Goal: Task Accomplishment & Management: Use online tool/utility

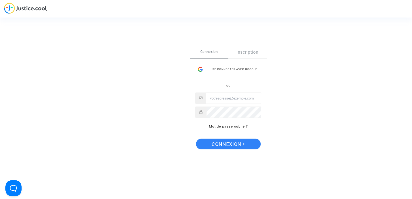
click at [232, 76] on div "Se connecter avec Google ou Mot de passe oublié ?" at bounding box center [228, 97] width 66 height 66
click at [234, 70] on div "Se connecter avec Google" at bounding box center [228, 69] width 66 height 11
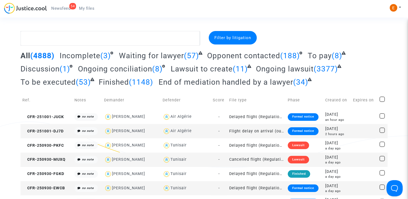
click at [67, 5] on link "54 Newsfeed" at bounding box center [61, 8] width 28 height 8
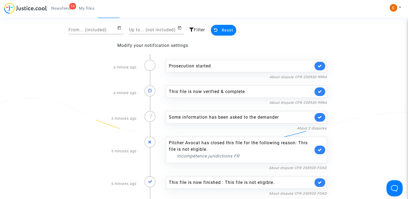
scroll to position [27, 0]
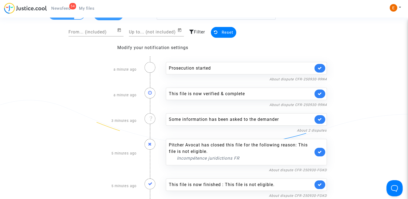
click at [323, 69] on link at bounding box center [320, 68] width 11 height 9
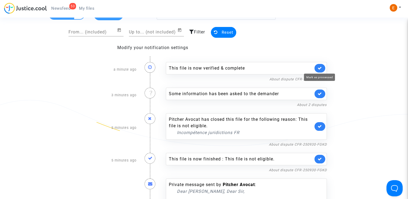
click at [322, 68] on icon at bounding box center [320, 68] width 4 height 4
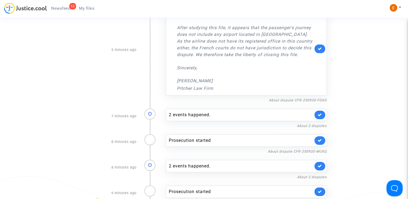
scroll to position [189, 0]
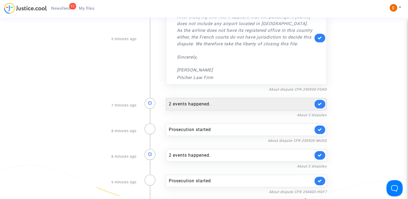
click at [225, 108] on div "2 events happened." at bounding box center [246, 104] width 161 height 12
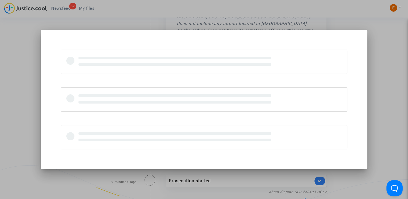
scroll to position [0, 0]
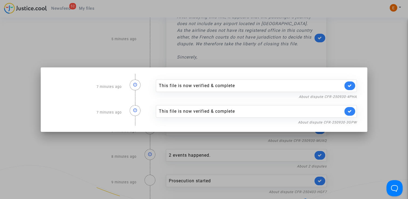
click at [363, 43] on div at bounding box center [204, 99] width 408 height 199
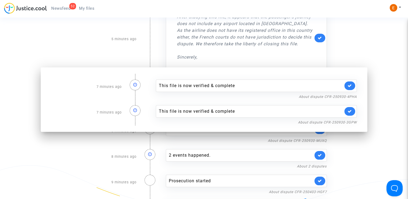
scroll to position [189, 0]
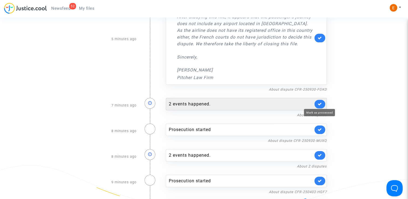
click at [319, 103] on icon at bounding box center [320, 104] width 4 height 4
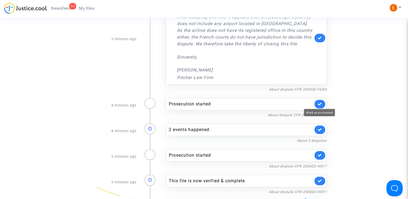
click at [320, 103] on icon at bounding box center [320, 104] width 4 height 4
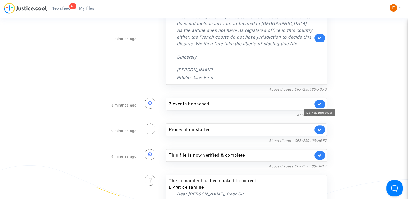
click at [243, 96] on div "2 events happened. About 2 disputes" at bounding box center [246, 106] width 169 height 26
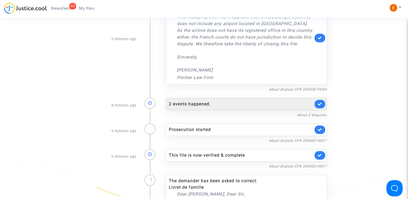
click at [243, 101] on div "2 events happened." at bounding box center [241, 104] width 144 height 6
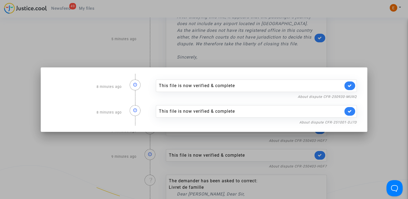
click at [374, 33] on div at bounding box center [204, 99] width 408 height 199
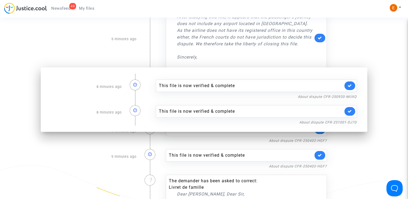
scroll to position [189, 0]
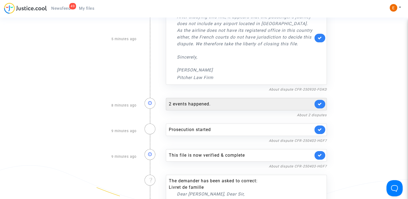
click at [319, 104] on icon at bounding box center [320, 104] width 4 height 4
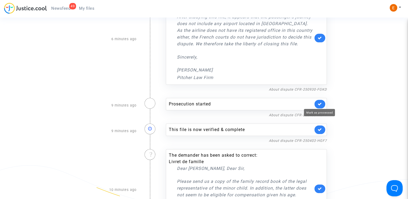
click at [319, 104] on icon at bounding box center [320, 104] width 4 height 4
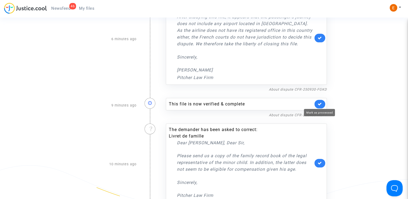
click at [319, 104] on icon at bounding box center [320, 104] width 4 height 4
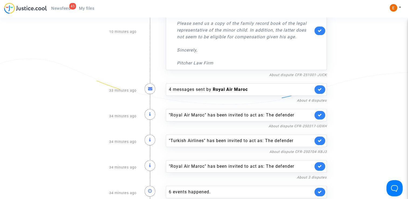
scroll to position [297, 0]
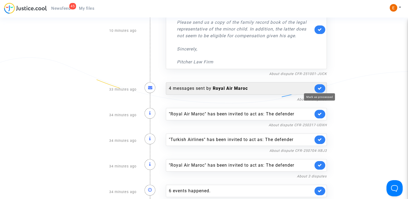
click at [318, 88] on icon at bounding box center [320, 88] width 4 height 4
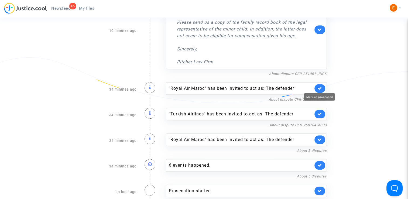
click at [318, 88] on icon at bounding box center [320, 88] width 4 height 4
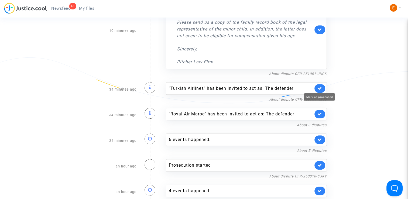
click at [318, 88] on icon at bounding box center [320, 88] width 4 height 4
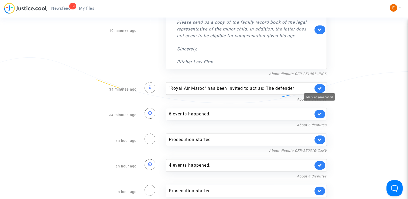
click at [318, 88] on icon at bounding box center [320, 88] width 4 height 4
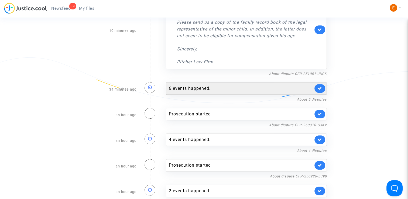
click at [243, 85] on div "6 events happened." at bounding box center [241, 88] width 144 height 6
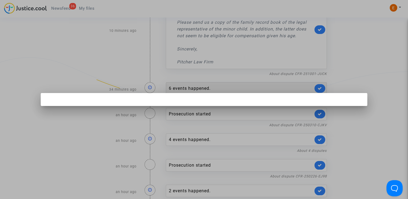
scroll to position [0, 0]
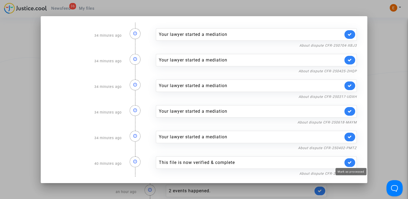
click at [350, 162] on icon at bounding box center [350, 163] width 4 height 4
click at [381, 111] on div at bounding box center [204, 99] width 408 height 199
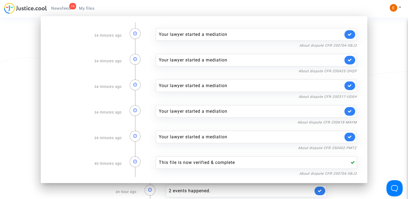
scroll to position [297, 0]
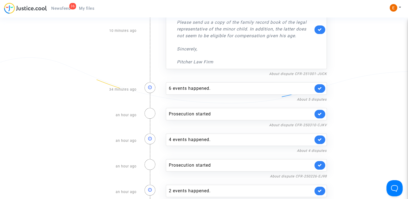
click at [324, 111] on link at bounding box center [320, 114] width 11 height 9
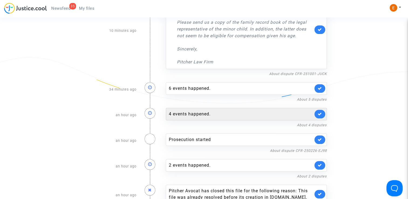
click at [240, 111] on div "4 events happened." at bounding box center [241, 114] width 144 height 6
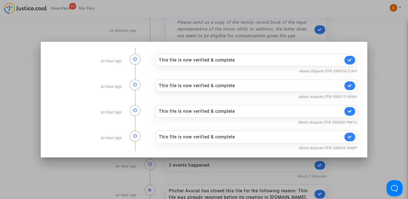
click at [385, 110] on div at bounding box center [204, 99] width 408 height 199
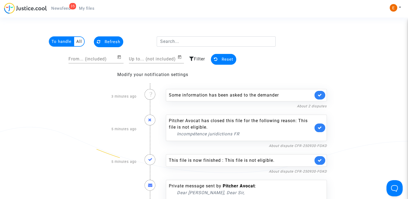
scroll to position [297, 0]
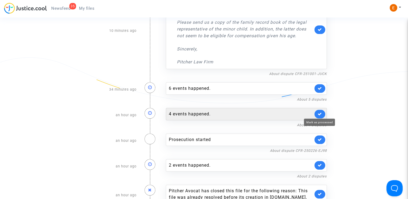
click at [320, 110] on link at bounding box center [320, 114] width 11 height 9
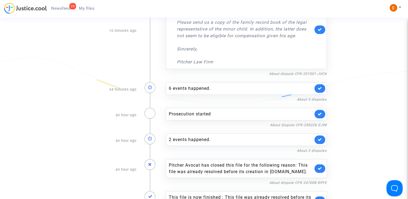
click at [320, 112] on icon at bounding box center [320, 114] width 4 height 4
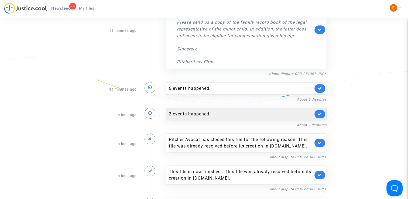
click at [241, 114] on div "2 events happened." at bounding box center [241, 114] width 144 height 6
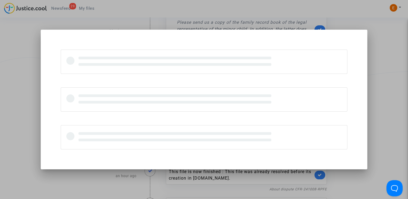
scroll to position [0, 0]
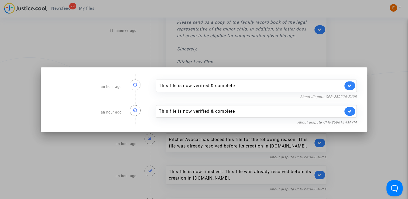
click at [394, 102] on div at bounding box center [204, 99] width 408 height 199
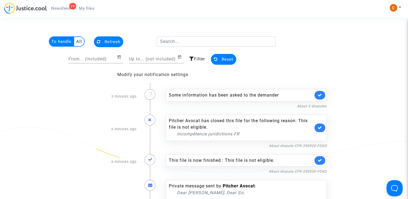
scroll to position [297, 0]
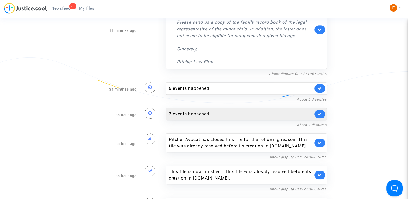
click at [323, 117] on div "2 events happened." at bounding box center [246, 114] width 161 height 12
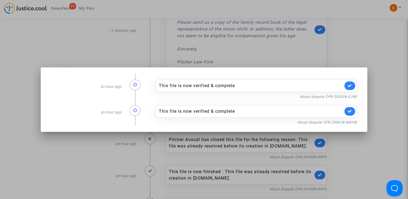
click at [378, 59] on div at bounding box center [204, 99] width 408 height 199
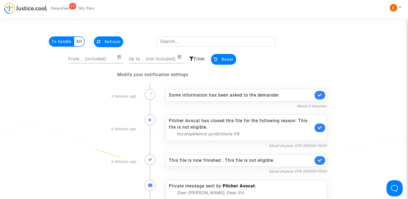
scroll to position [297, 0]
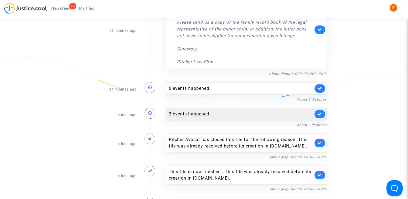
click at [320, 116] on link at bounding box center [320, 114] width 11 height 9
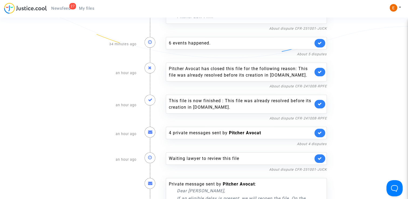
scroll to position [351, 0]
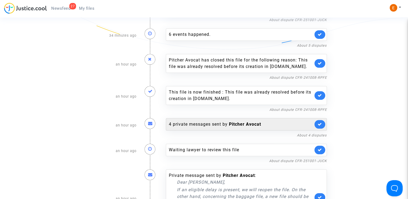
click at [230, 122] on b "Pitcher Avocat" at bounding box center [245, 124] width 32 height 5
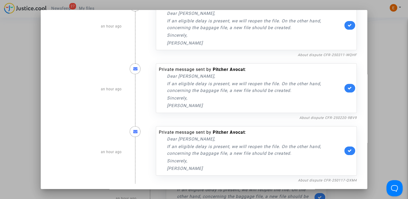
scroll to position [142, 0]
click at [388, 103] on div at bounding box center [204, 99] width 408 height 199
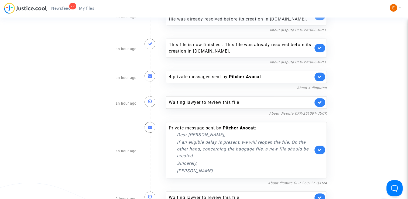
scroll to position [405, 0]
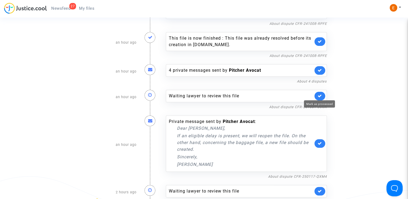
click at [319, 94] on icon at bounding box center [320, 96] width 4 height 4
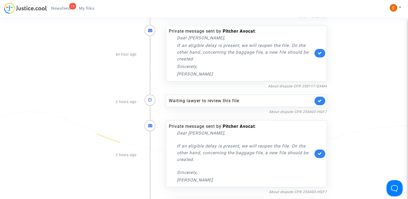
scroll to position [486, 0]
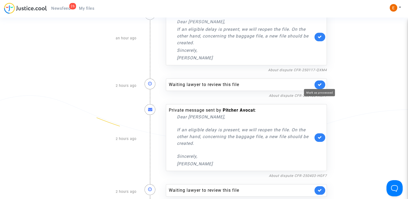
click at [320, 84] on icon at bounding box center [320, 85] width 4 height 4
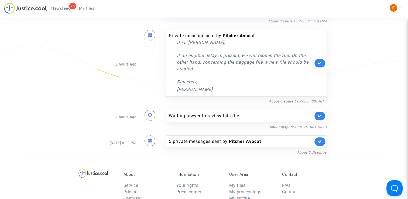
scroll to position [540, 0]
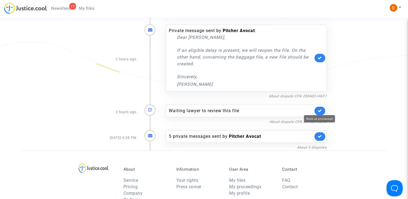
click at [322, 109] on icon at bounding box center [320, 111] width 4 height 4
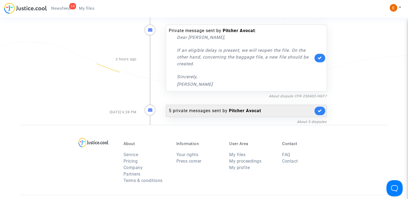
click at [218, 110] on div "5 private messages sent by Pitcher Avocat" at bounding box center [241, 111] width 144 height 6
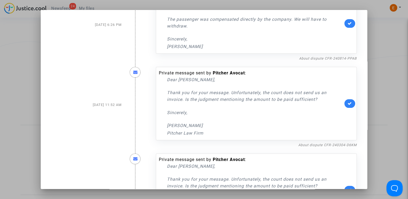
scroll to position [162, 0]
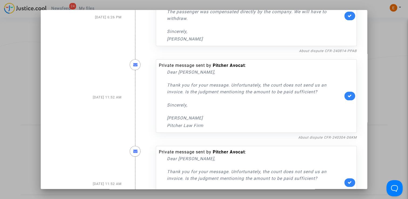
click at [387, 103] on div at bounding box center [204, 99] width 408 height 199
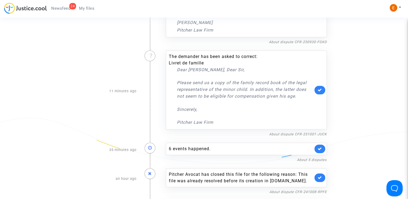
scroll to position [216, 0]
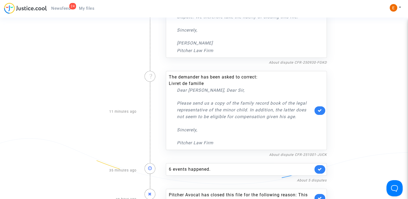
click at [84, 9] on span "My files" at bounding box center [86, 8] width 15 height 5
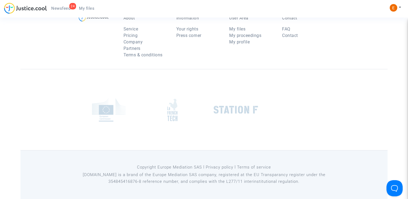
click at [62, 9] on span "Newsfeed" at bounding box center [60, 8] width 19 height 5
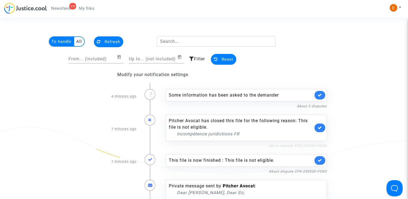
click at [289, 144] on link "About dispute CFR-250930-FGKD" at bounding box center [298, 146] width 58 height 4
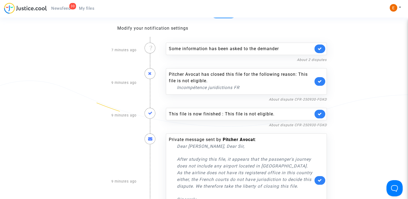
scroll to position [54, 0]
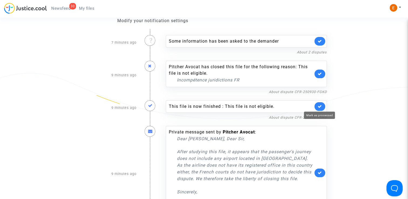
click at [319, 105] on icon at bounding box center [320, 106] width 4 height 4
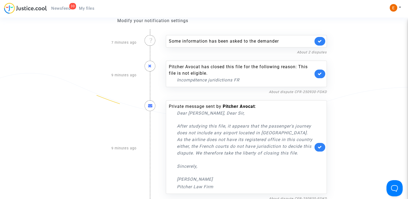
click at [320, 75] on icon at bounding box center [320, 74] width 4 height 4
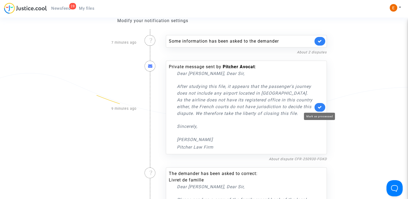
click at [321, 106] on icon at bounding box center [320, 107] width 4 height 4
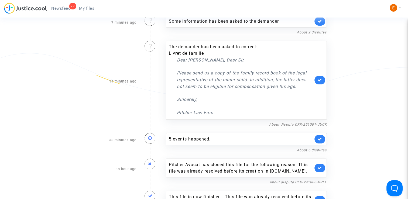
scroll to position [81, 0]
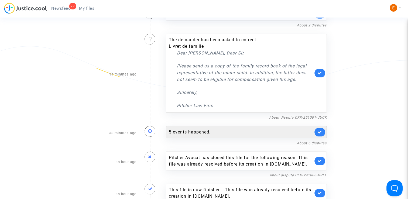
click at [193, 134] on div "5 events happened." at bounding box center [241, 132] width 144 height 6
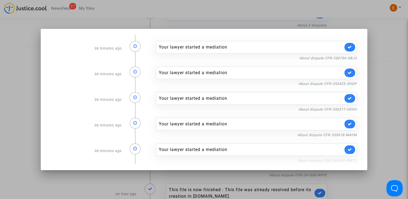
click at [333, 159] on link "About dispute CFR-250402-PMTZ" at bounding box center [327, 161] width 59 height 4
click at [352, 151] on icon at bounding box center [350, 150] width 4 height 4
click at [354, 134] on link "About dispute CFR-250618-MAYM" at bounding box center [327, 135] width 59 height 4
click at [354, 124] on link at bounding box center [350, 124] width 11 height 9
click at [350, 107] on link "About dispute CFR-250317-UDXH" at bounding box center [328, 109] width 58 height 4
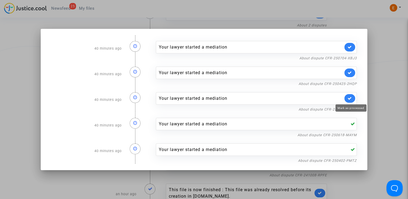
click at [352, 99] on icon at bounding box center [350, 98] width 4 height 4
click at [349, 81] on nf-filterlink "About dispute CFR-250425-2HQP" at bounding box center [328, 83] width 58 height 5
click at [347, 85] on link "About dispute CFR-250425-2HQP" at bounding box center [328, 84] width 58 height 4
click at [354, 73] on link at bounding box center [350, 73] width 11 height 9
click at [354, 56] on nf-filterlink "About dispute CFR-250704-XBJ3" at bounding box center [327, 57] width 57 height 5
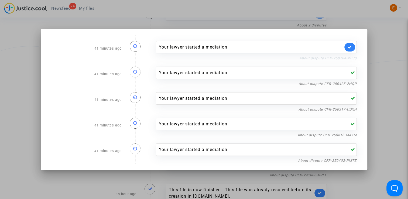
click at [354, 58] on link "About dispute CFR-250704-XBJ3" at bounding box center [327, 58] width 57 height 4
click at [352, 45] on icon at bounding box center [350, 47] width 4 height 4
click at [378, 48] on div at bounding box center [204, 99] width 408 height 199
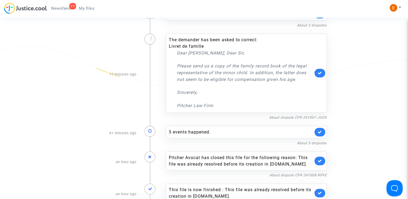
click at [93, 9] on span "My files" at bounding box center [86, 8] width 15 height 5
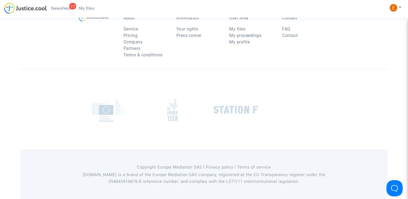
click at [66, 9] on span "Newsfeed" at bounding box center [60, 8] width 19 height 5
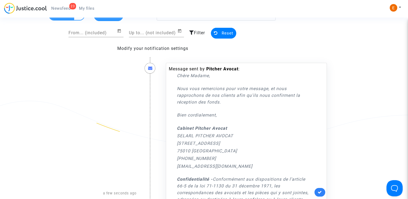
scroll to position [135, 0]
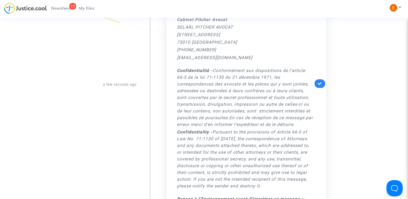
click at [323, 81] on link at bounding box center [320, 83] width 11 height 9
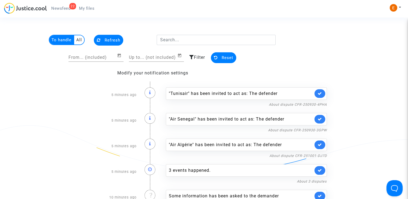
scroll to position [0, 0]
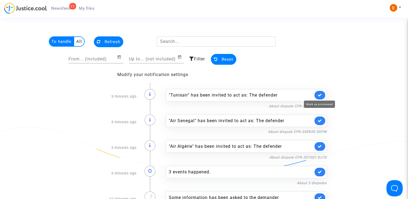
click at [322, 94] on icon at bounding box center [320, 95] width 4 height 4
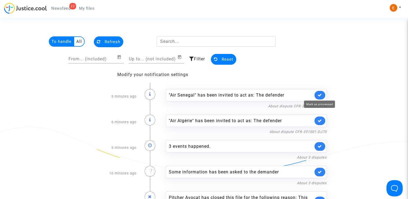
click at [322, 94] on icon at bounding box center [320, 95] width 4 height 4
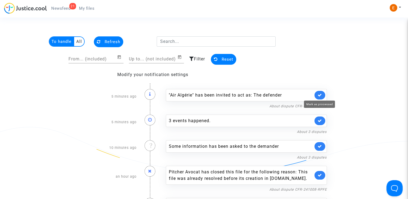
click at [322, 94] on icon at bounding box center [320, 95] width 4 height 4
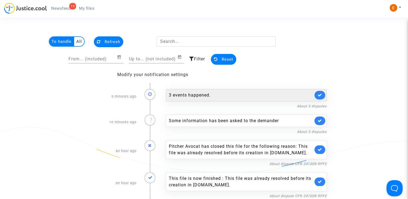
click at [239, 91] on div "3 events happened." at bounding box center [246, 95] width 161 height 12
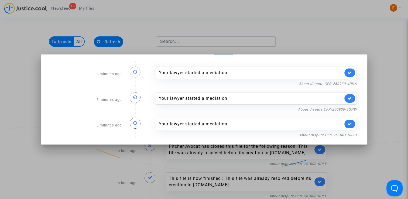
click at [332, 47] on div at bounding box center [204, 99] width 408 height 199
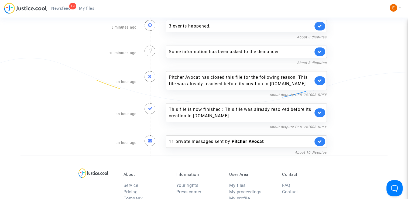
scroll to position [54, 0]
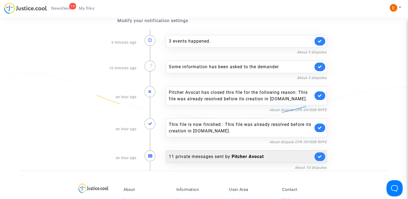
click at [226, 155] on div "11 private messages sent by Pitcher Avocat" at bounding box center [241, 157] width 144 height 6
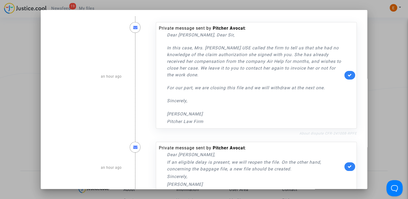
click at [318, 133] on link "About dispute CFR-241008-RPFE" at bounding box center [327, 133] width 57 height 4
click at [349, 77] on icon at bounding box center [350, 75] width 4 height 4
click at [382, 60] on div at bounding box center [204, 99] width 408 height 199
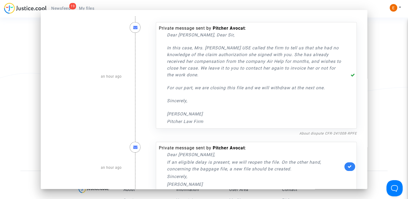
scroll to position [54, 0]
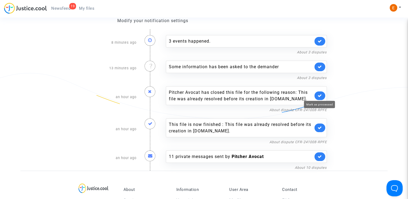
click at [320, 96] on icon at bounding box center [320, 96] width 4 height 4
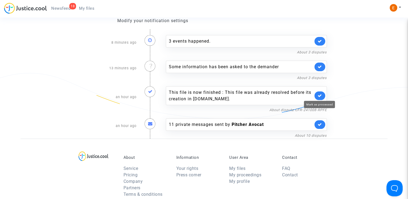
click at [320, 95] on icon at bounding box center [320, 96] width 4 height 4
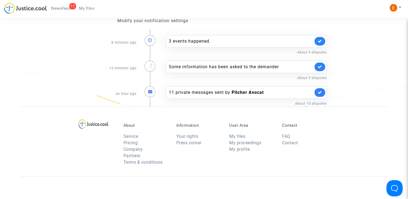
click at [86, 9] on span "My files" at bounding box center [86, 8] width 15 height 5
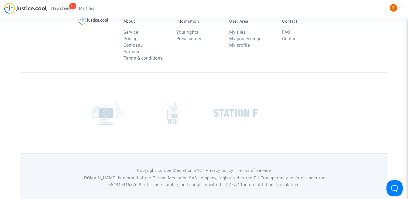
click at [67, 9] on span "Newsfeed" at bounding box center [60, 8] width 19 height 5
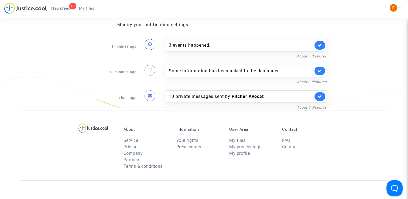
scroll to position [54, 0]
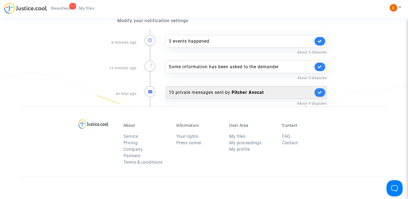
click at [229, 90] on div "10 private messages sent by Pitcher Avocat" at bounding box center [241, 92] width 144 height 6
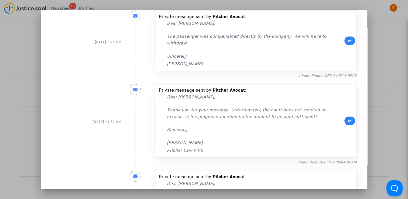
scroll to position [395, 0]
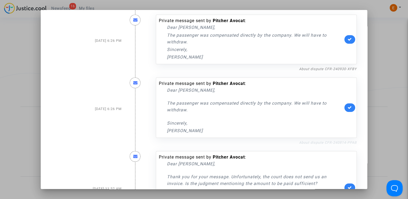
click at [311, 141] on link "About dispute CFR-240814-PPAB" at bounding box center [328, 143] width 58 height 4
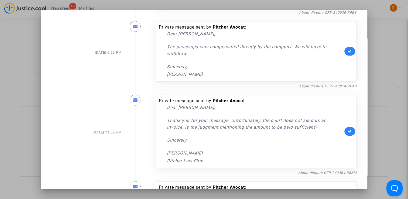
scroll to position [422, 0]
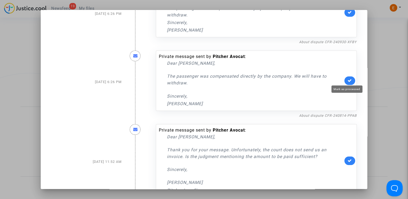
click at [349, 81] on icon at bounding box center [350, 81] width 4 height 4
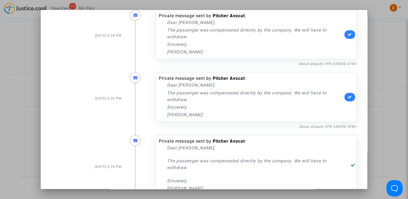
scroll to position [341, 0]
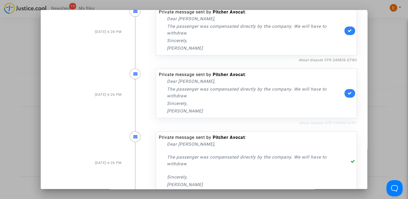
click at [316, 122] on link "About dispute CFR-240930-XFBY" at bounding box center [328, 123] width 58 height 4
click at [346, 95] on link at bounding box center [350, 93] width 11 height 9
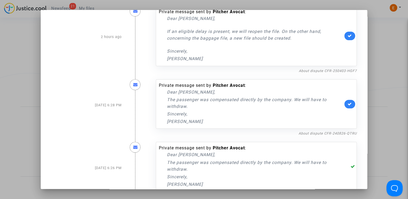
scroll to position [260, 0]
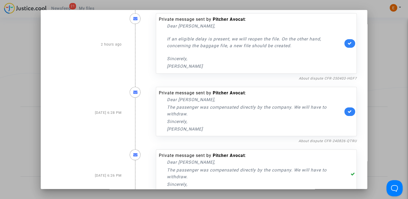
click at [327, 143] on div "About dispute CFR-240826-QTRU" at bounding box center [256, 141] width 201 height 6
click at [337, 139] on link "About dispute CFR-240826-QTRU" at bounding box center [328, 141] width 58 height 4
click at [349, 110] on icon at bounding box center [350, 112] width 4 height 4
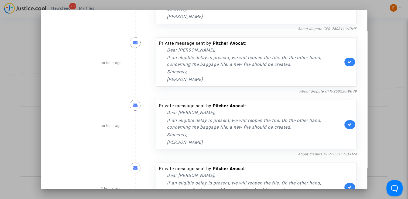
scroll to position [17, 0]
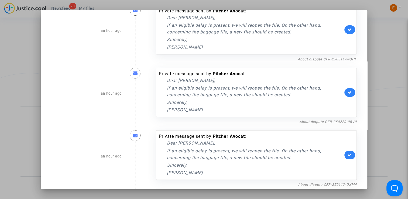
click at [395, 69] on div at bounding box center [204, 99] width 408 height 199
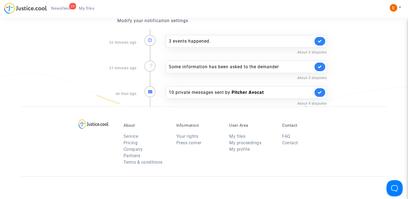
drag, startPoint x: 90, startPoint y: 7, endPoint x: 80, endPoint y: 8, distance: 10.6
click at [90, 7] on span "My files" at bounding box center [86, 8] width 15 height 5
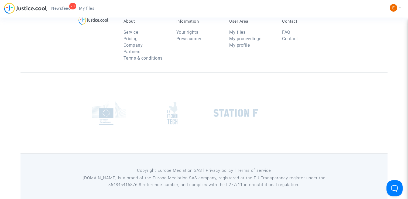
click at [66, 8] on span "Newsfeed" at bounding box center [60, 8] width 19 height 5
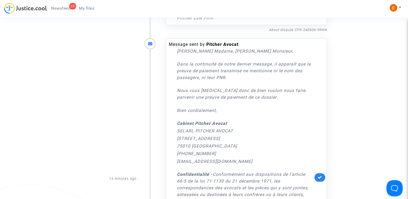
scroll to position [169, 0]
click at [320, 178] on icon at bounding box center [320, 178] width 4 height 4
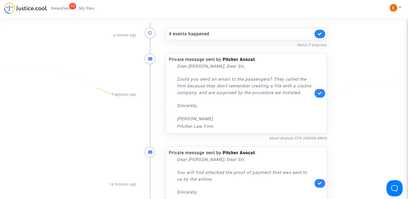
scroll to position [61, 0]
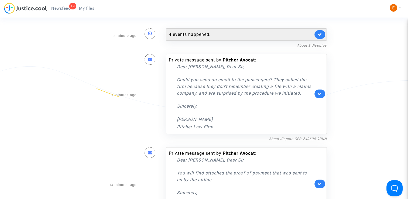
click at [200, 35] on div "4 events happened." at bounding box center [241, 34] width 144 height 6
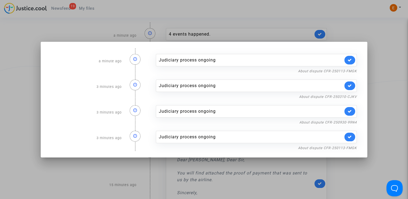
click at [92, 31] on div at bounding box center [204, 99] width 408 height 199
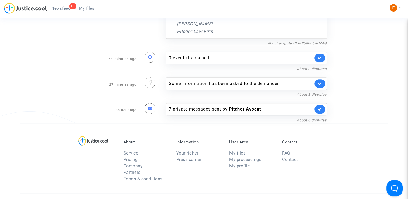
scroll to position [250, 0]
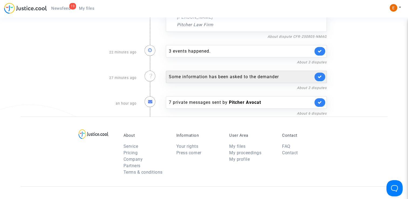
click at [222, 74] on div "Some information has been asked to the demander" at bounding box center [241, 77] width 144 height 6
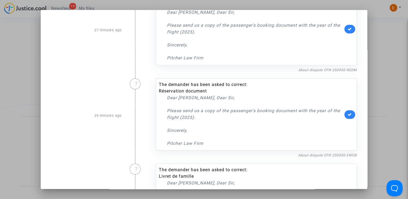
scroll to position [97, 0]
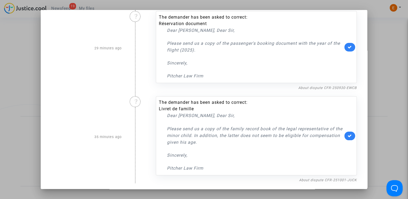
click at [19, 97] on div at bounding box center [204, 99] width 408 height 199
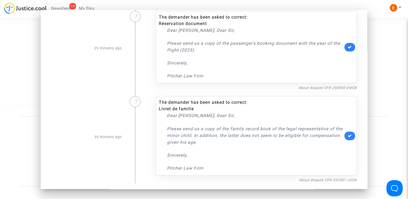
scroll to position [250, 0]
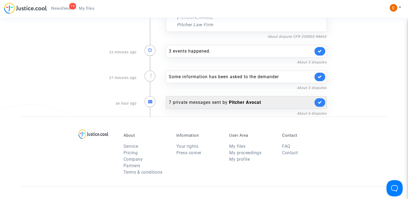
click at [212, 102] on div "7 private messages sent by Pitcher Avocat" at bounding box center [241, 102] width 144 height 6
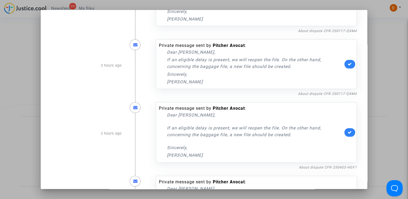
scroll to position [169, 0]
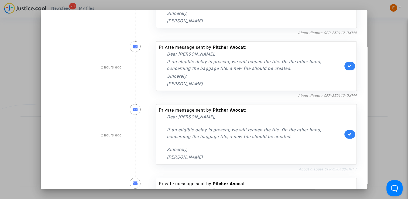
click at [315, 169] on link "About dispute CFR-250403-HGF7" at bounding box center [328, 169] width 58 height 4
click at [350, 135] on link at bounding box center [350, 134] width 11 height 9
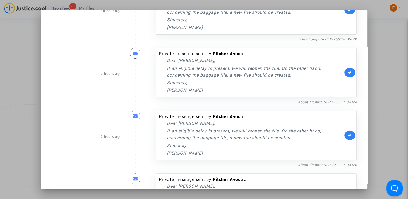
scroll to position [115, 0]
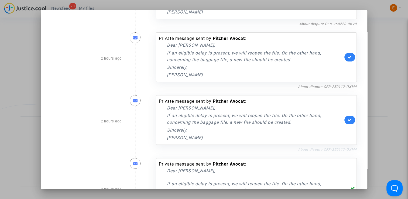
click at [318, 148] on link "About dispute CFR-250117-QXM4" at bounding box center [327, 150] width 59 height 4
drag, startPoint x: 299, startPoint y: 123, endPoint x: 309, endPoint y: 125, distance: 9.4
click at [309, 125] on p "If an eligible delay is present, we will reopen the file. On the other hand, co…" at bounding box center [255, 118] width 176 height 13
drag, startPoint x: 300, startPoint y: 124, endPoint x: 155, endPoint y: 115, distance: 145.4
click at [156, 115] on div "Private message sent by Pitcher Avocat : Dear Erik, If an eligible delay is pre…" at bounding box center [256, 120] width 201 height 50
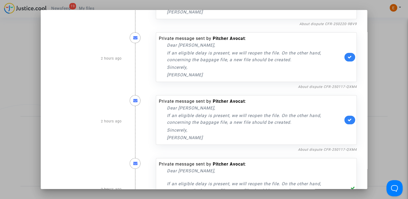
drag, startPoint x: 155, startPoint y: 115, endPoint x: 174, endPoint y: 114, distance: 18.9
click at [249, 137] on p "[PERSON_NAME]" at bounding box center [255, 137] width 176 height 7
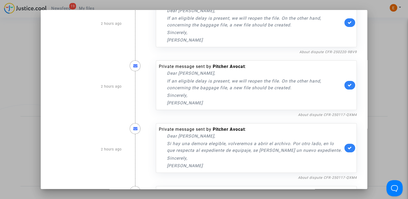
scroll to position [88, 0]
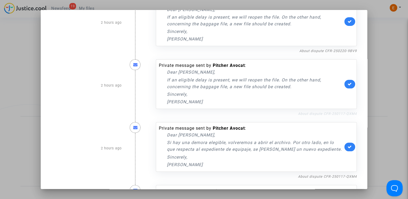
click at [337, 113] on link "About dispute CFR-250117-QXM4" at bounding box center [327, 114] width 59 height 4
click at [350, 145] on link at bounding box center [350, 147] width 11 height 9
click at [348, 82] on icon at bounding box center [350, 84] width 4 height 4
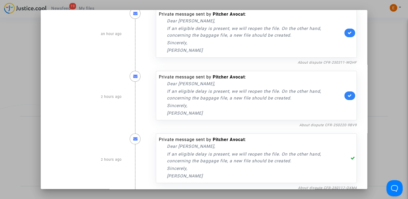
scroll to position [7, 0]
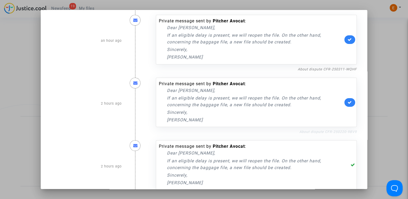
click at [313, 133] on link "About dispute CFR-250220-9BV9" at bounding box center [327, 132] width 57 height 4
click at [350, 103] on link at bounding box center [350, 102] width 11 height 9
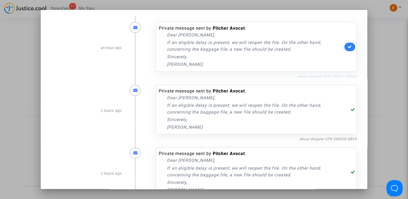
scroll to position [0, 0]
click at [324, 76] on link "About dispute CFR-250311-WQHF" at bounding box center [327, 76] width 59 height 4
click at [345, 47] on link at bounding box center [350, 47] width 11 height 9
click at [385, 57] on div at bounding box center [204, 99] width 408 height 199
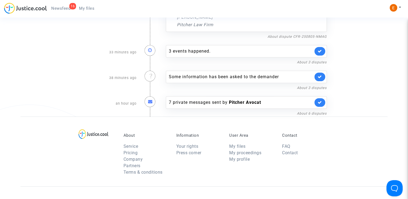
click at [88, 8] on span "My files" at bounding box center [86, 8] width 15 height 5
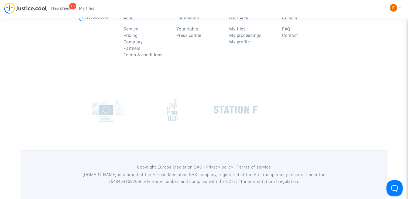
click at [66, 8] on span "Newsfeed" at bounding box center [60, 8] width 19 height 5
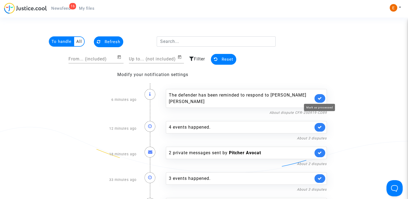
click at [319, 96] on icon at bounding box center [320, 98] width 4 height 4
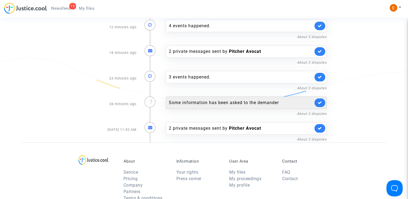
scroll to position [54, 0]
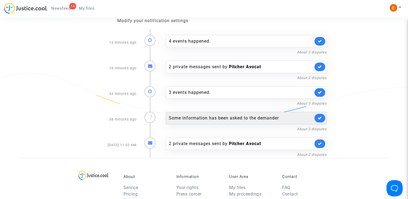
click at [219, 117] on div "Some information has been asked to the demander" at bounding box center [241, 118] width 144 height 6
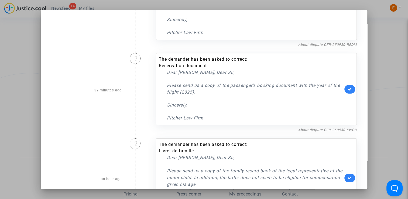
scroll to position [97, 0]
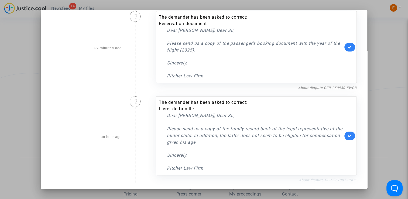
click at [311, 180] on link "About dispute CFR-251001-JUCK" at bounding box center [328, 180] width 58 height 4
click at [352, 135] on link at bounding box center [350, 136] width 11 height 9
click at [381, 101] on div at bounding box center [204, 99] width 408 height 199
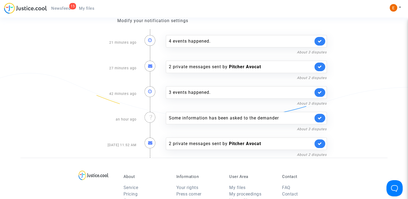
click at [84, 8] on span "My files" at bounding box center [86, 8] width 15 height 5
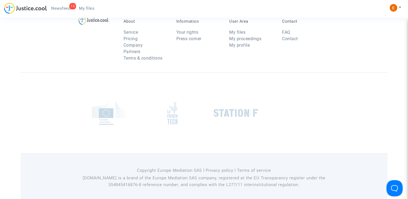
click at [54, 9] on span "Newsfeed" at bounding box center [60, 8] width 19 height 5
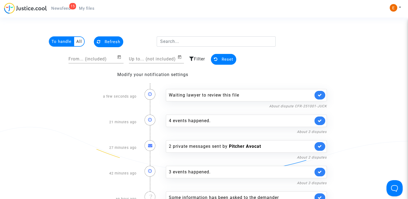
click at [322, 94] on link at bounding box center [320, 95] width 11 height 9
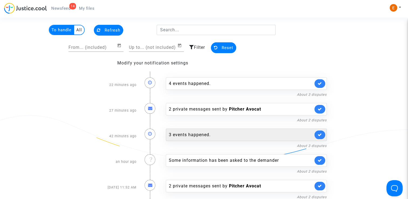
scroll to position [27, 0]
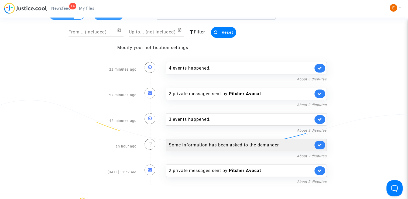
click at [210, 145] on div "Some information has been asked to the demander" at bounding box center [241, 145] width 144 height 6
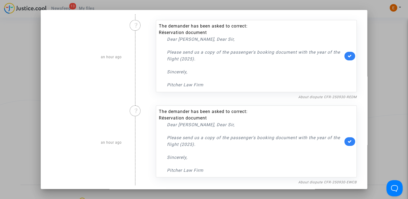
scroll to position [4, 0]
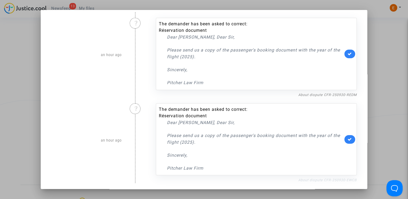
click at [300, 179] on link "About dispute CFR-250930-EWCB" at bounding box center [327, 180] width 59 height 4
click at [348, 139] on icon at bounding box center [350, 139] width 4 height 4
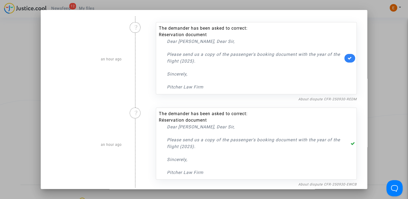
scroll to position [0, 0]
click at [324, 100] on link "About dispute CFR-250930-REDM" at bounding box center [327, 99] width 59 height 4
click at [345, 60] on link at bounding box center [350, 58] width 11 height 9
click at [385, 54] on div at bounding box center [204, 99] width 408 height 199
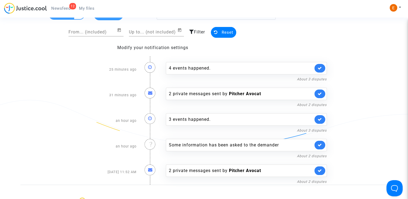
click at [88, 2] on nav "12 Newsfeed My files My profile Settings Log out" at bounding box center [204, 9] width 408 height 18
click at [86, 6] on span "My files" at bounding box center [86, 8] width 15 height 5
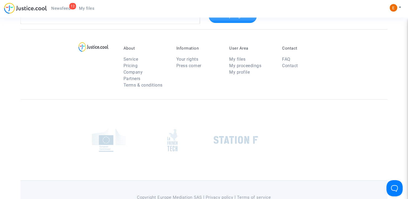
click at [59, 4] on ul "12 Newsfeed My files" at bounding box center [73, 8] width 52 height 10
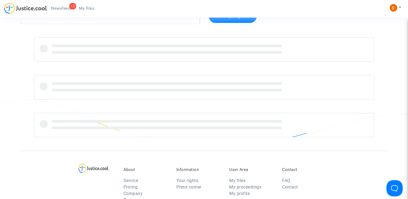
click at [66, 8] on span "Newsfeed" at bounding box center [60, 8] width 19 height 5
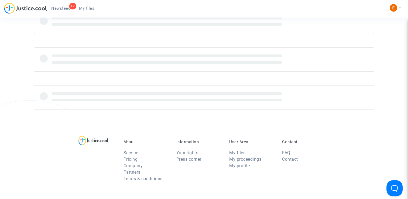
scroll to position [27, 0]
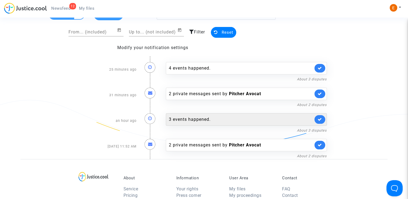
click at [203, 119] on div "3 events happened." at bounding box center [241, 119] width 144 height 6
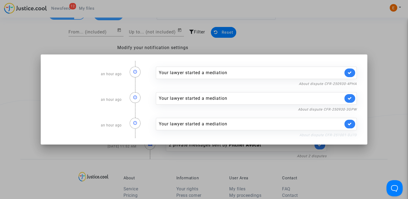
click at [311, 134] on link "About dispute CFR-251001-DJ7D" at bounding box center [327, 135] width 57 height 4
click at [354, 125] on link at bounding box center [350, 124] width 11 height 9
click at [349, 110] on link "About dispute CFR-250930-3GPW" at bounding box center [327, 109] width 59 height 4
click at [357, 98] on div "Your lawyer started a mediation" at bounding box center [256, 98] width 201 height 12
click at [352, 101] on link at bounding box center [350, 98] width 11 height 9
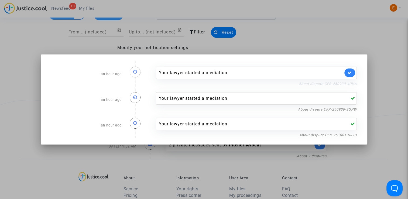
click at [348, 83] on link "About dispute CFR-250930-4PHA" at bounding box center [328, 84] width 58 height 4
click at [355, 71] on link at bounding box center [350, 73] width 11 height 9
click at [348, 48] on div at bounding box center [204, 99] width 408 height 199
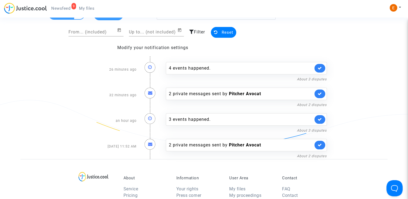
click at [90, 10] on span "My files" at bounding box center [86, 8] width 15 height 5
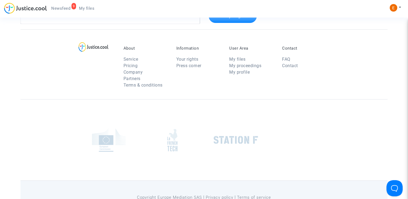
click at [68, 8] on span "Newsfeed" at bounding box center [60, 8] width 19 height 5
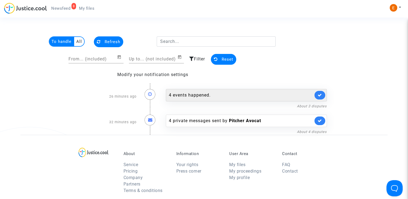
click at [204, 96] on div "4 events happened." at bounding box center [241, 95] width 144 height 6
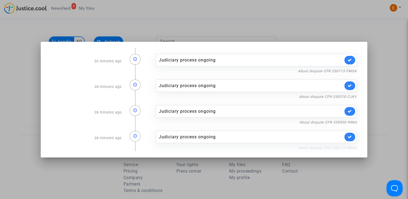
click at [317, 146] on link "About dispute CFR-250113-FMGK" at bounding box center [327, 148] width 59 height 4
click at [351, 135] on icon at bounding box center [350, 137] width 4 height 4
click at [351, 123] on link "About dispute CFR-250930-99N4" at bounding box center [327, 122] width 57 height 4
click at [355, 111] on link at bounding box center [350, 111] width 11 height 9
click at [349, 96] on link "About dispute CFR-250310-CJKV" at bounding box center [328, 97] width 58 height 4
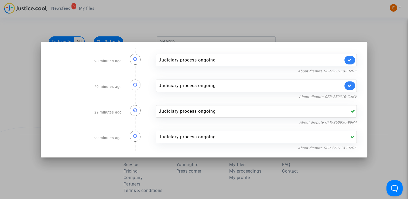
click at [354, 86] on link at bounding box center [350, 85] width 11 height 9
click at [350, 73] on link "About dispute CFR-250113-FMGK" at bounding box center [327, 71] width 59 height 4
click at [352, 61] on icon at bounding box center [350, 60] width 4 height 4
click at [377, 64] on div at bounding box center [204, 99] width 408 height 199
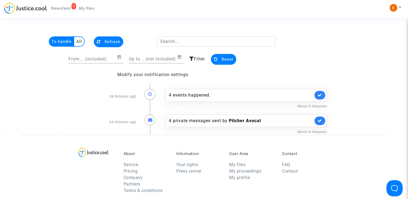
click at [71, 7] on link "5 Newsfeed" at bounding box center [61, 8] width 28 height 8
click at [85, 7] on span "My files" at bounding box center [86, 8] width 15 height 5
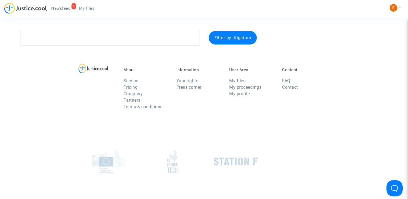
click at [69, 6] on span "Newsfeed" at bounding box center [60, 8] width 19 height 5
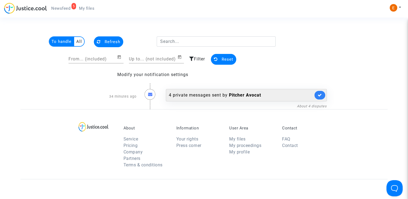
click at [213, 95] on div "4 private messages sent by Pitcher Avocat" at bounding box center [241, 95] width 144 height 6
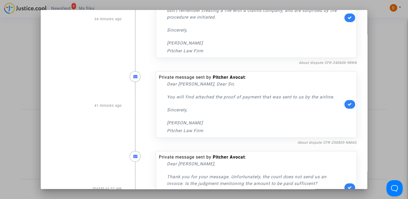
scroll to position [54, 0]
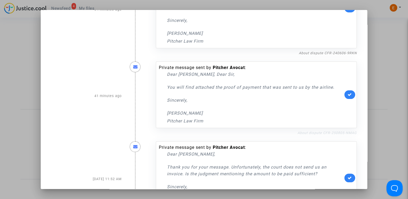
click at [315, 133] on link "About dispute CFR-250805-NMAG" at bounding box center [327, 133] width 59 height 4
click at [345, 97] on link at bounding box center [350, 94] width 11 height 9
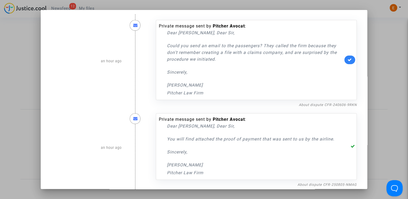
scroll to position [0, 0]
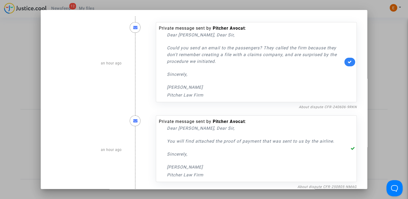
drag, startPoint x: 238, startPoint y: 63, endPoint x: 143, endPoint y: 44, distance: 96.7
click at [143, 44] on div "an hour ago Private message sent by Pitcher Avocat : Dear Madam, Dear Sir, Coul…" at bounding box center [203, 63] width 313 height 93
click at [226, 60] on p "Could you send an email to the passengers? They called the firm because they do…" at bounding box center [255, 55] width 176 height 20
drag, startPoint x: 227, startPoint y: 67, endPoint x: 156, endPoint y: 49, distance: 73.5
click at [156, 49] on div "Private message sent by Pitcher Avocat : Dear Madam, Dear Sir, Could you send a…" at bounding box center [256, 62] width 201 height 80
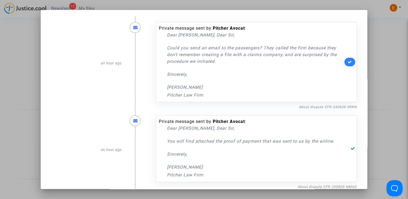
drag, startPoint x: 156, startPoint y: 49, endPoint x: 189, endPoint y: 55, distance: 33.7
click at [225, 71] on p "Sincerely," at bounding box center [255, 74] width 176 height 7
click at [314, 107] on link "About dispute CFR-240606-9RKN" at bounding box center [328, 107] width 58 height 4
click at [348, 63] on icon at bounding box center [350, 62] width 4 height 4
click at [381, 51] on div at bounding box center [204, 99] width 408 height 199
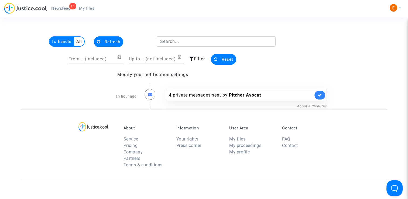
drag, startPoint x: 88, startPoint y: 9, endPoint x: 81, endPoint y: 9, distance: 6.8
click at [88, 9] on span "My files" at bounding box center [86, 8] width 15 height 5
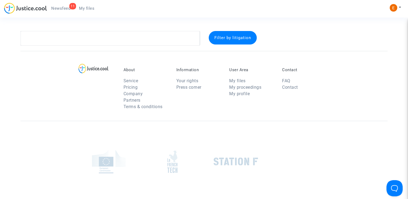
click at [64, 7] on span "Newsfeed" at bounding box center [60, 8] width 19 height 5
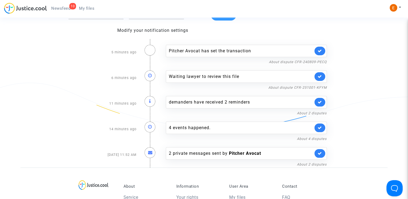
scroll to position [54, 0]
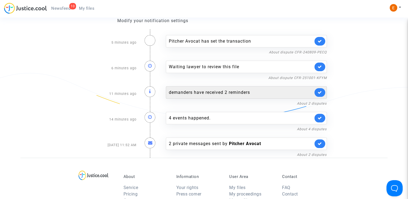
click at [317, 67] on link at bounding box center [320, 67] width 11 height 9
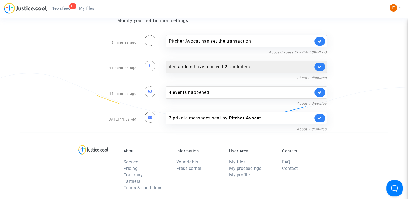
click at [230, 62] on div "demanders have received 2 reminders" at bounding box center [246, 67] width 161 height 12
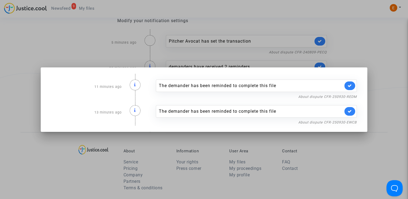
click at [363, 34] on div at bounding box center [204, 99] width 408 height 199
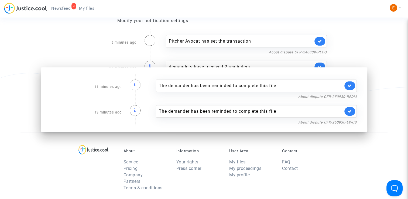
scroll to position [54, 0]
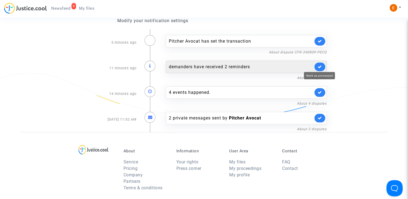
click at [321, 66] on icon at bounding box center [320, 67] width 4 height 4
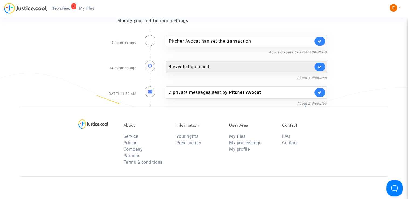
click at [222, 71] on div "4 events happened." at bounding box center [246, 67] width 161 height 12
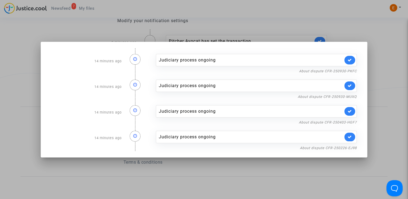
click at [335, 25] on div at bounding box center [204, 99] width 408 height 199
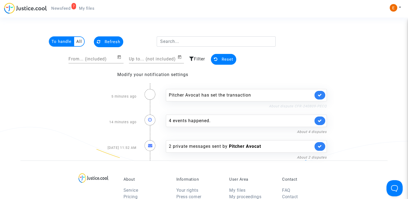
click at [287, 106] on link "About dispute CFR-240809-PECQ" at bounding box center [298, 106] width 58 height 4
click at [324, 94] on link at bounding box center [320, 95] width 11 height 9
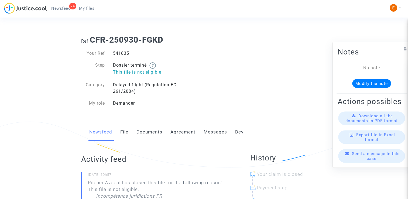
click at [123, 53] on div "541835" at bounding box center [156, 53] width 95 height 6
copy div "541835"
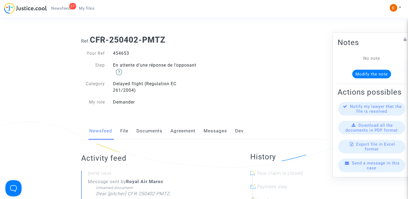
drag, startPoint x: 0, startPoint y: 0, endPoint x: 124, endPoint y: 56, distance: 136.3
click at [121, 51] on div "514414" at bounding box center [156, 53] width 95 height 6
copy div "514414"
click at [125, 53] on div "480570" at bounding box center [156, 53] width 95 height 6
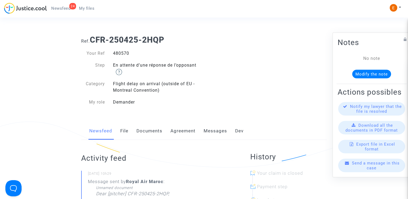
click at [125, 53] on div "480570" at bounding box center [156, 53] width 95 height 6
copy div "480570"
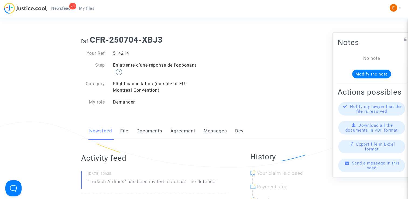
click at [125, 54] on div "514214" at bounding box center [156, 53] width 95 height 6
click at [126, 54] on div "514214" at bounding box center [156, 53] width 95 height 6
copy div "514214"
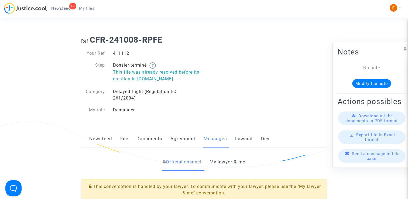
click at [127, 53] on div "411112" at bounding box center [156, 53] width 95 height 6
copy div "411112"
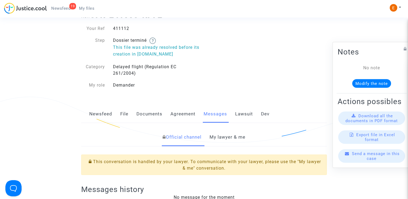
scroll to position [27, 0]
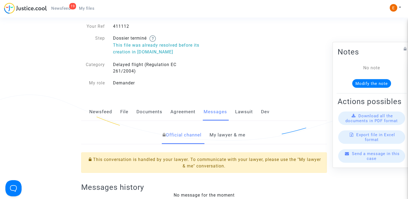
click at [234, 134] on link "My lawyer & me" at bounding box center [228, 135] width 36 height 18
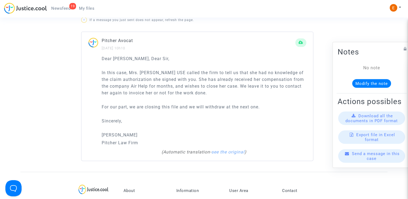
scroll to position [405, 0]
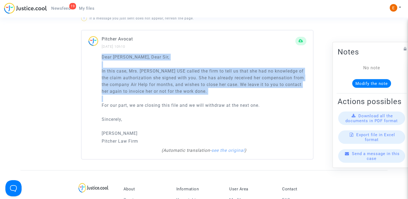
drag, startPoint x: 275, startPoint y: 111, endPoint x: 90, endPoint y: 61, distance: 191.5
click at [90, 61] on div "Dear Madam, Dear Sir, In this case, Mrs. Virginie USE called the firm to tell u…" at bounding box center [197, 106] width 232 height 105
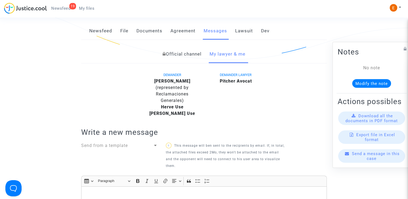
scroll to position [0, 0]
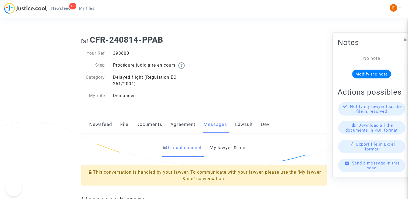
click at [122, 56] on div "398600" at bounding box center [156, 53] width 95 height 6
drag, startPoint x: 0, startPoint y: 0, endPoint x: 121, endPoint y: 56, distance: 133.5
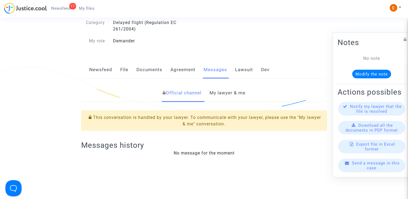
scroll to position [54, 0]
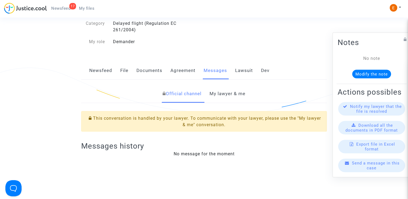
click at [233, 93] on link "My lawyer & me" at bounding box center [228, 94] width 36 height 18
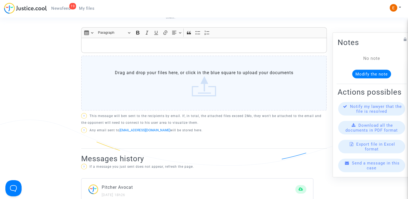
scroll to position [216, 0]
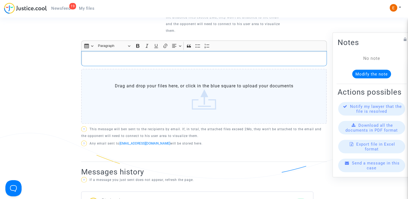
click at [167, 60] on p "Rich Text Editor, main" at bounding box center [204, 58] width 240 height 7
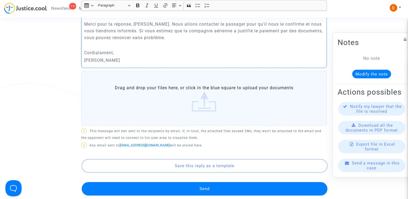
scroll to position [297, 0]
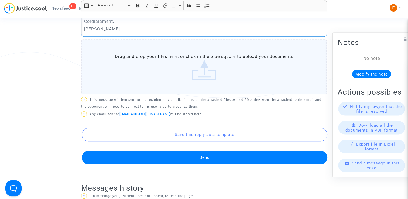
click at [217, 155] on button "Send" at bounding box center [205, 157] width 246 height 13
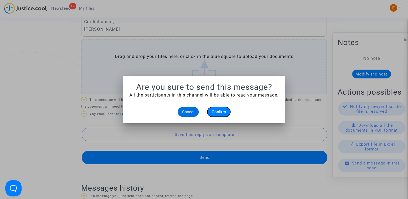
click at [223, 109] on button "Confirm" at bounding box center [218, 112] width 23 height 10
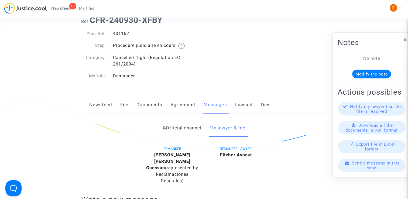
scroll to position [135, 0]
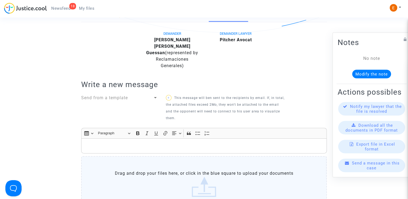
click at [176, 143] on p "Rich Text Editor, main" at bounding box center [204, 146] width 240 height 7
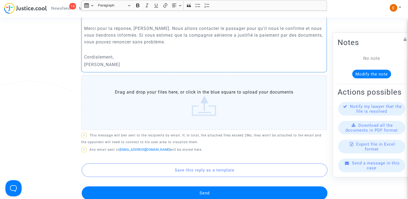
scroll to position [270, 0]
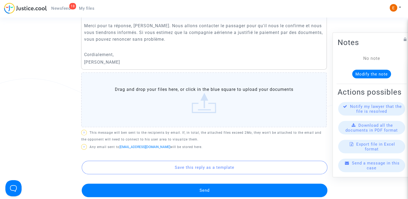
click at [217, 184] on button "Send" at bounding box center [205, 190] width 246 height 13
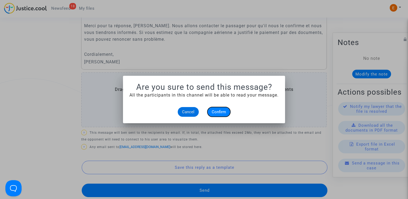
click at [226, 115] on button "Confirm" at bounding box center [218, 112] width 23 height 10
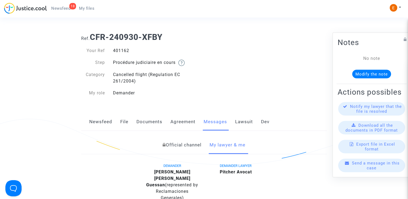
scroll to position [1, 0]
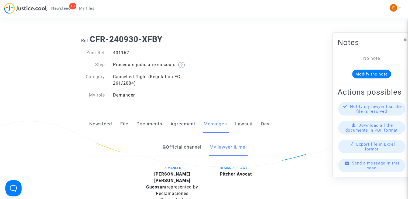
click at [125, 52] on div "401162" at bounding box center [156, 53] width 95 height 6
copy div "401162"
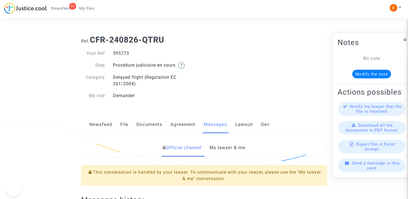
click at [125, 53] on div "395773" at bounding box center [156, 53] width 95 height 6
copy div "395773"
click at [224, 149] on link "My lawyer & me" at bounding box center [228, 148] width 36 height 18
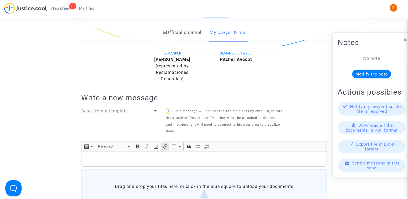
scroll to position [108, 0]
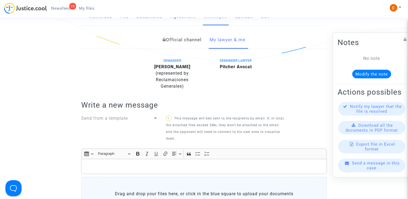
click at [157, 163] on p "Rich Text Editor, main" at bounding box center [204, 166] width 240 height 7
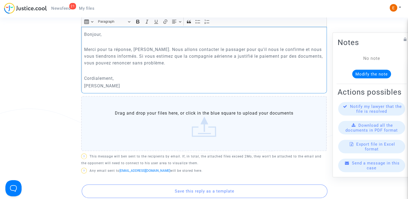
scroll to position [282, 0]
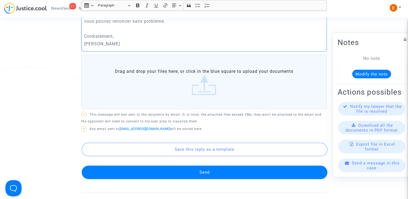
click at [207, 169] on button "Send" at bounding box center [205, 172] width 246 height 13
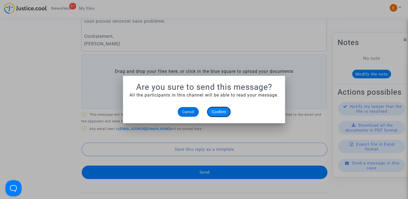
click at [220, 113] on span "Confirm" at bounding box center [219, 112] width 14 height 5
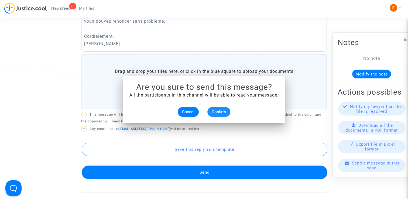
scroll to position [282, 0]
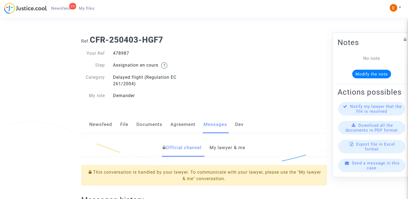
drag, startPoint x: 0, startPoint y: 0, endPoint x: 120, endPoint y: 53, distance: 131.2
click at [120, 53] on div "478987" at bounding box center [156, 53] width 95 height 6
copy div "478987"
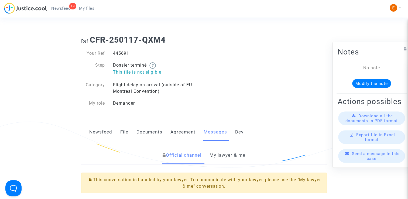
click at [125, 53] on div "445691" at bounding box center [156, 53] width 95 height 6
copy div "445691"
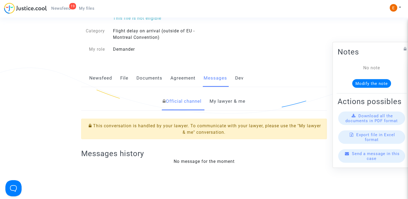
click at [234, 98] on link "My lawyer & me" at bounding box center [228, 102] width 36 height 18
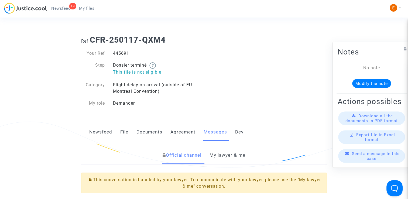
drag, startPoint x: 225, startPoint y: 159, endPoint x: 226, endPoint y: 145, distance: 14.1
click at [225, 159] on link "My lawyer & me" at bounding box center [228, 155] width 36 height 18
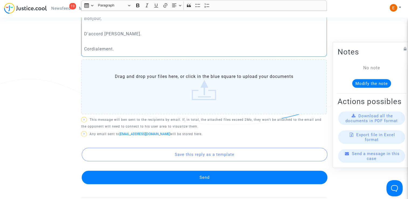
scroll to position [270, 0]
click at [215, 175] on button "Send" at bounding box center [205, 177] width 246 height 13
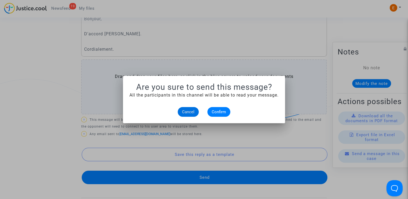
click at [215, 117] on mat-dialog-container "Are you sure to send this message? All the participants in this channel will be…" at bounding box center [204, 99] width 162 height 47
click at [216, 112] on span "Confirm" at bounding box center [219, 112] width 14 height 5
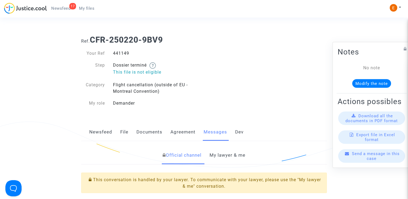
click at [237, 153] on link "My lawyer & me" at bounding box center [228, 155] width 36 height 18
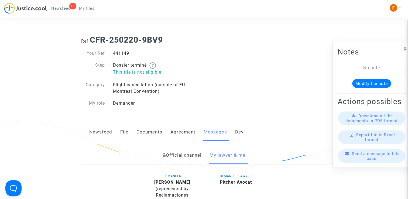
click at [121, 52] on div "441149" at bounding box center [156, 53] width 95 height 6
copy div "441149"
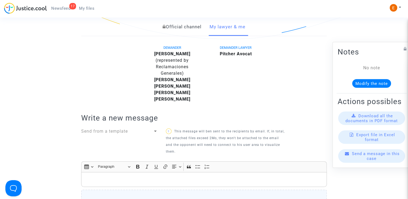
scroll to position [189, 0]
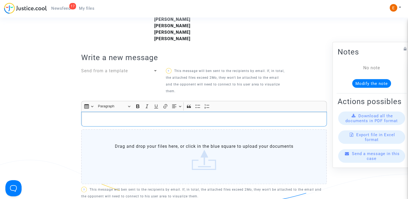
drag, startPoint x: 141, startPoint y: 128, endPoint x: 122, endPoint y: 119, distance: 21.5
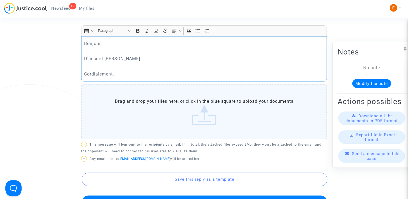
scroll to position [270, 0]
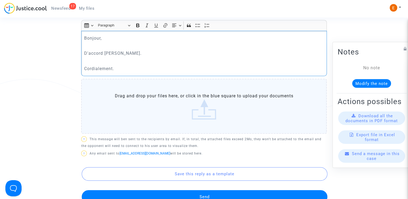
click at [220, 194] on button "Send" at bounding box center [205, 196] width 246 height 13
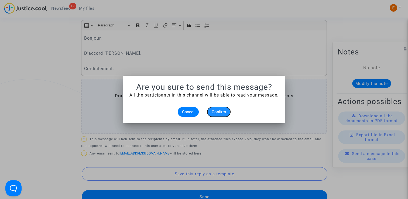
click at [225, 114] on button "Confirm" at bounding box center [218, 112] width 23 height 10
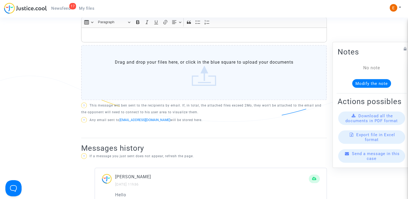
scroll to position [270, 0]
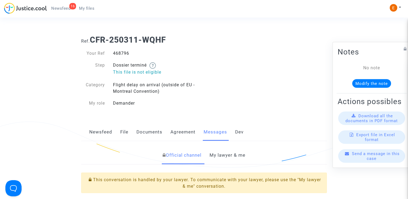
click at [125, 54] on div "468796" at bounding box center [156, 53] width 95 height 6
copy div "468796"
click at [227, 157] on link "My lawyer & me" at bounding box center [228, 155] width 36 height 18
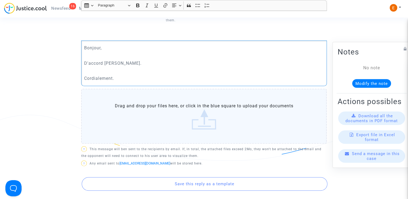
scroll to position [270, 0]
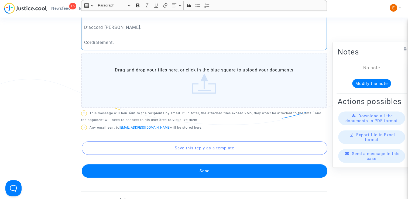
click at [211, 171] on button "Send" at bounding box center [205, 170] width 246 height 13
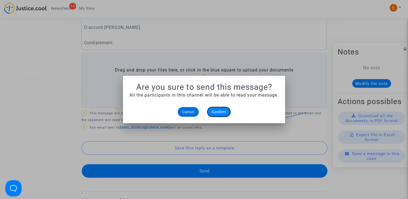
click at [223, 111] on span "Confirm" at bounding box center [219, 112] width 14 height 5
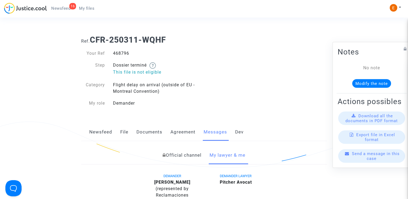
scroll to position [270, 0]
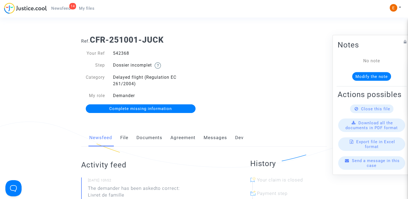
drag, startPoint x: 0, startPoint y: 0, endPoint x: 121, endPoint y: 51, distance: 131.8
click at [121, 51] on div "542368" at bounding box center [156, 53] width 95 height 6
copy div "542368"
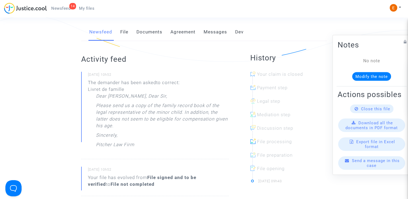
scroll to position [108, 0]
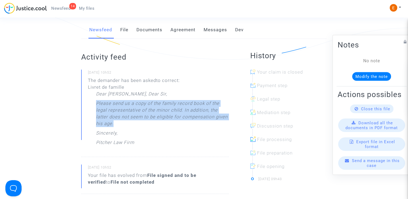
drag, startPoint x: 134, startPoint y: 124, endPoint x: 93, endPoint y: 103, distance: 45.7
click at [93, 103] on div "The demander has been asked to correct: Livret de famille Dear Madam, Dear Sir,…" at bounding box center [158, 112] width 141 height 71
drag, startPoint x: 93, startPoint y: 103, endPoint x: 101, endPoint y: 104, distance: 7.8
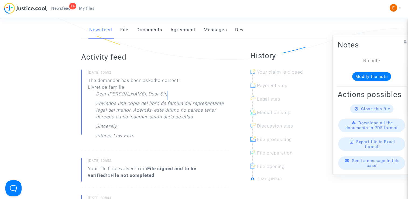
click at [150, 122] on p "Envíenos una copia del libro de familia del representante legal del menor. Adem…" at bounding box center [162, 111] width 133 height 23
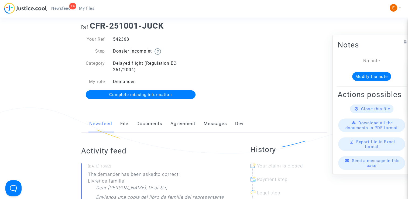
scroll to position [0, 0]
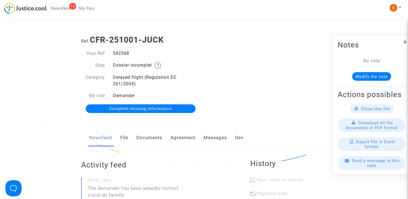
click at [127, 138] on link "File" at bounding box center [124, 138] width 8 height 18
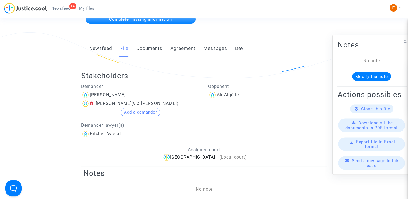
scroll to position [108, 0]
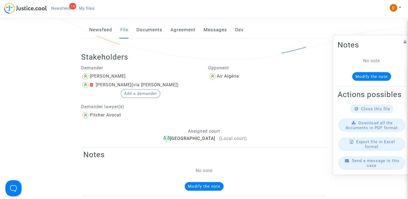
click at [91, 84] on icon at bounding box center [92, 85] width 4 height 4
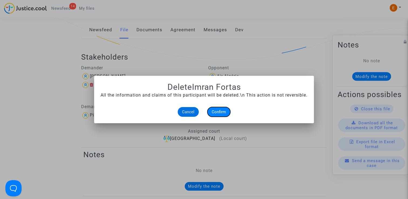
click at [224, 115] on button "Confirm" at bounding box center [218, 112] width 23 height 10
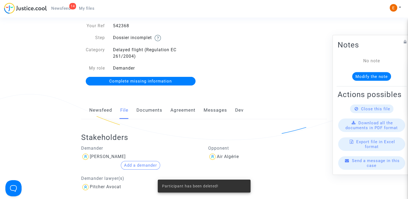
scroll to position [27, 0]
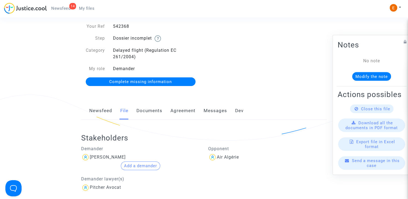
click at [151, 117] on link "Documents" at bounding box center [150, 111] width 26 height 18
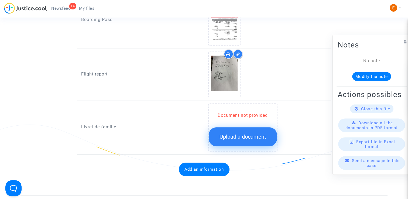
scroll to position [459, 0]
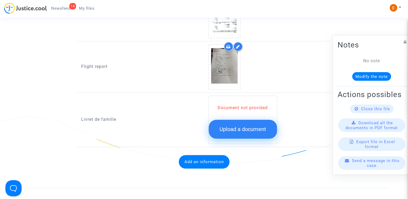
click at [236, 131] on button "Upload a document" at bounding box center [243, 129] width 68 height 19
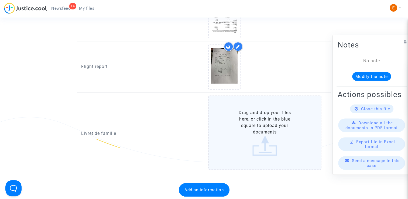
click at [240, 122] on label "Drag and drop your files here, or click in the blue square to upload your docum…" at bounding box center [265, 133] width 114 height 74
click at [0, 0] on input "Drag and drop your files here, or click in the blue square to upload your docum…" at bounding box center [0, 0] width 0 height 0
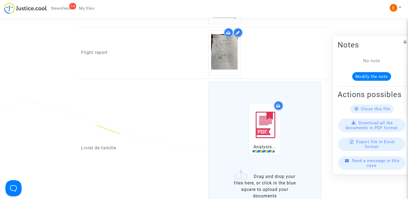
scroll to position [513, 0]
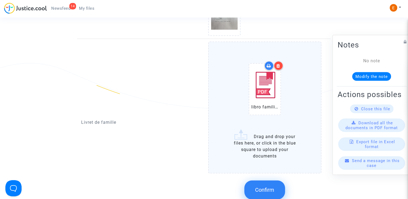
click at [270, 183] on button "Confirm" at bounding box center [264, 189] width 41 height 19
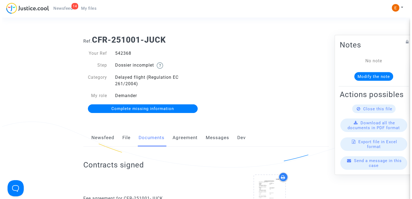
scroll to position [0, 0]
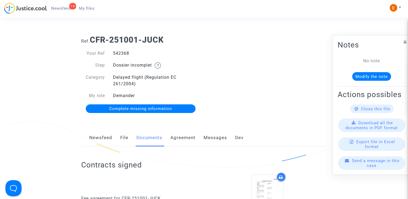
click at [145, 110] on span "Complete missing information" at bounding box center [140, 108] width 63 height 5
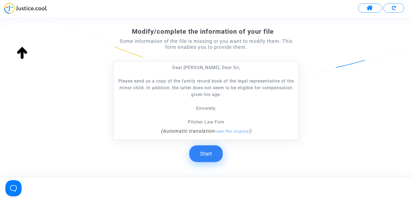
scroll to position [103, 0]
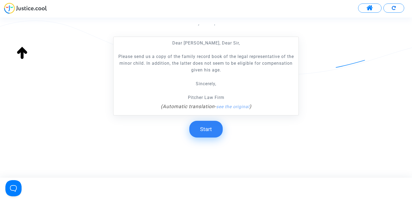
click at [206, 127] on button "Start" at bounding box center [205, 129] width 33 height 17
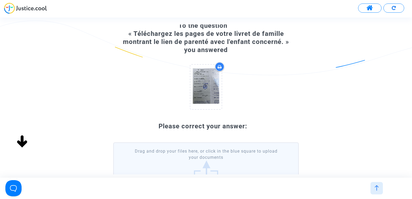
scroll to position [27, 0]
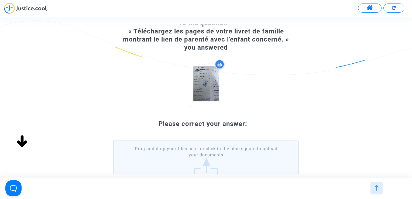
click at [203, 151] on label "Drag and drop your files here, or click in the blue square to upload your docum…" at bounding box center [206, 162] width 186 height 45
click at [0, 0] on input "Drag and drop your files here, or click in the blue square to upload your docum…" at bounding box center [0, 0] width 0 height 0
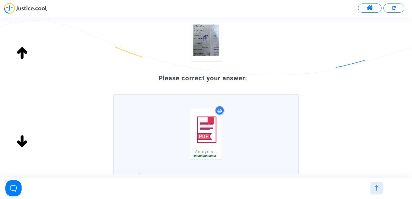
scroll to position [132, 0]
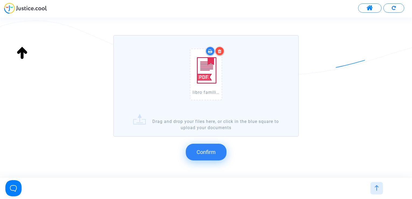
click at [218, 146] on button "Confirm" at bounding box center [206, 152] width 41 height 17
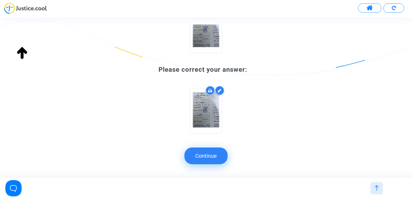
scroll to position [81, 0]
click at [219, 159] on button "Continue" at bounding box center [206, 156] width 43 height 17
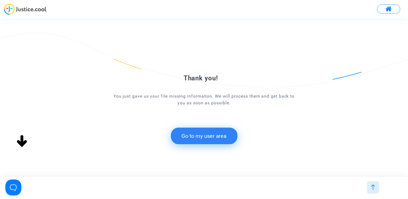
scroll to position [0, 0]
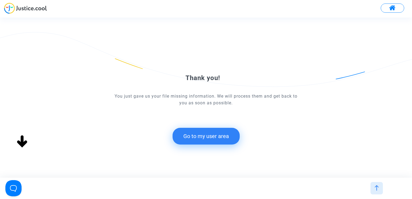
click at [191, 139] on button "Go to my user area" at bounding box center [206, 136] width 67 height 17
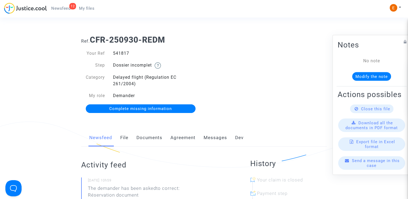
click at [119, 55] on div "541817" at bounding box center [156, 53] width 95 height 6
copy div "541817"
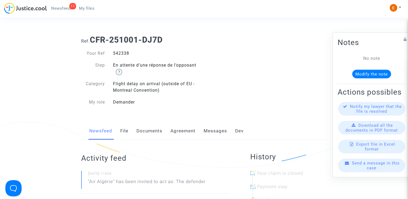
click at [122, 56] on div "542338" at bounding box center [156, 53] width 95 height 6
click at [122, 53] on div "542338" at bounding box center [156, 53] width 95 height 6
copy div "542338"
click at [125, 53] on div "541768" at bounding box center [156, 53] width 95 height 6
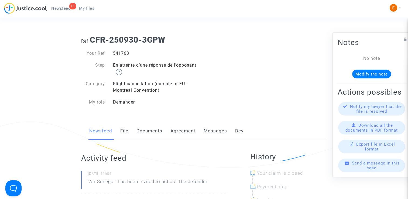
click at [125, 53] on div "541768" at bounding box center [156, 53] width 95 height 6
copy div "541768"
click at [124, 53] on div "541806" at bounding box center [156, 53] width 95 height 6
copy div "541806"
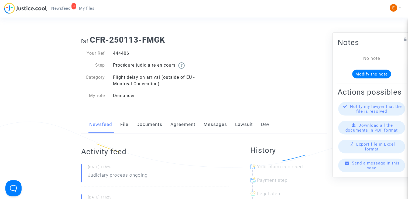
drag, startPoint x: 0, startPoint y: 0, endPoint x: 126, endPoint y: 54, distance: 137.5
drag, startPoint x: 0, startPoint y: 0, endPoint x: 120, endPoint y: 55, distance: 131.9
click at [120, 55] on div "541812" at bounding box center [156, 53] width 95 height 6
copy div "541812"
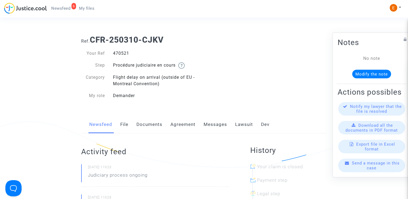
drag, startPoint x: 0, startPoint y: 0, endPoint x: 119, endPoint y: 56, distance: 131.8
click at [119, 56] on div "470521" at bounding box center [156, 53] width 95 height 6
copy div "470521"
click at [125, 50] on div "444406" at bounding box center [156, 53] width 95 height 6
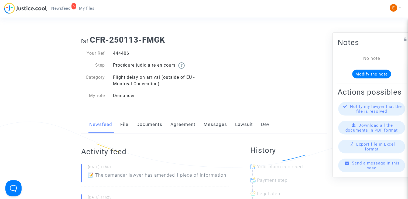
drag, startPoint x: 0, startPoint y: 0, endPoint x: 125, endPoint y: 50, distance: 134.7
click at [125, 50] on div "444406" at bounding box center [156, 53] width 95 height 6
copy div "444406"
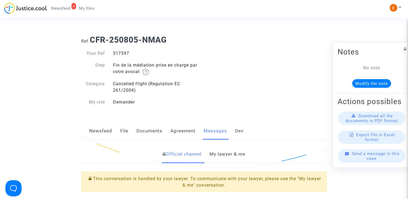
drag, startPoint x: 0, startPoint y: 0, endPoint x: 127, endPoint y: 52, distance: 136.9
click at [127, 52] on div "517597" at bounding box center [156, 53] width 95 height 6
copy div "517597"
click at [225, 146] on link "My lawyer & me" at bounding box center [228, 154] width 36 height 18
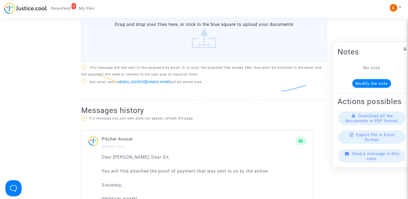
scroll to position [405, 0]
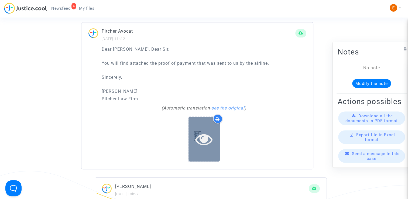
click at [203, 136] on icon at bounding box center [204, 139] width 18 height 17
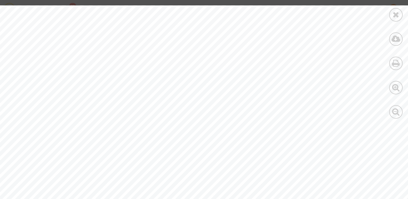
scroll to position [81, 0]
click at [399, 43] on div at bounding box center [395, 38] width 13 height 13
click at [389, 15] on div at bounding box center [395, 14] width 13 height 13
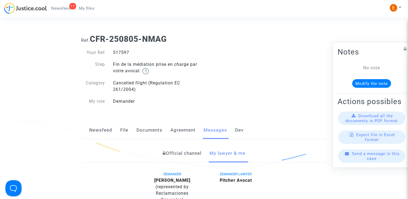
scroll to position [0, 0]
click at [124, 53] on div "517597" at bounding box center [156, 53] width 95 height 6
copy div "517597"
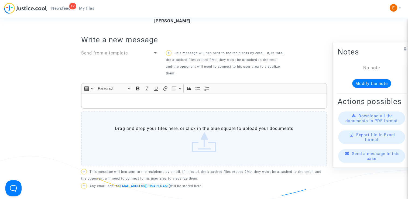
scroll to position [189, 0]
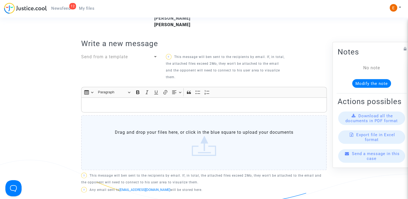
click at [156, 108] on p "Rich Text Editor, main" at bounding box center [204, 105] width 240 height 7
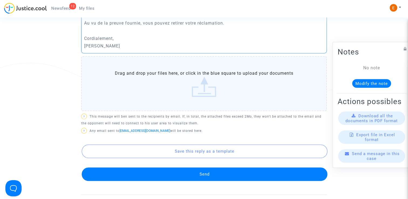
scroll to position [297, 0]
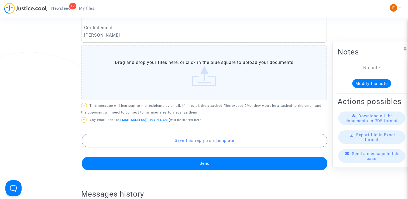
click at [217, 160] on button "Send" at bounding box center [205, 163] width 246 height 13
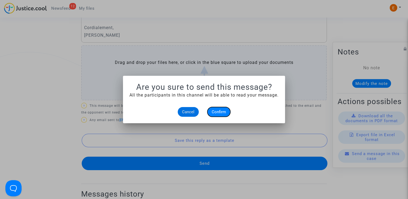
click at [229, 111] on button "Confirm" at bounding box center [218, 112] width 23 height 10
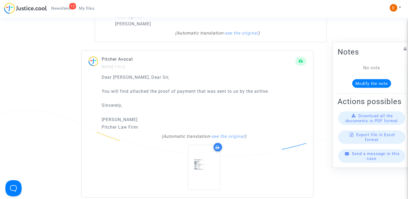
scroll to position [459, 0]
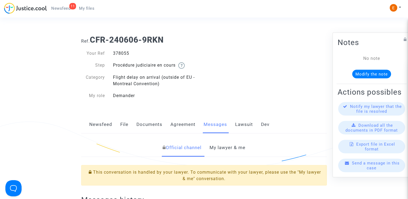
click at [235, 149] on link "My lawyer & me" at bounding box center [228, 148] width 36 height 18
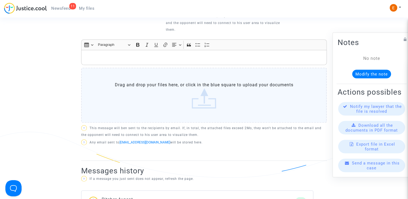
scroll to position [216, 0]
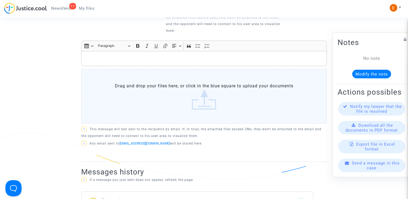
click at [192, 64] on div "Rich Text Editor, main" at bounding box center [204, 58] width 246 height 15
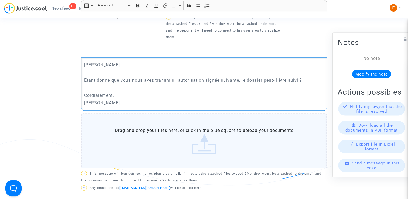
scroll to position [190, 0]
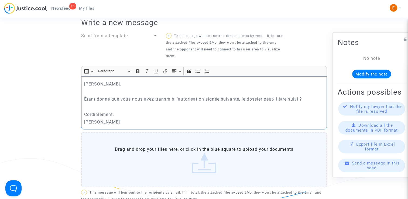
click at [204, 140] on label "Drag and drop your files here, or click in the blue square to upload your docum…" at bounding box center [204, 159] width 246 height 55
click at [0, 0] on input "Drag and drop your files here, or click in the blue square to upload your docum…" at bounding box center [0, 0] width 0 height 0
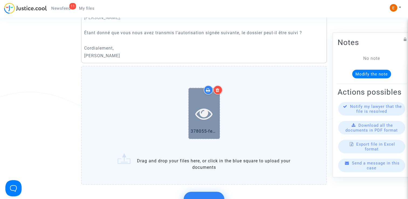
scroll to position [298, 0]
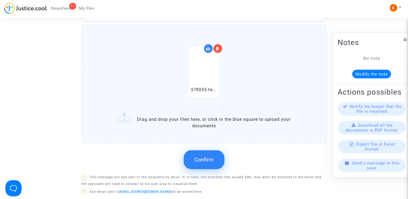
click at [218, 50] on icon at bounding box center [218, 48] width 4 height 4
click at [206, 161] on span "Confirm" at bounding box center [204, 159] width 19 height 6
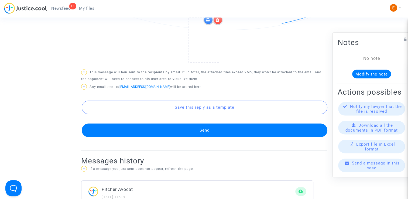
scroll to position [379, 0]
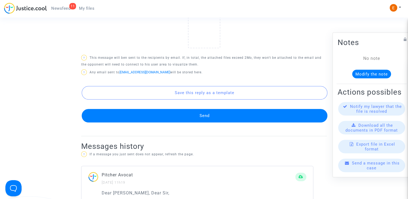
click at [218, 113] on button "Send" at bounding box center [205, 115] width 246 height 13
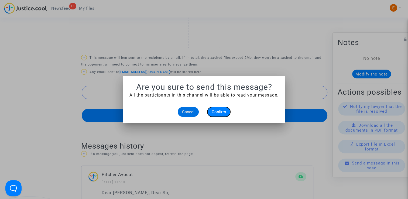
click at [218, 112] on span "Confirm" at bounding box center [219, 112] width 14 height 5
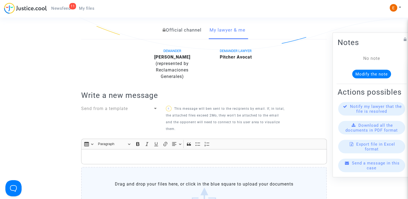
scroll to position [110, 0]
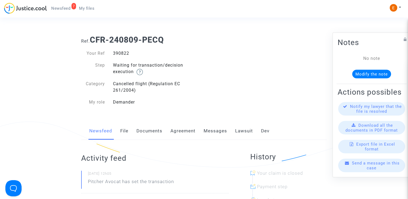
click at [120, 54] on div "390822" at bounding box center [156, 53] width 95 height 6
drag, startPoint x: 0, startPoint y: 0, endPoint x: 120, endPoint y: 54, distance: 132.0
copy div "390822"
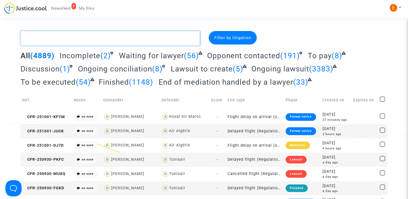
drag, startPoint x: 0, startPoint y: 0, endPoint x: 132, endPoint y: 41, distance: 138.6
click at [132, 41] on textarea at bounding box center [111, 38] width 180 height 15
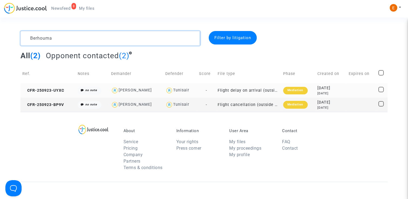
type textarea "Berhouma"
click at [299, 91] on div "Mediation" at bounding box center [295, 91] width 24 height 8
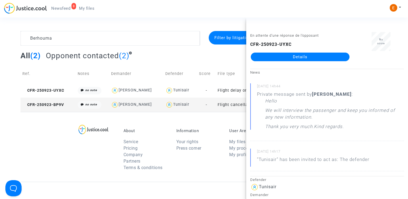
click at [293, 57] on link "Details" at bounding box center [300, 57] width 99 height 9
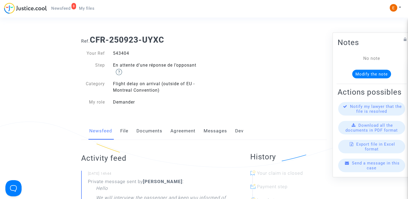
click at [125, 133] on link "File" at bounding box center [124, 131] width 8 height 18
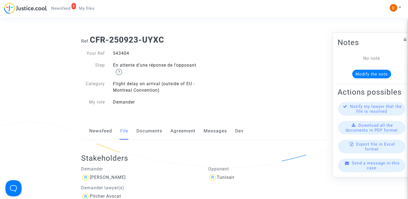
click at [212, 134] on link "Messages" at bounding box center [215, 131] width 23 height 18
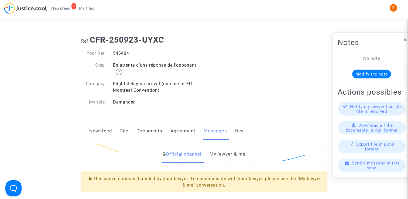
click at [227, 154] on link "My lawyer & me" at bounding box center [228, 154] width 36 height 18
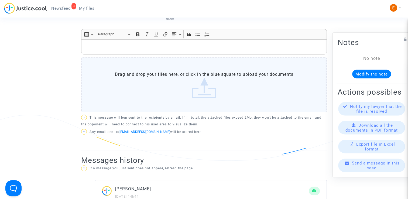
scroll to position [189, 0]
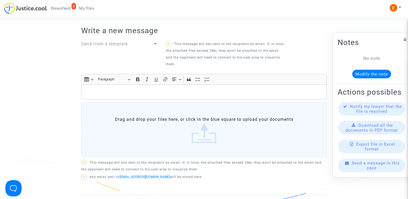
click at [210, 129] on label "Drag and drop your files here, or click in the blue square to upload your docum…" at bounding box center [204, 129] width 246 height 55
click at [0, 0] on input "Drag and drop your files here, or click in the blue square to upload your docum…" at bounding box center [0, 0] width 0 height 0
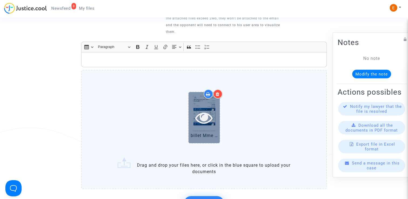
scroll to position [243, 0]
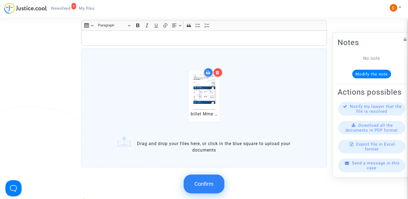
click at [249, 138] on label "billet Mme Berhouma.pdf Drag and drop your files here, or click in the blue squ…" at bounding box center [204, 107] width 246 height 119
click at [0, 0] on input "billet Mme Berhouma.pdf Drag and drop your files here, or click in the blue squ…" at bounding box center [0, 0] width 0 height 0
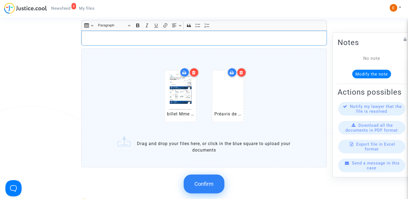
drag, startPoint x: 193, startPoint y: 43, endPoint x: 156, endPoint y: 40, distance: 37.3
click at [156, 40] on p "Rich Text Editor, main" at bounding box center [204, 38] width 240 height 7
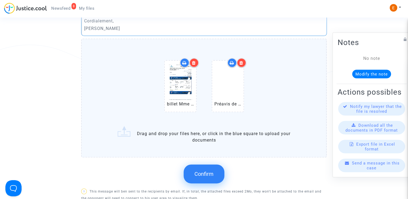
scroll to position [324, 0]
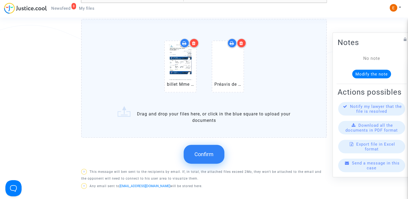
click at [206, 151] on span "Confirm" at bounding box center [204, 154] width 19 height 6
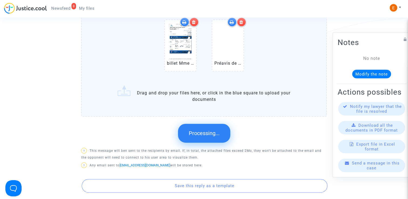
scroll to position [351, 0]
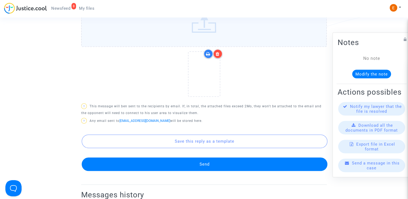
click at [213, 158] on button "Send" at bounding box center [205, 164] width 246 height 13
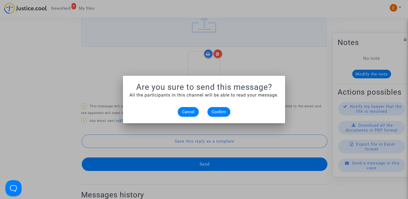
scroll to position [0, 0]
click at [220, 112] on span "Confirm" at bounding box center [219, 112] width 14 height 5
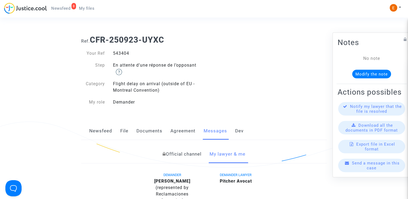
scroll to position [351, 0]
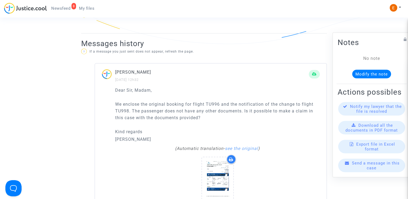
click at [63, 8] on span "Newsfeed" at bounding box center [60, 8] width 19 height 5
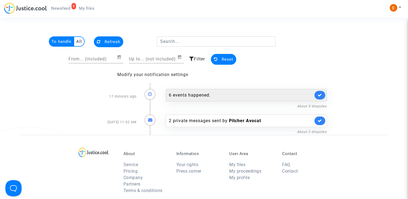
click at [201, 96] on div "6 events happened." at bounding box center [241, 95] width 144 height 6
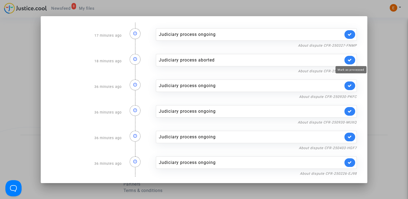
click at [352, 62] on icon at bounding box center [350, 60] width 4 height 4
click at [351, 33] on icon at bounding box center [350, 34] width 4 height 4
click at [381, 73] on div at bounding box center [204, 99] width 408 height 199
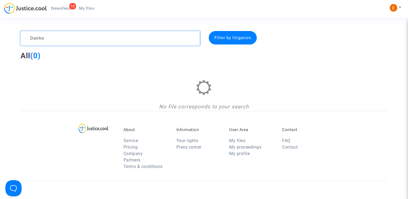
drag, startPoint x: 53, startPoint y: 38, endPoint x: 7, endPoint y: 34, distance: 46.3
click at [16, 35] on div "Danho" at bounding box center [110, 38] width 188 height 15
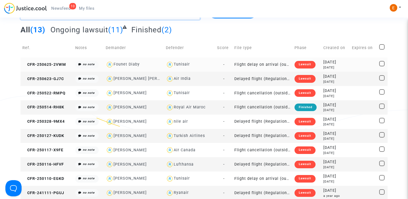
scroll to position [27, 0]
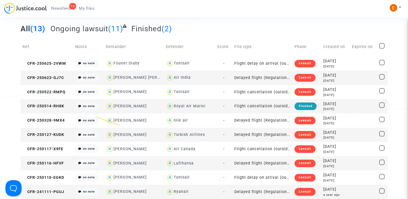
click at [159, 134] on div "Marie Le Ferran" at bounding box center [134, 135] width 56 height 8
type textarea "Le ferran @"Marie Le Ferran" @"Pitcher Avocat""
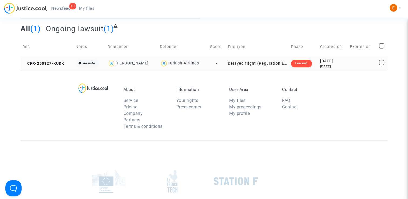
click at [301, 63] on div "Lawsuit" at bounding box center [301, 64] width 21 height 8
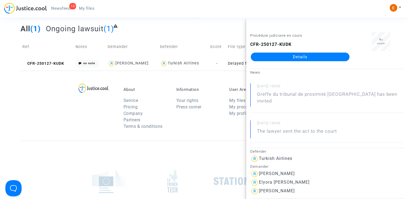
click at [310, 61] on div "Procédure judiciaire en cours CFR-250127-KUDK Details" at bounding box center [300, 49] width 108 height 34
click at [300, 57] on link "Details" at bounding box center [300, 57] width 99 height 9
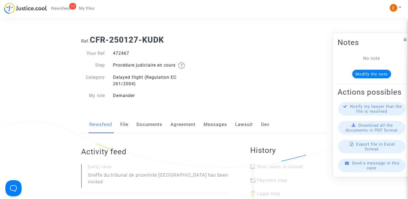
click at [210, 124] on link "Messages" at bounding box center [215, 125] width 23 height 18
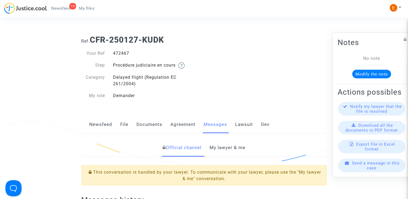
click at [119, 129] on div "Newsfeed File Documents Agreement Messages Lawsuit Dev" at bounding box center [204, 125] width 246 height 18
click at [126, 126] on link "File" at bounding box center [124, 125] width 8 height 18
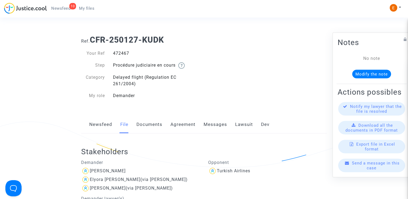
click at [86, 9] on span "My files" at bounding box center [86, 8] width 15 height 5
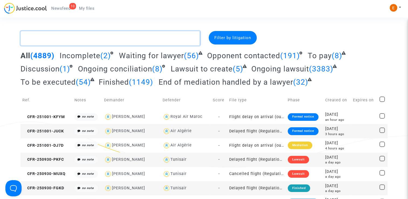
paste textarea "Chiono"
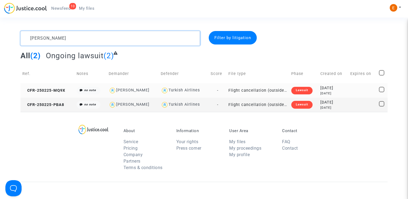
type textarea "Chiono"
click at [301, 92] on div "Lawsuit" at bounding box center [301, 91] width 21 height 8
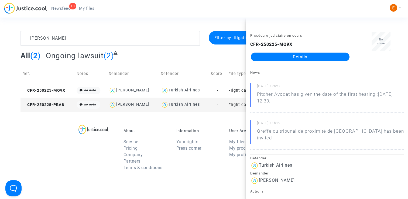
click at [284, 57] on link "Details" at bounding box center [300, 57] width 99 height 9
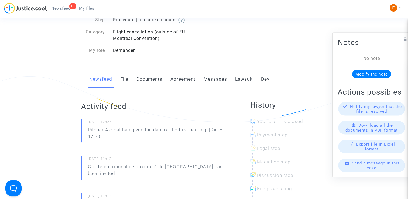
scroll to position [27, 0]
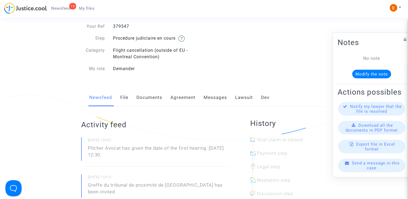
click at [216, 100] on link "Messages" at bounding box center [215, 98] width 23 height 18
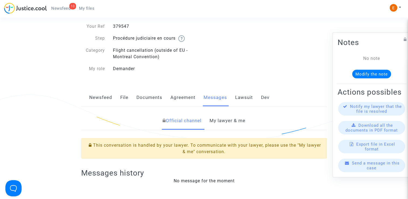
click at [238, 96] on link "Lawsuit" at bounding box center [244, 98] width 18 height 18
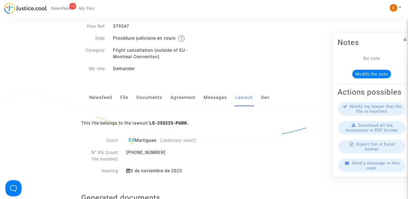
click at [160, 98] on link "Documents" at bounding box center [150, 98] width 26 height 18
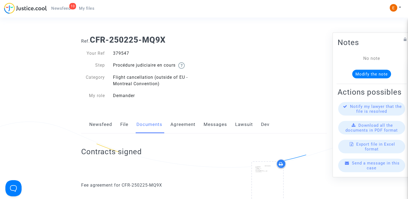
click at [120, 126] on div "Newsfeed File Documents Agreement Messages Lawsuit Dev" at bounding box center [204, 125] width 246 height 18
click at [123, 127] on link "File" at bounding box center [124, 125] width 8 height 18
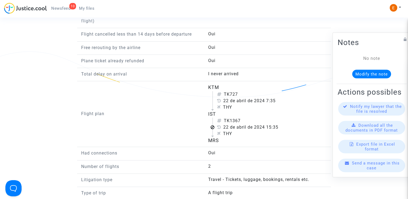
scroll to position [594, 0]
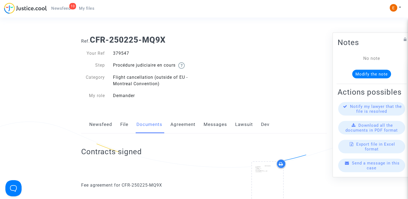
scroll to position [27, 0]
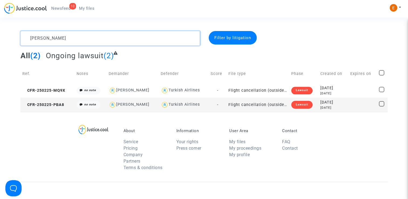
click at [113, 41] on textarea at bounding box center [111, 38] width 180 height 15
paste textarea "Saïd"
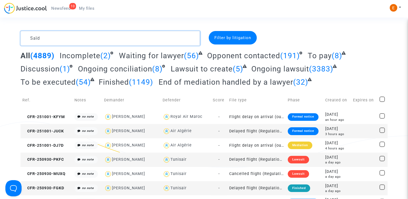
click at [38, 37] on textarea at bounding box center [111, 38] width 180 height 15
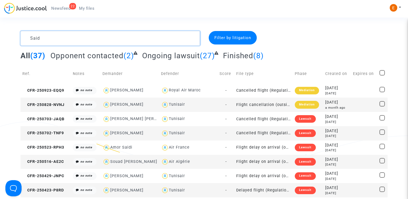
click at [71, 40] on textarea at bounding box center [111, 38] width 180 height 15
paste textarea "Benmessaou"
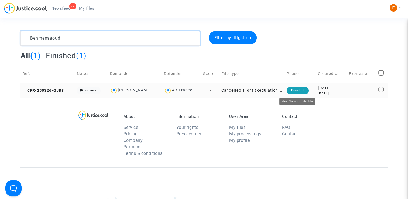
type textarea "Benmessaoud"
click at [302, 92] on div "Finished" at bounding box center [298, 91] width 22 height 8
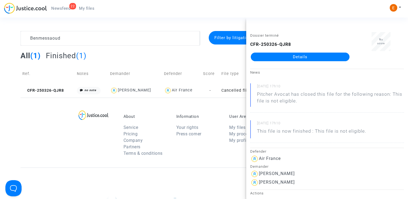
click at [310, 59] on link "Details" at bounding box center [300, 57] width 99 height 9
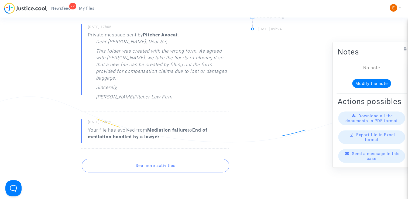
scroll to position [270, 0]
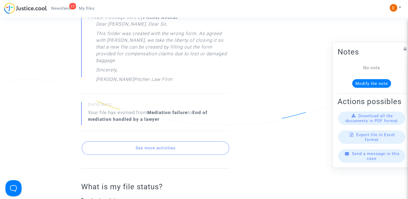
click at [174, 141] on button "See more activities" at bounding box center [156, 147] width 148 height 13
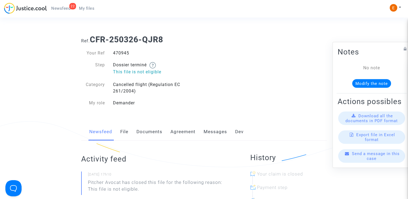
scroll to position [0, 0]
click at [216, 129] on link "Messages" at bounding box center [215, 132] width 23 height 18
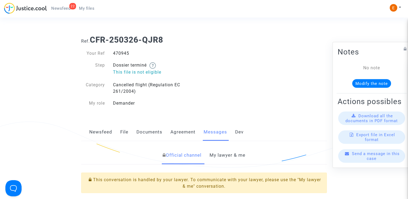
click at [224, 156] on link "My lawyer & me" at bounding box center [228, 155] width 36 height 18
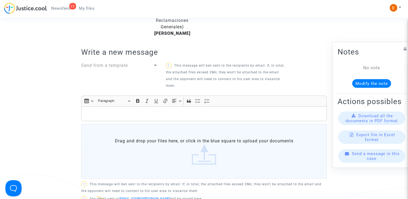
scroll to position [189, 0]
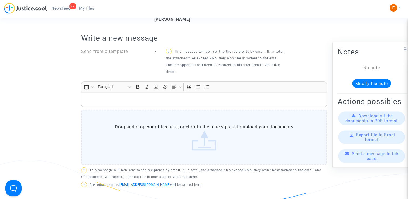
click at [181, 103] on p "Rich Text Editor, main" at bounding box center [204, 99] width 240 height 7
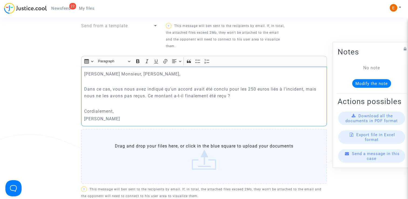
scroll to position [270, 0]
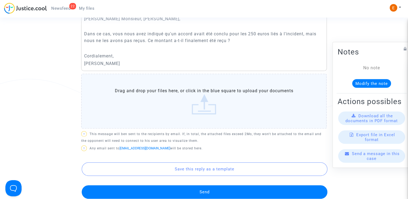
click at [208, 194] on button "Send" at bounding box center [205, 191] width 246 height 13
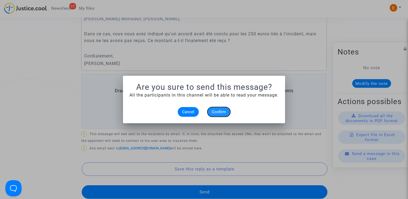
click at [225, 110] on span "Confirm" at bounding box center [219, 112] width 14 height 5
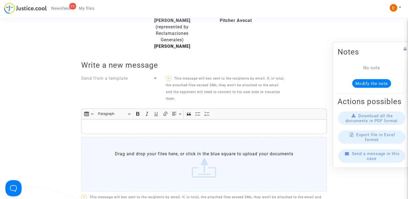
click at [90, 9] on span "My files" at bounding box center [86, 8] width 15 height 5
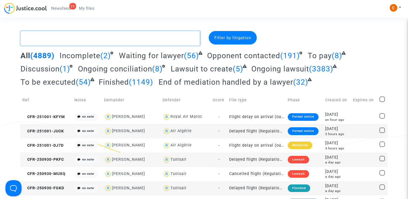
paste textarea "Le Meitour"
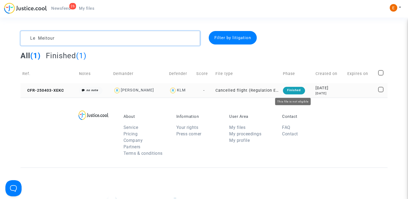
type textarea "Le Meitour"
click at [295, 92] on div "Finished" at bounding box center [294, 91] width 22 height 8
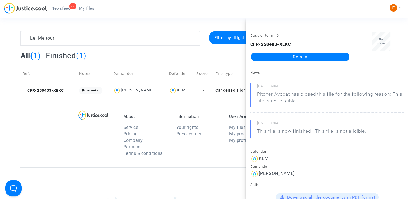
click at [54, 11] on link "27 Newsfeed" at bounding box center [61, 8] width 28 height 8
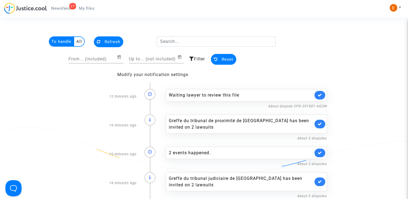
click at [319, 97] on link at bounding box center [320, 95] width 11 height 9
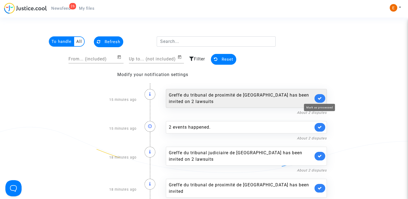
click at [322, 97] on icon at bounding box center [320, 98] width 4 height 4
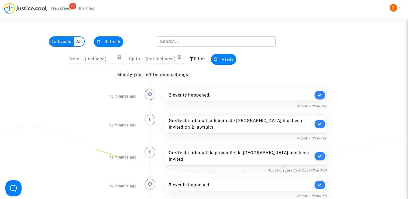
click at [322, 97] on link at bounding box center [320, 95] width 11 height 9
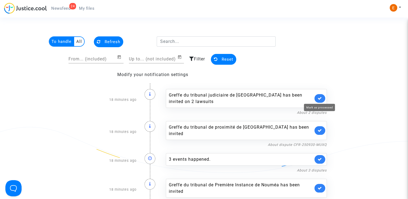
click at [322, 97] on icon at bounding box center [320, 98] width 4 height 4
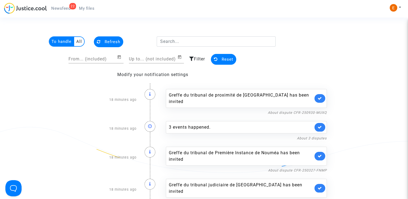
click at [322, 97] on link at bounding box center [320, 98] width 11 height 9
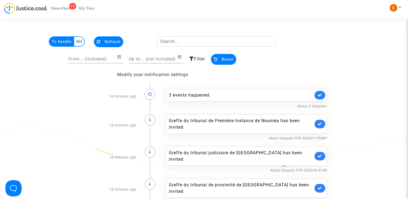
click at [322, 97] on link at bounding box center [320, 95] width 11 height 9
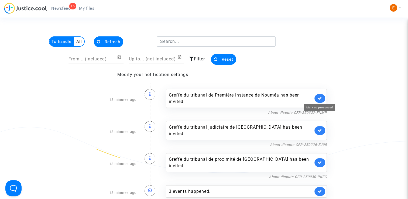
click at [322, 97] on icon at bounding box center [320, 98] width 4 height 4
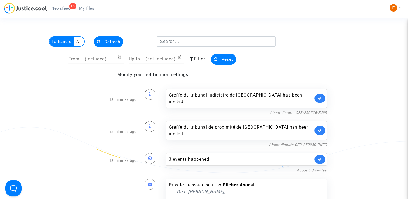
click at [322, 97] on link at bounding box center [320, 98] width 11 height 9
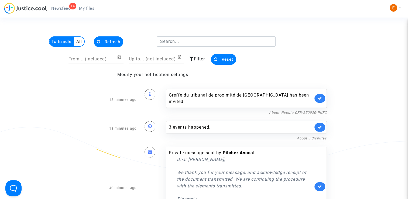
click at [322, 97] on link at bounding box center [320, 98] width 11 height 9
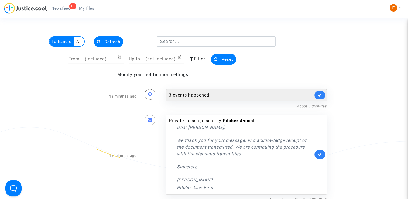
click at [296, 95] on div "3 events happened." at bounding box center [241, 95] width 144 height 6
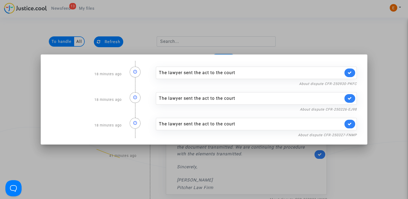
click at [315, 52] on div at bounding box center [204, 99] width 408 height 199
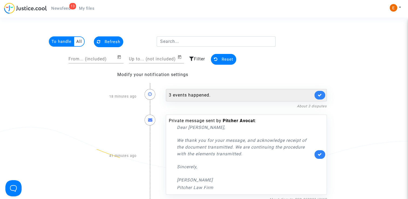
click at [322, 97] on link at bounding box center [320, 95] width 11 height 9
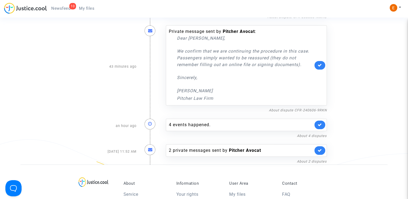
scroll to position [216, 0]
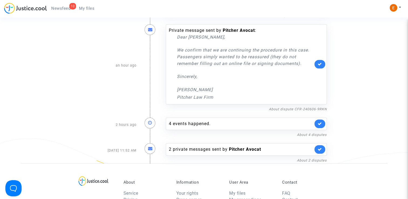
click at [88, 8] on span "My files" at bounding box center [86, 8] width 15 height 5
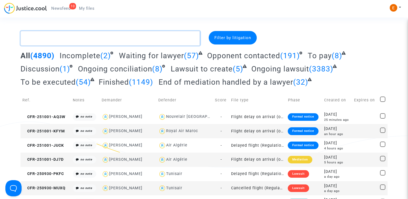
paste textarea "Dos Santos"
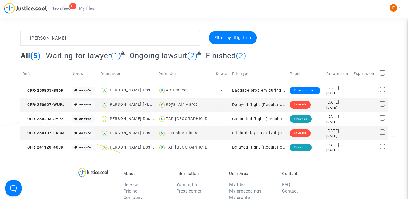
click at [291, 133] on div "Lawsuit" at bounding box center [300, 133] width 21 height 8
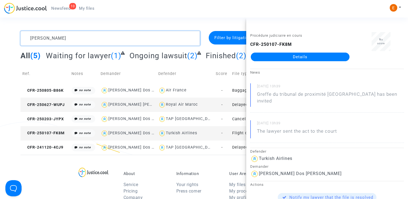
click at [58, 43] on textarea at bounding box center [111, 38] width 180 height 15
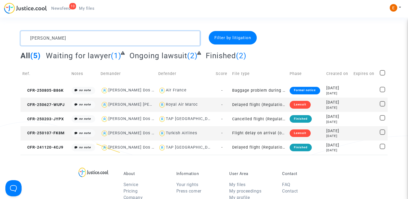
click at [58, 43] on textarea at bounding box center [111, 38] width 180 height 15
paste textarea "Hafdi"
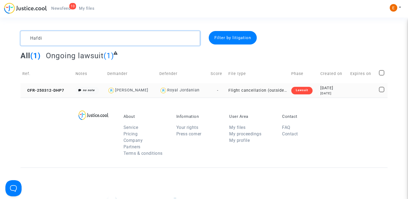
type textarea "Hafdi"
click at [302, 91] on div "Lawsuit" at bounding box center [301, 91] width 21 height 8
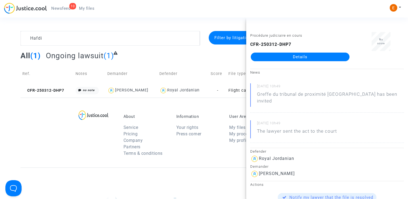
click at [286, 62] on div "Procédure judiciaire en cours CFR-250312-DHP7 Details" at bounding box center [300, 49] width 108 height 34
click at [287, 57] on link "Details" at bounding box center [300, 57] width 99 height 9
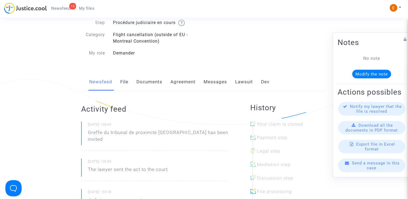
scroll to position [27, 0]
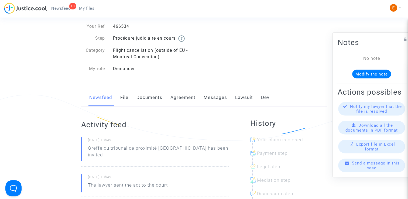
click at [128, 99] on div "Newsfeed File Documents Agreement Messages Lawsuit Dev" at bounding box center [204, 98] width 246 height 18
click at [126, 98] on link "File" at bounding box center [124, 98] width 8 height 18
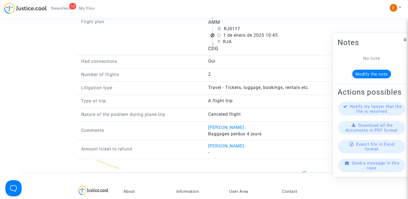
scroll to position [674, 0]
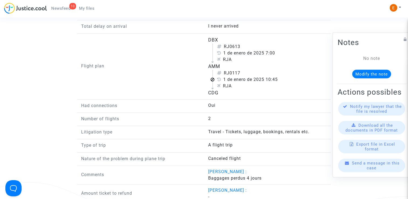
click at [87, 10] on span "My files" at bounding box center [86, 8] width 15 height 5
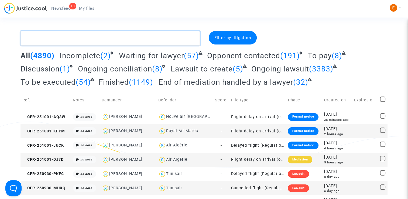
paste textarea "Aroua"
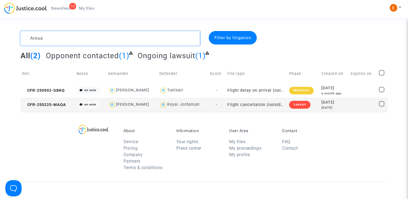
type textarea "Aroua"
click at [84, 4] on link "My files" at bounding box center [87, 8] width 24 height 8
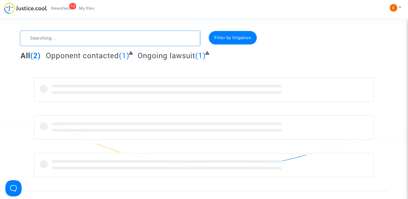
click at [56, 37] on textarea at bounding box center [111, 38] width 180 height 15
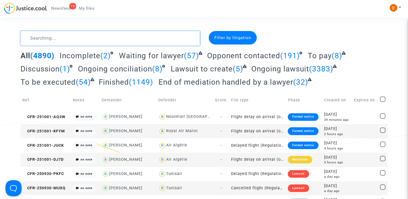
paste textarea "Martin"
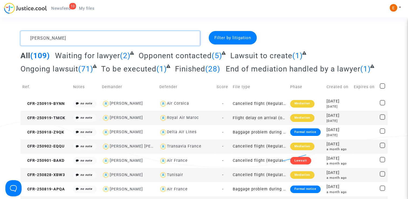
click at [29, 37] on textarea at bounding box center [111, 38] width 180 height 15
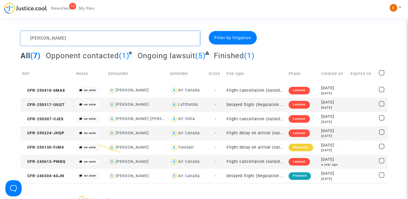
click at [85, 37] on textarea at bounding box center [111, 38] width 180 height 15
drag, startPoint x: 85, startPoint y: 37, endPoint x: 65, endPoint y: 38, distance: 19.7
click at [65, 38] on textarea at bounding box center [111, 38] width 180 height 15
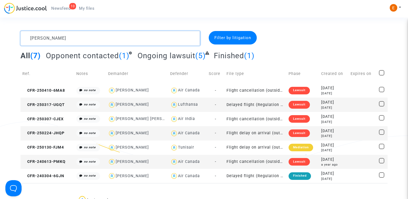
click at [65, 38] on textarea at bounding box center [111, 38] width 180 height 15
paste textarea "Bourguig"
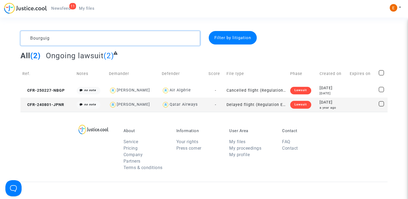
click at [85, 36] on textarea at bounding box center [111, 38] width 180 height 15
paste textarea "Ndongo"
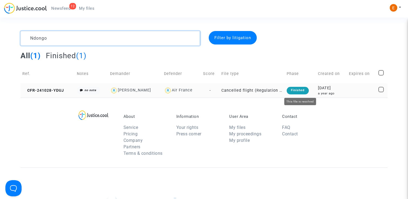
type textarea "Ndongo"
click at [293, 91] on div "Finished" at bounding box center [298, 91] width 22 height 8
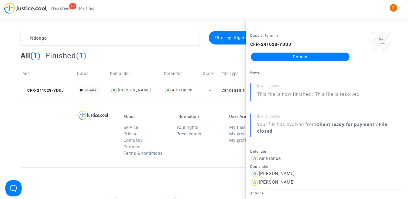
click at [295, 62] on div "Dossier terminé CFR-241028-YDUJ Details" at bounding box center [300, 49] width 108 height 34
click at [295, 58] on link "Details" at bounding box center [300, 57] width 99 height 9
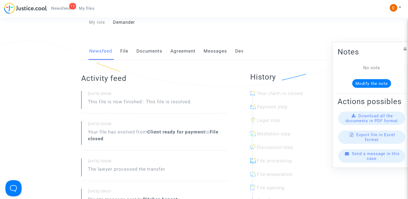
click at [127, 55] on link "File" at bounding box center [124, 51] width 8 height 18
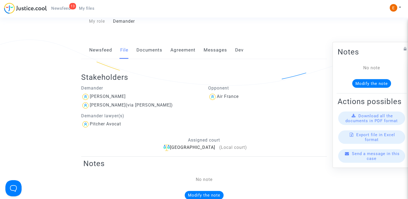
scroll to position [81, 0]
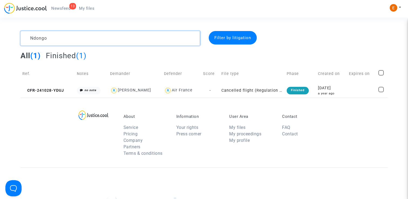
drag, startPoint x: 63, startPoint y: 45, endPoint x: 27, endPoint y: 39, distance: 36.1
click at [27, 39] on textarea at bounding box center [111, 38] width 180 height 15
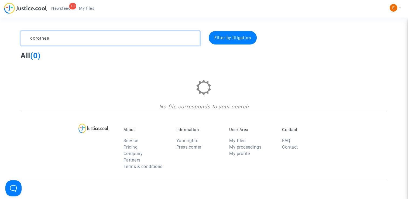
click at [52, 37] on textarea at bounding box center [111, 38] width 180 height 15
paste textarea "D"
drag, startPoint x: 43, startPoint y: 40, endPoint x: 10, endPoint y: 40, distance: 32.9
click at [10, 40] on div "Dorothee Filter by litigation All (0) No file corresponds to your search" at bounding box center [204, 71] width 408 height 80
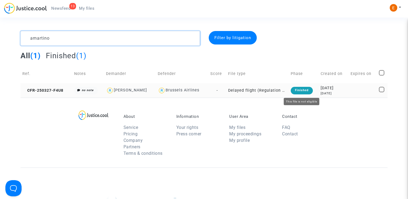
type textarea "amartino"
click at [298, 90] on div "Finished" at bounding box center [302, 91] width 22 height 8
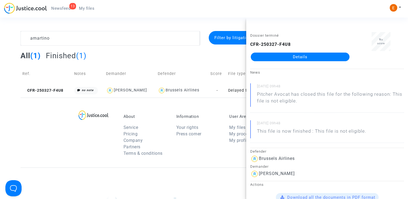
click at [306, 57] on link "Details" at bounding box center [300, 57] width 99 height 9
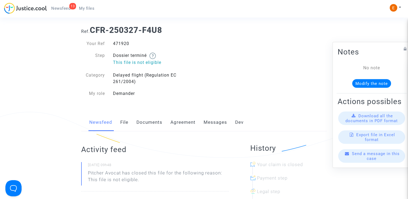
scroll to position [27, 0]
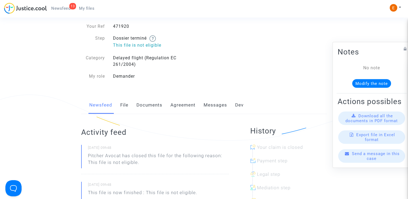
click at [119, 103] on div "Newsfeed File Documents Agreement Messages Dev" at bounding box center [204, 105] width 246 height 18
click at [123, 105] on link "File" at bounding box center [124, 105] width 8 height 18
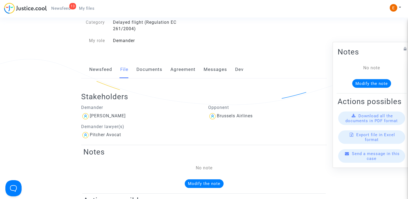
scroll to position [54, 0]
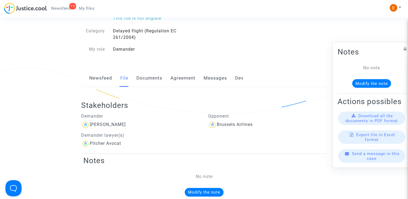
click at [218, 80] on link "Messages" at bounding box center [215, 78] width 23 height 18
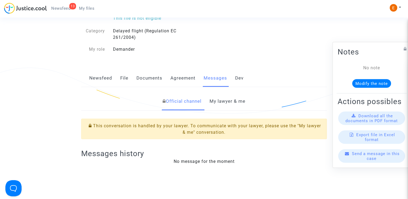
click at [226, 104] on link "My lawyer & me" at bounding box center [228, 102] width 36 height 18
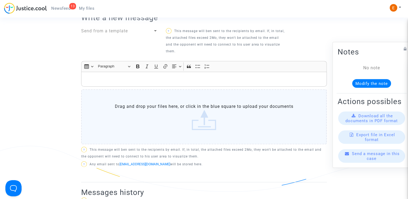
scroll to position [216, 0]
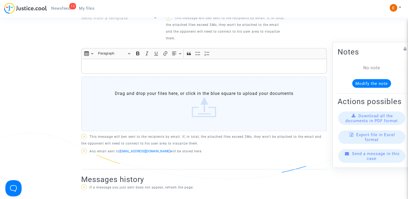
click at [142, 62] on div "Rich Text Editor, main" at bounding box center [204, 66] width 246 height 15
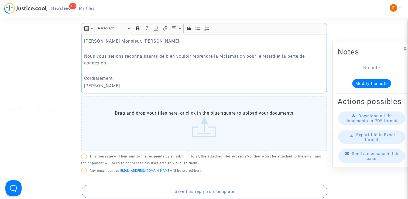
scroll to position [297, 0]
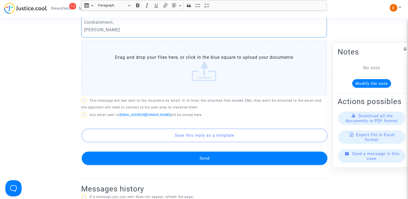
click at [203, 155] on button "Send" at bounding box center [205, 158] width 246 height 13
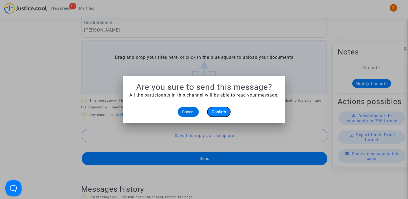
click at [219, 113] on span "Confirm" at bounding box center [219, 112] width 14 height 5
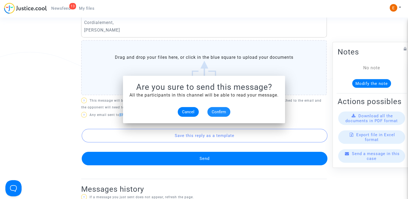
scroll to position [297, 0]
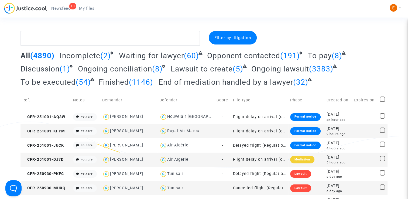
click at [57, 9] on span "Newsfeed" at bounding box center [60, 8] width 19 height 5
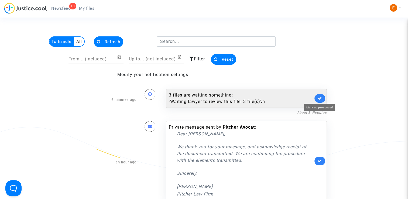
click at [318, 96] on icon at bounding box center [320, 98] width 4 height 4
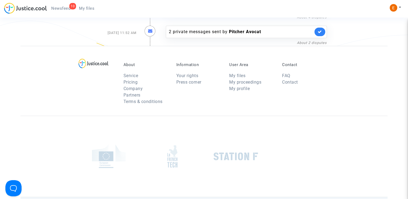
scroll to position [270, 0]
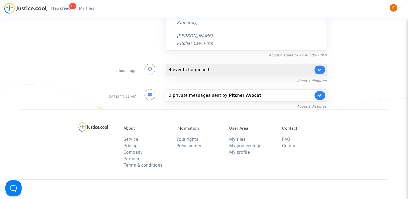
click at [199, 74] on div "4 events happened." at bounding box center [246, 70] width 161 height 12
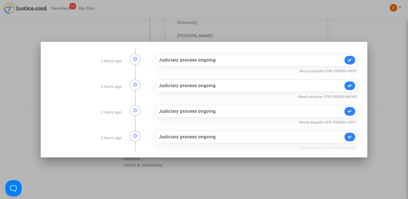
click at [315, 147] on link "About dispute CFR-250226-EJ98" at bounding box center [328, 148] width 57 height 4
click at [352, 135] on icon at bounding box center [350, 137] width 4 height 4
click at [351, 122] on link "About dispute CFR-250403-HGF7" at bounding box center [328, 122] width 58 height 4
click at [355, 112] on link at bounding box center [350, 111] width 11 height 9
click at [348, 96] on link "About dispute CFR-250930-MUXQ" at bounding box center [327, 97] width 59 height 4
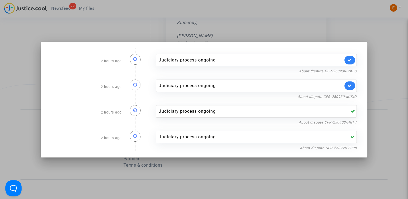
click at [355, 86] on link at bounding box center [350, 85] width 11 height 9
click at [349, 72] on link "About dispute CFR-250930-PKFC" at bounding box center [328, 71] width 58 height 4
click at [352, 60] on icon at bounding box center [350, 60] width 4 height 4
click at [373, 43] on div at bounding box center [204, 99] width 408 height 199
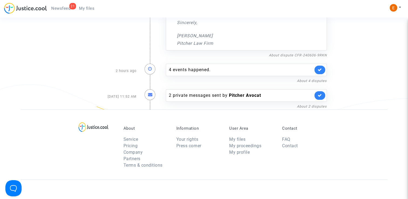
click at [84, 9] on span "My files" at bounding box center [86, 8] width 15 height 5
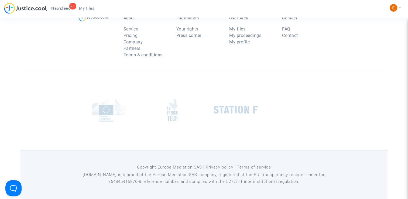
click at [65, 7] on span "Newsfeed" at bounding box center [60, 8] width 19 height 5
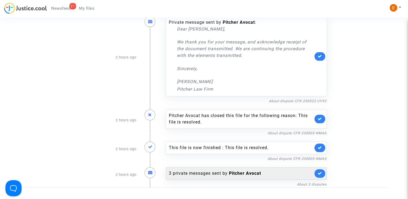
scroll to position [609, 0]
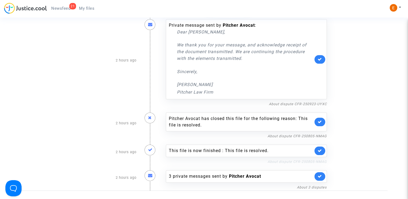
click at [283, 160] on link "About dispute CFR-250805-NMAG" at bounding box center [297, 162] width 59 height 4
click at [321, 150] on icon at bounding box center [320, 151] width 4 height 4
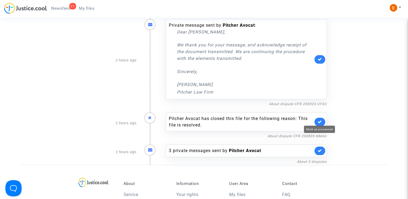
click at [320, 121] on icon at bounding box center [320, 122] width 4 height 4
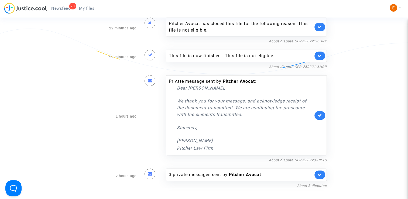
scroll to position [567, 0]
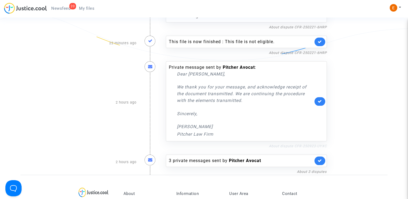
click at [283, 144] on link "About dispute CFR-250923-UYXC" at bounding box center [298, 146] width 58 height 4
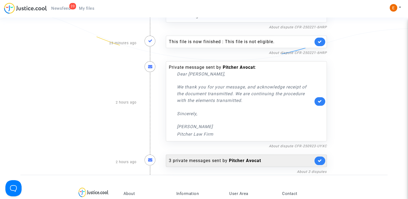
click at [229, 160] on div "3 private messages sent by [PERSON_NAME]" at bounding box center [241, 161] width 144 height 6
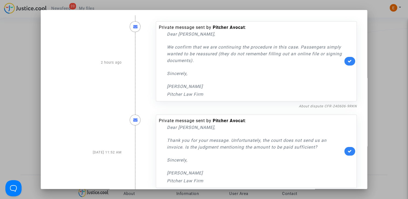
scroll to position [0, 0]
click at [398, 75] on div at bounding box center [204, 99] width 408 height 199
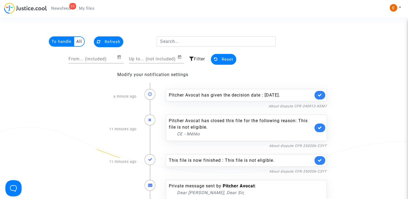
scroll to position [567, 0]
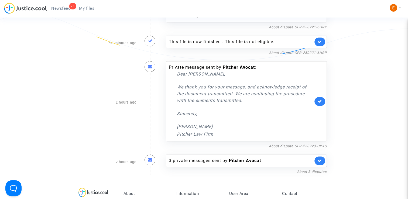
click at [322, 101] on link at bounding box center [320, 101] width 11 height 9
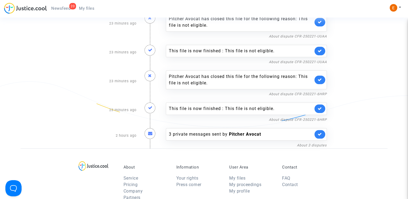
scroll to position [486, 0]
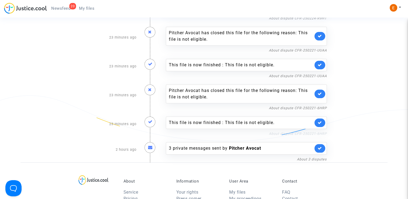
click at [313, 132] on link "About dispute CFR-250221-6HRP" at bounding box center [298, 134] width 58 height 4
click at [322, 118] on link at bounding box center [320, 122] width 11 height 9
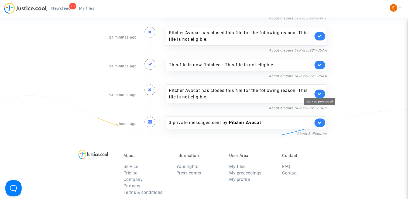
click at [320, 92] on icon at bounding box center [320, 94] width 4 height 4
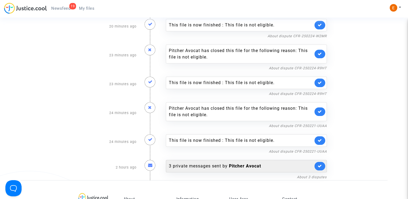
scroll to position [405, 0]
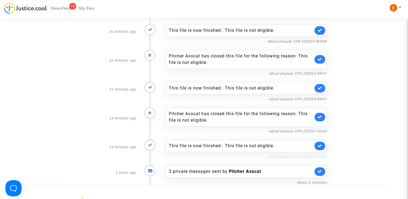
click at [301, 155] on link "About dispute CFR-250221-UUAA" at bounding box center [298, 157] width 58 height 4
click at [320, 144] on icon at bounding box center [320, 146] width 4 height 4
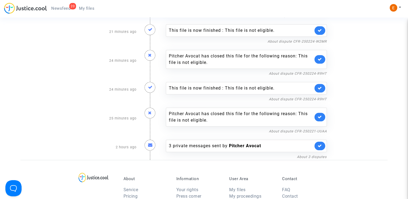
click at [322, 113] on link at bounding box center [320, 117] width 11 height 9
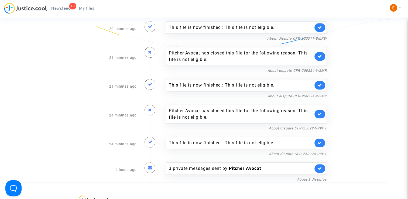
scroll to position [324, 0]
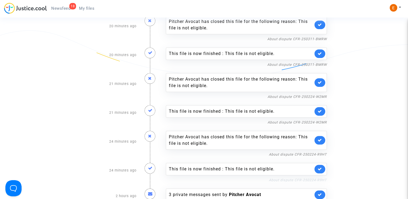
click at [301, 178] on link "About dispute CFR-250224-R9HT" at bounding box center [298, 180] width 58 height 4
click at [318, 165] on link at bounding box center [320, 169] width 11 height 9
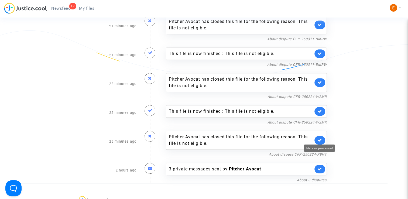
click at [320, 141] on icon at bounding box center [320, 140] width 4 height 4
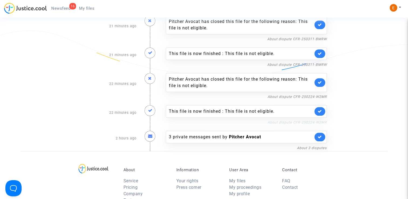
click at [311, 122] on link "About dispute CFR-250224-W2MR" at bounding box center [297, 122] width 59 height 4
click at [318, 110] on icon at bounding box center [320, 111] width 4 height 4
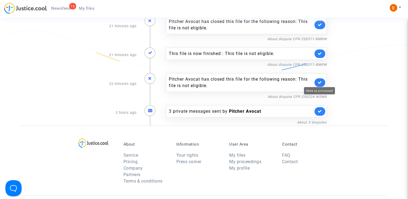
click at [321, 80] on icon at bounding box center [320, 82] width 4 height 4
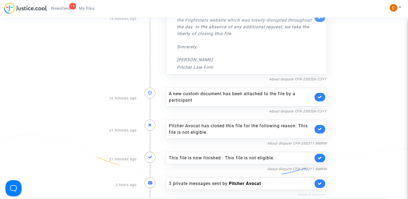
scroll to position [216, 0]
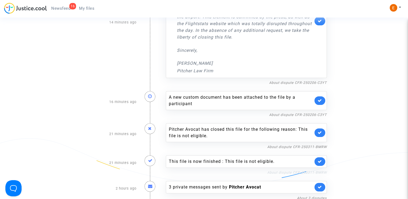
click at [292, 172] on link "About dispute CFR-250311-BMRW" at bounding box center [297, 173] width 60 height 4
click at [321, 159] on icon at bounding box center [320, 161] width 4 height 4
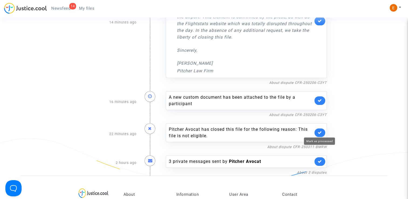
click at [320, 128] on link at bounding box center [320, 132] width 11 height 9
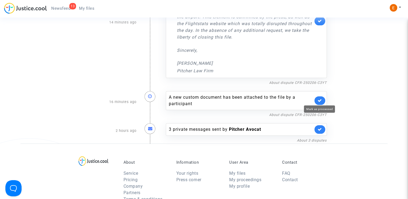
click at [318, 100] on icon at bounding box center [320, 100] width 4 height 4
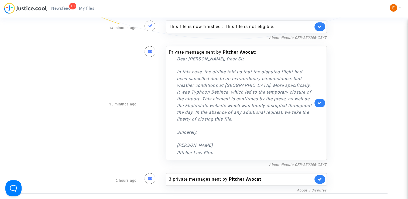
scroll to position [135, 0]
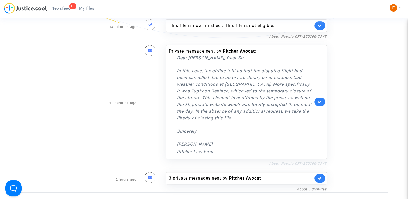
click at [290, 163] on link "About dispute CFR-250206-C3YT" at bounding box center [298, 164] width 58 height 4
click at [322, 102] on icon at bounding box center [320, 102] width 4 height 4
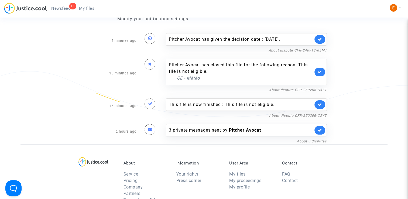
scroll to position [54, 0]
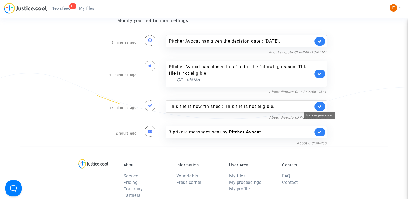
click at [321, 105] on icon at bounding box center [320, 106] width 4 height 4
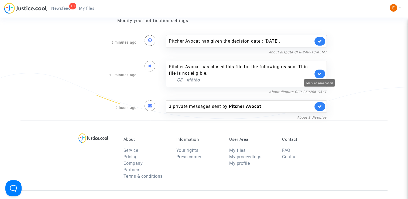
click at [320, 70] on link at bounding box center [320, 74] width 11 height 9
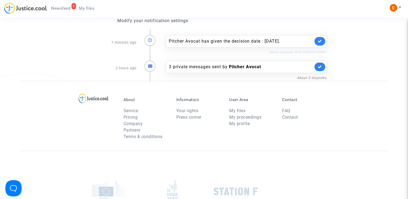
click at [295, 53] on link "About dispute CFR-240913-KEM7" at bounding box center [298, 52] width 58 height 4
click at [322, 39] on icon at bounding box center [320, 41] width 4 height 4
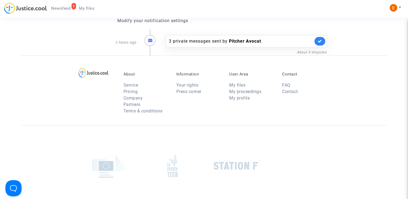
click at [92, 8] on span "My files" at bounding box center [86, 8] width 15 height 5
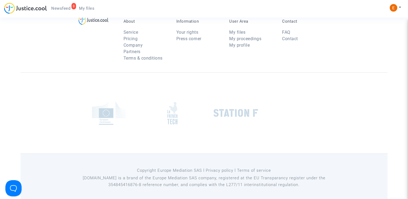
click at [66, 8] on span "Newsfeed" at bounding box center [60, 8] width 19 height 5
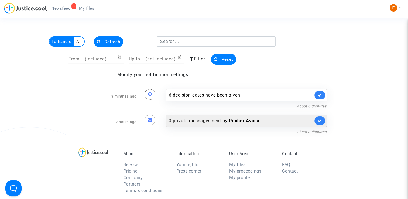
click at [204, 124] on div "3 private messages sent by [PERSON_NAME]" at bounding box center [246, 121] width 161 height 12
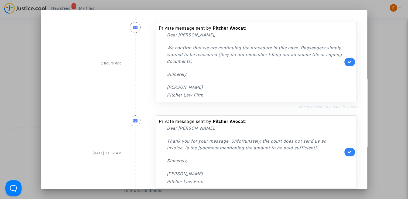
click at [309, 106] on link "About dispute CFR-240606-9RKN" at bounding box center [328, 107] width 58 height 4
click at [349, 62] on icon at bounding box center [350, 62] width 4 height 4
click at [377, 49] on div at bounding box center [204, 99] width 408 height 199
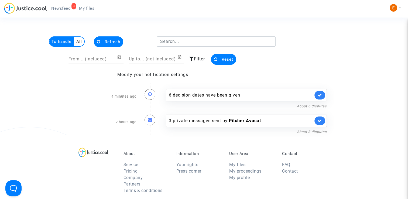
click at [84, 6] on span "My files" at bounding box center [86, 8] width 15 height 5
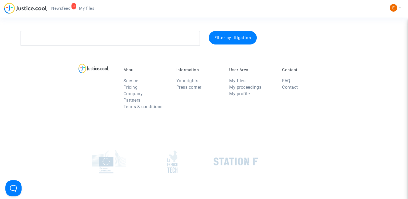
click at [66, 9] on span "Newsfeed" at bounding box center [60, 8] width 19 height 5
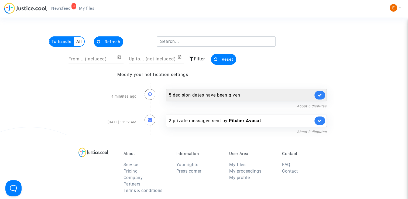
click at [226, 96] on div "5 decision dates have been given" at bounding box center [241, 95] width 144 height 6
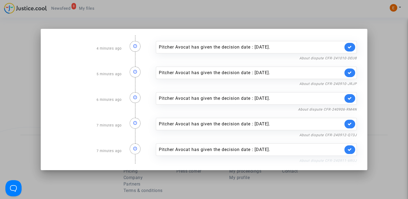
click at [316, 161] on link "About dispute CFR-240911-6RUJ" at bounding box center [327, 161] width 57 height 4
click at [357, 149] on div "Pitcher Avocat has given the decision date : [DATE]." at bounding box center [256, 150] width 201 height 12
click at [352, 151] on icon at bounding box center [350, 150] width 4 height 4
click at [349, 134] on link "About dispute CFR-240912-Q73J" at bounding box center [327, 135] width 57 height 4
click at [351, 123] on icon at bounding box center [350, 124] width 4 height 4
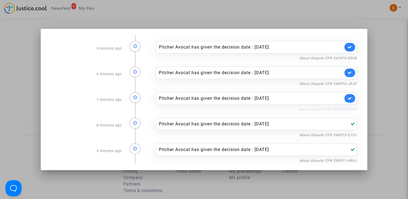
click at [347, 109] on link "About dispute CFR-240906-RM4N" at bounding box center [327, 109] width 59 height 4
click at [354, 103] on div "Pitcher Avocat has given the decision date : [DATE]." at bounding box center [256, 98] width 201 height 12
click at [352, 100] on icon at bounding box center [350, 98] width 4 height 4
click at [347, 81] on nf-filterlink "About dispute CFR-240910-JRJP" at bounding box center [327, 83] width 57 height 5
click at [347, 83] on link "About dispute CFR-240910-JRJP" at bounding box center [327, 84] width 57 height 4
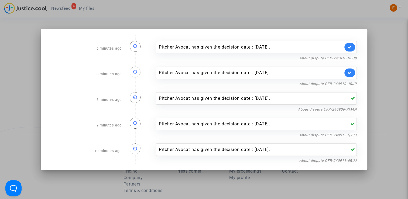
click at [354, 71] on link at bounding box center [350, 73] width 11 height 9
click at [350, 60] on link "About dispute CFR-241010-DEU8" at bounding box center [327, 58] width 57 height 4
click at [354, 47] on link at bounding box center [350, 47] width 11 height 9
click at [383, 46] on div at bounding box center [204, 99] width 408 height 199
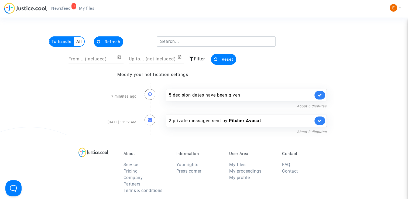
click at [91, 11] on link "My files" at bounding box center [87, 8] width 24 height 8
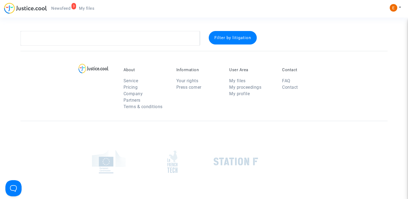
click at [63, 8] on span "Newsfeed" at bounding box center [60, 8] width 19 height 5
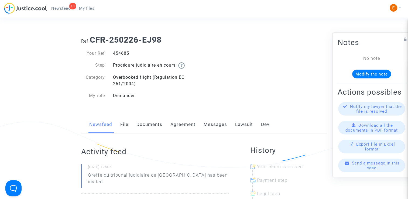
click at [125, 53] on div "454685" at bounding box center [156, 53] width 95 height 6
copy div "454685"
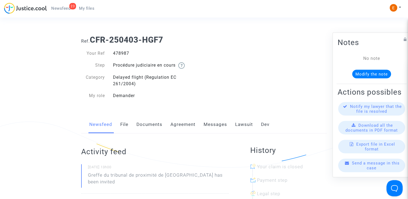
click at [128, 52] on div "478987" at bounding box center [156, 53] width 95 height 6
click at [124, 53] on div "478987" at bounding box center [156, 53] width 95 height 6
copy div "478987"
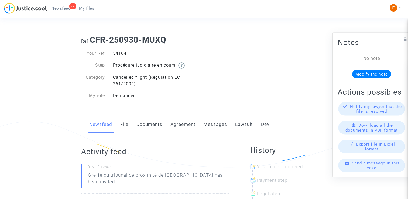
drag, startPoint x: 0, startPoint y: 0, endPoint x: 122, endPoint y: 54, distance: 133.6
click at [122, 54] on div "541841" at bounding box center [156, 53] width 95 height 6
copy div "541841"
click at [121, 55] on div "541846" at bounding box center [156, 53] width 95 height 6
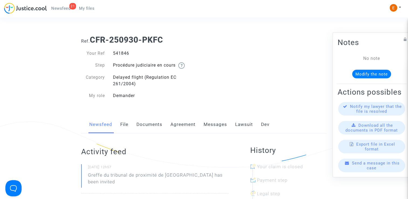
drag, startPoint x: 0, startPoint y: 0, endPoint x: 121, endPoint y: 55, distance: 133.3
click at [121, 55] on div "541846" at bounding box center [156, 53] width 95 height 6
copy div "541846"
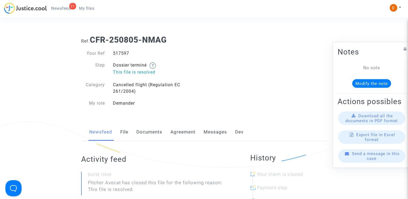
drag, startPoint x: 0, startPoint y: 0, endPoint x: 125, endPoint y: 55, distance: 136.9
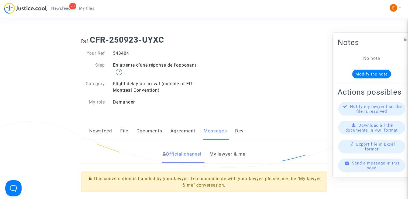
click at [243, 158] on link "My lawyer & me" at bounding box center [228, 154] width 36 height 18
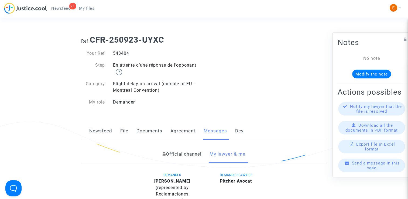
click at [125, 53] on div "543404" at bounding box center [156, 53] width 95 height 6
copy div "543404"
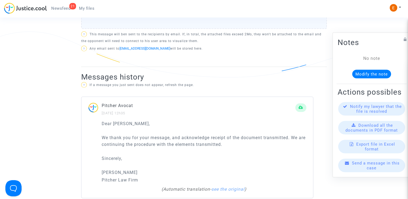
scroll to position [324, 0]
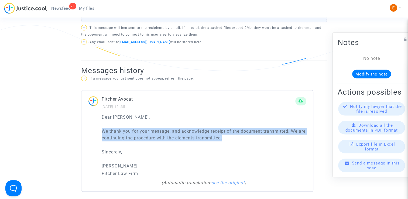
drag, startPoint x: 239, startPoint y: 141, endPoint x: 97, endPoint y: 129, distance: 142.1
click at [97, 129] on div "Dear Erik, We thank you for your message, and acknowledge receipt of the docume…" at bounding box center [197, 153] width 232 height 78
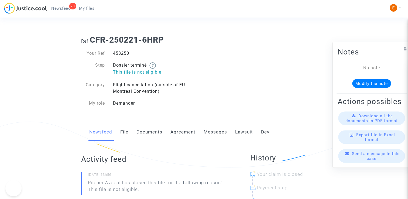
click at [119, 54] on div "458250" at bounding box center [156, 53] width 95 height 6
drag, startPoint x: 0, startPoint y: 0, endPoint x: 119, endPoint y: 54, distance: 130.3
click at [119, 54] on div "458250" at bounding box center [156, 53] width 95 height 6
copy div "458250"
drag, startPoint x: 0, startPoint y: 0, endPoint x: 122, endPoint y: 54, distance: 133.6
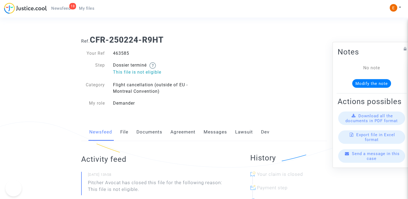
click at [124, 54] on div "463585" at bounding box center [156, 53] width 95 height 6
copy div "463585"
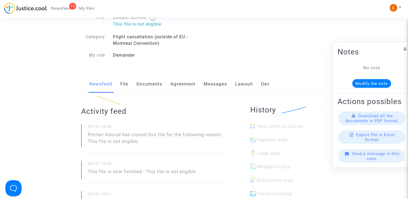
scroll to position [27, 0]
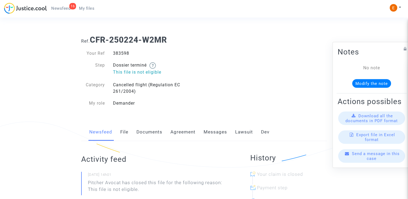
click at [119, 52] on div "383598" at bounding box center [156, 53] width 95 height 6
drag, startPoint x: 0, startPoint y: 0, endPoint x: 119, endPoint y: 52, distance: 129.9
click at [119, 52] on div "383598" at bounding box center [156, 53] width 95 height 6
copy div "383598"
click at [127, 54] on div "379667" at bounding box center [156, 53] width 95 height 6
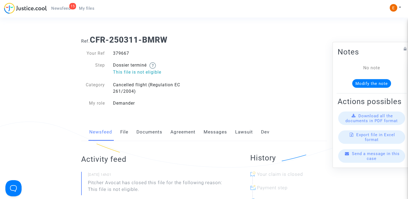
click at [127, 54] on div "379667" at bounding box center [156, 53] width 95 height 6
copy div "379667"
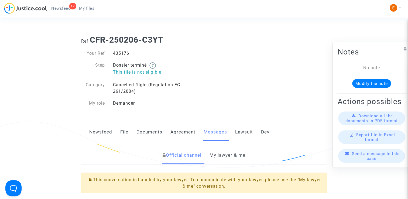
drag, startPoint x: 0, startPoint y: 0, endPoint x: 122, endPoint y: 50, distance: 132.4
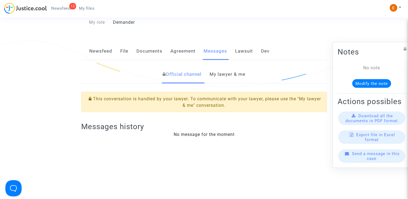
click at [231, 77] on link "My lawyer & me" at bounding box center [228, 75] width 36 height 18
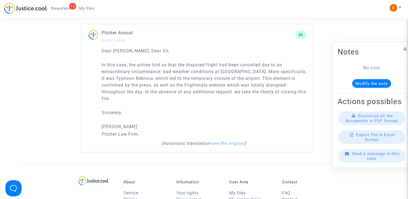
scroll to position [405, 0]
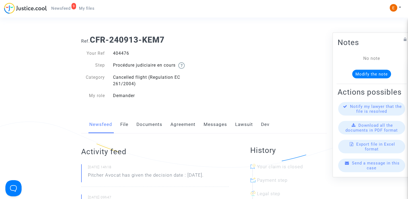
drag, startPoint x: 0, startPoint y: 0, endPoint x: 124, endPoint y: 54, distance: 135.4
drag, startPoint x: 233, startPoint y: 177, endPoint x: 89, endPoint y: 175, distance: 144.3
click at [139, 175] on p "Pitcher Avocat has given the decision date : Nov 18th 2025." at bounding box center [146, 176] width 116 height 9
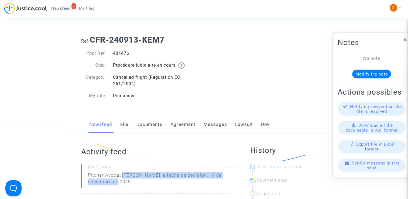
drag, startPoint x: 123, startPoint y: 174, endPoint x: 128, endPoint y: 179, distance: 7.1
click at [128, 179] on p "Pitcher Avocat ha dado la fecha de decisión: 18 de noviembre de 2025." at bounding box center [158, 180] width 141 height 16
drag, startPoint x: 128, startPoint y: 179, endPoint x: 123, endPoint y: 175, distance: 6.3
copy p "ha dado la fecha de decisión: 18 de noviembre de 2025."
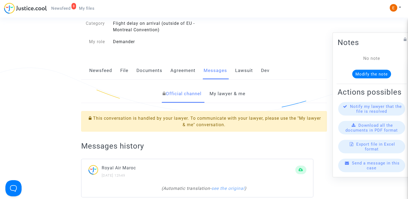
click at [227, 99] on link "My lawyer & me" at bounding box center [228, 94] width 36 height 18
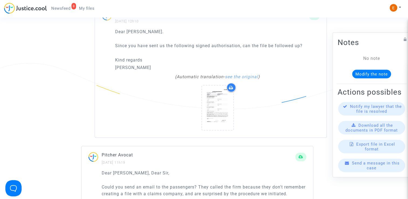
scroll to position [378, 0]
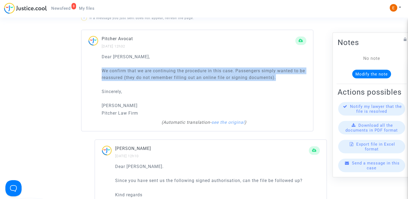
drag, startPoint x: 296, startPoint y: 78, endPoint x: 77, endPoint y: 71, distance: 218.6
click at [77, 71] on div "Official channel My lawyer & me DEMANDER [PERSON_NAME] (represented by Reclamac…" at bounding box center [204, 74] width 254 height 627
drag, startPoint x: 77, startPoint y: 71, endPoint x: 138, endPoint y: 75, distance: 61.4
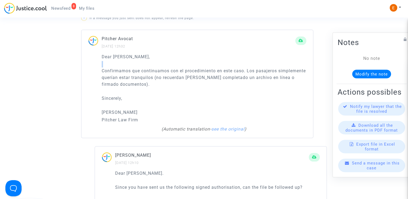
click at [163, 90] on div "Dear Erik, Confirmamos que continuamos con el procedimiento en este caso. Los p…" at bounding box center [204, 88] width 205 height 70
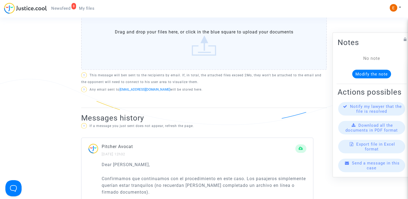
scroll to position [135, 0]
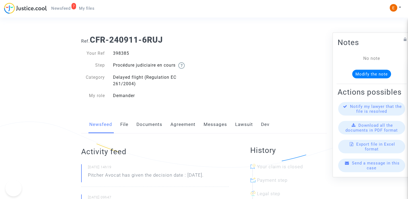
click at [119, 53] on div "398385" at bounding box center [156, 53] width 95 height 6
copy div "398385"
drag, startPoint x: 238, startPoint y: 177, endPoint x: 87, endPoint y: 175, distance: 150.8
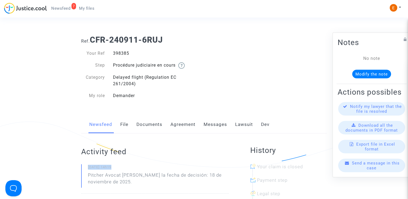
click at [127, 176] on p "Pitcher Avocat [PERSON_NAME] la fecha de decisión: 18 de noviembre de 2025." at bounding box center [158, 180] width 141 height 16
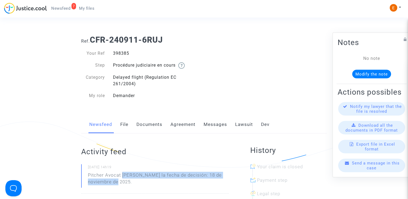
drag, startPoint x: 122, startPoint y: 176, endPoint x: 127, endPoint y: 181, distance: 6.9
click at [127, 181] on p "Pitcher Avocat [PERSON_NAME] la fecha de decisión: 18 de noviembre de 2025." at bounding box center [158, 180] width 141 height 16
drag, startPoint x: 127, startPoint y: 181, endPoint x: 125, endPoint y: 173, distance: 8.2
copy p "[PERSON_NAME] la fecha de decisión: 18 de noviembre de 2025."
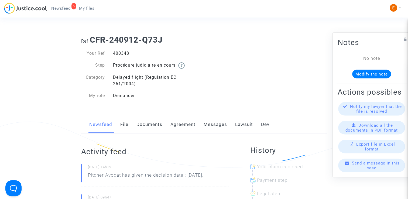
click at [121, 52] on div "400348" at bounding box center [156, 53] width 95 height 6
drag, startPoint x: 229, startPoint y: 173, endPoint x: 83, endPoint y: 174, distance: 145.1
drag, startPoint x: 83, startPoint y: 174, endPoint x: 109, endPoint y: 175, distance: 25.4
click at [135, 175] on p "El lanzador Avocat ha dado la fecha de decisión: 23 de septiembre de 2025." at bounding box center [158, 180] width 141 height 16
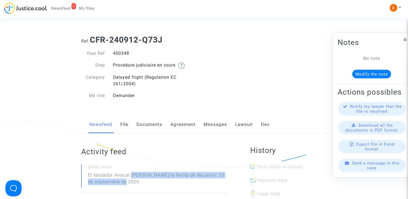
drag, startPoint x: 131, startPoint y: 176, endPoint x: 138, endPoint y: 181, distance: 9.3
click at [138, 181] on p "El lanzador Avocat ha dado la fecha de decisión: 23 de septiembre de 2025." at bounding box center [158, 180] width 141 height 16
drag, startPoint x: 138, startPoint y: 181, endPoint x: 136, endPoint y: 176, distance: 5.9
copy p "ha dado la fecha de decisión: 23 de septiembre de 2025."
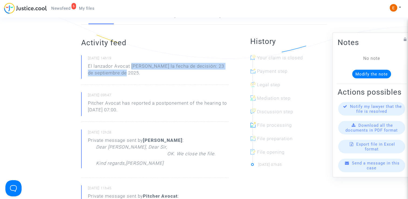
scroll to position [81, 0]
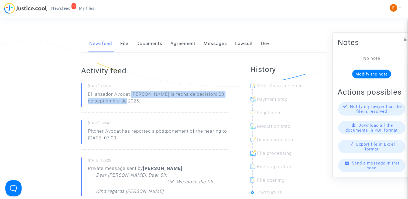
click at [216, 45] on link "Messages" at bounding box center [215, 44] width 23 height 18
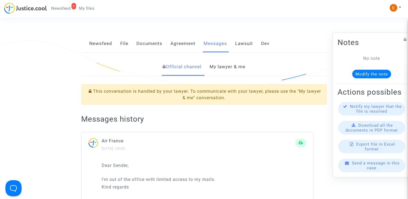
click at [231, 70] on link "My lawyer & me" at bounding box center [228, 67] width 36 height 18
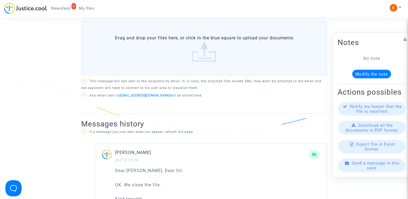
scroll to position [243, 0]
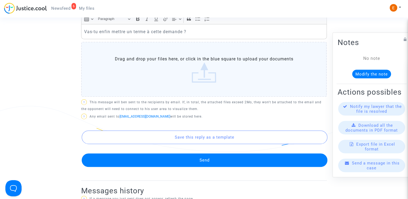
click at [221, 165] on button "Send" at bounding box center [205, 160] width 246 height 13
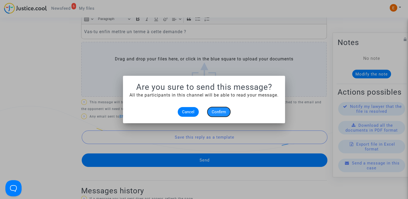
click at [224, 113] on span "Confirm" at bounding box center [219, 112] width 14 height 5
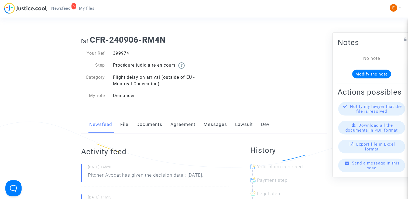
drag, startPoint x: 230, startPoint y: 177, endPoint x: 75, endPoint y: 173, distance: 154.9
drag, startPoint x: 75, startPoint y: 173, endPoint x: 106, endPoint y: 175, distance: 30.8
click at [131, 177] on p "Pitcher Avocat [PERSON_NAME] la fecha de decisión: 18 de noviembre de 2025." at bounding box center [158, 180] width 141 height 16
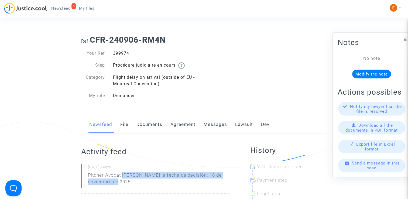
drag, startPoint x: 122, startPoint y: 175, endPoint x: 135, endPoint y: 186, distance: 17.8
click at [135, 186] on p "Pitcher Avocat [PERSON_NAME] la fecha de decisión: 18 de noviembre de 2025." at bounding box center [158, 180] width 141 height 16
drag, startPoint x: 135, startPoint y: 186, endPoint x: 129, endPoint y: 176, distance: 12.0
copy p "[PERSON_NAME] la fecha de decisión: 18 de noviembre de 2025."
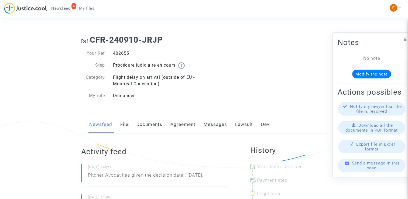
click at [124, 54] on div "402655" at bounding box center [156, 53] width 95 height 6
copy div "402655"
drag, startPoint x: 232, startPoint y: 174, endPoint x: 117, endPoint y: 168, distance: 114.8
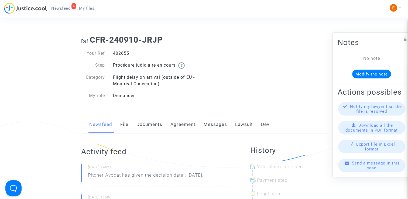
drag, startPoint x: 117, startPoint y: 168, endPoint x: 123, endPoint y: 175, distance: 8.6
click at [123, 175] on p "Pitcher Avocat has given the decision date : [DATE]." at bounding box center [146, 176] width 116 height 9
click at [225, 182] on div "[DATE] 14h21 Pitcher Avocat has given the decision date : [DATE]." at bounding box center [155, 175] width 148 height 23
drag, startPoint x: 229, startPoint y: 176, endPoint x: 86, endPoint y: 178, distance: 143.5
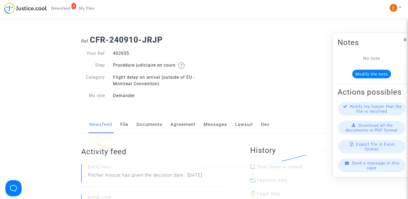
drag, startPoint x: 86, startPoint y: 178, endPoint x: 92, endPoint y: 177, distance: 6.0
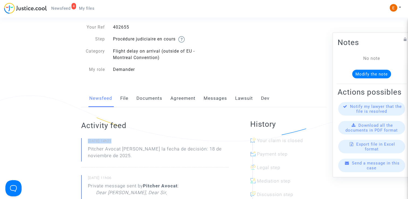
scroll to position [27, 0]
drag, startPoint x: 122, startPoint y: 150, endPoint x: 125, endPoint y: 147, distance: 4.4
click at [122, 150] on p "Pitcher Avocat [PERSON_NAME] la fecha de decisión: 18 de noviembre de 2025." at bounding box center [158, 153] width 141 height 16
click at [123, 149] on p "Pitcher Avocat [PERSON_NAME] la fecha de decisión: 18 de noviembre de 2025." at bounding box center [158, 153] width 141 height 16
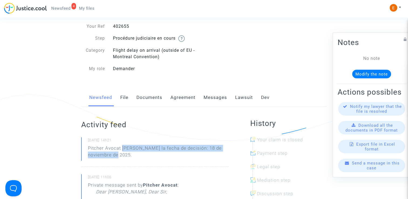
drag, startPoint x: 122, startPoint y: 149, endPoint x: 131, endPoint y: 156, distance: 10.9
click at [131, 156] on p "Pitcher Avocat [PERSON_NAME] la fecha de decisión: 18 de noviembre de 2025." at bounding box center [158, 153] width 141 height 16
drag, startPoint x: 131, startPoint y: 156, endPoint x: 129, endPoint y: 148, distance: 7.6
copy p "[PERSON_NAME] la fecha de decisión: 18 de noviembre de 2025."
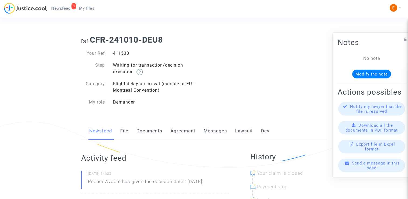
drag, startPoint x: 0, startPoint y: 0, endPoint x: 119, endPoint y: 55, distance: 131.2
click at [119, 55] on div "411530" at bounding box center [156, 53] width 95 height 6
copy div "411530"
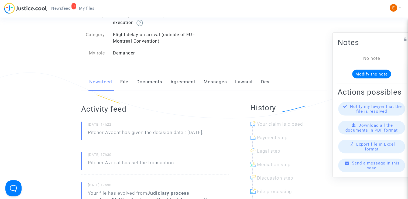
scroll to position [54, 0]
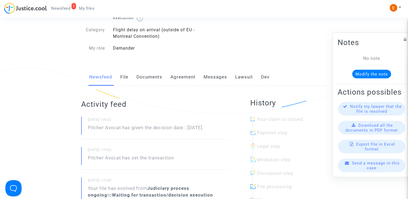
drag, startPoint x: 231, startPoint y: 131, endPoint x: 86, endPoint y: 131, distance: 144.6
drag, startPoint x: 86, startPoint y: 131, endPoint x: 113, endPoint y: 127, distance: 27.6
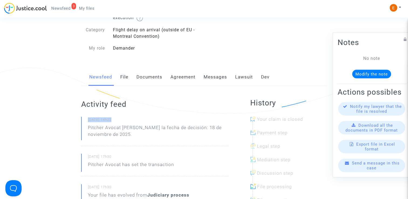
click at [128, 132] on p "Pitcher Avocat [PERSON_NAME] la fecha de decisión: 18 de noviembre de 2025." at bounding box center [158, 132] width 141 height 16
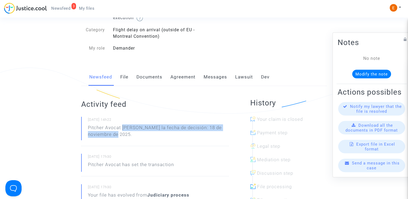
drag, startPoint x: 122, startPoint y: 127, endPoint x: 132, endPoint y: 140, distance: 16.4
click at [132, 140] on p "Pitcher Avocat [PERSON_NAME] la fecha de decisión: 18 de noviembre de 2025." at bounding box center [158, 132] width 141 height 16
drag, startPoint x: 132, startPoint y: 140, endPoint x: 128, endPoint y: 127, distance: 13.2
copy p "ha dado la fecha de decisión: 18 de noviembre de 2025."
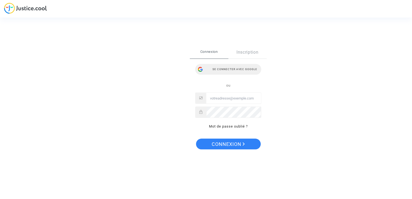
click at [237, 67] on div "Se connecter avec Google" at bounding box center [228, 69] width 66 height 11
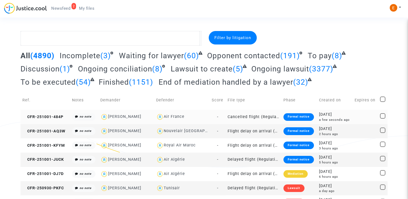
click at [289, 114] on div "Formal notice" at bounding box center [299, 117] width 30 height 8
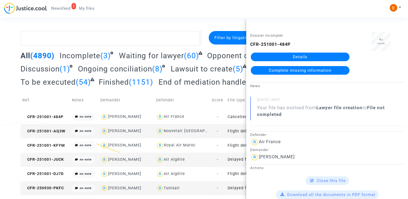
click at [297, 55] on link "Details" at bounding box center [300, 57] width 99 height 9
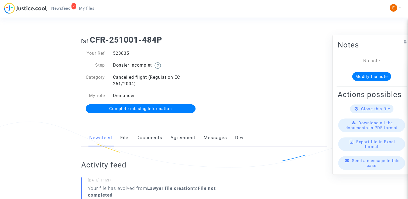
click at [150, 138] on link "Documents" at bounding box center [150, 138] width 26 height 18
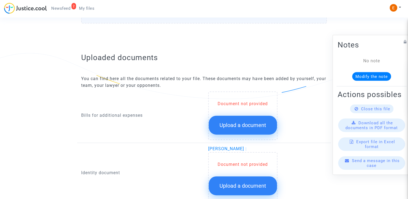
scroll to position [297, 0]
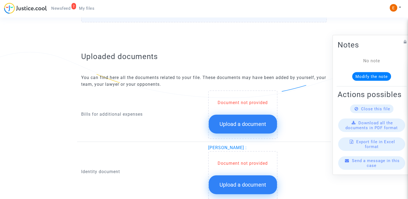
click at [244, 125] on span "Upload a document" at bounding box center [243, 124] width 47 height 6
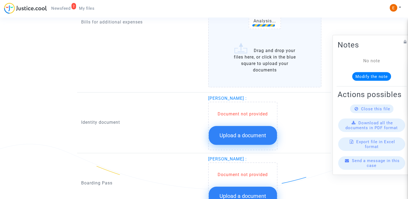
click at [252, 132] on span "Upload a document" at bounding box center [243, 135] width 47 height 6
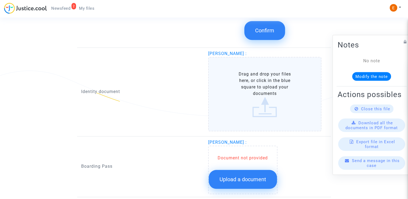
scroll to position [513, 0]
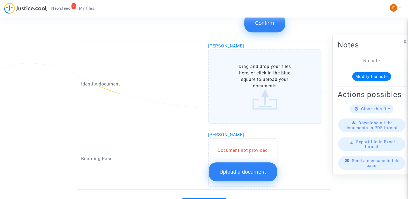
click at [257, 169] on span "Upload a document" at bounding box center [243, 172] width 47 height 6
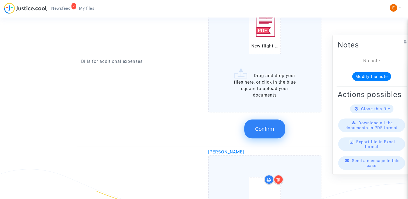
scroll to position [405, 0]
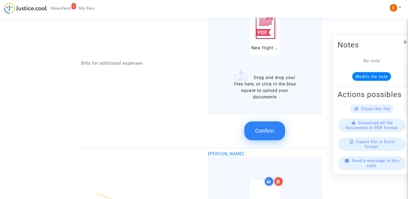
click at [279, 180] on icon at bounding box center [279, 181] width 4 height 4
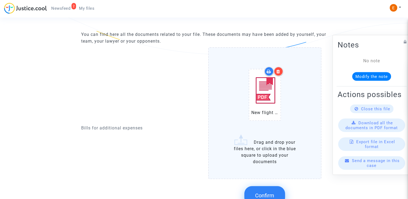
scroll to position [324, 0]
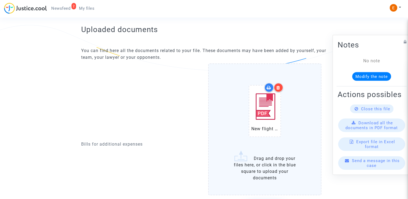
click at [281, 88] on div at bounding box center [278, 87] width 9 height 9
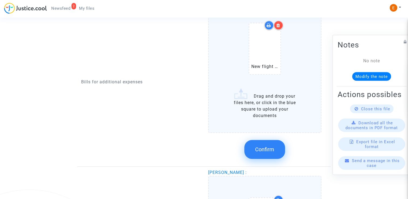
scroll to position [378, 0]
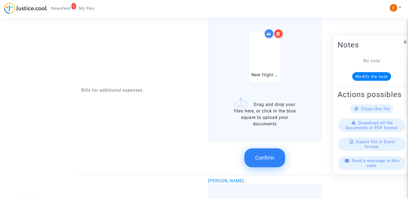
click at [281, 32] on div at bounding box center [278, 33] width 9 height 9
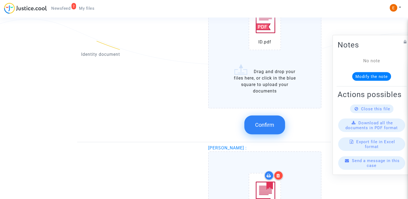
scroll to position [567, 0]
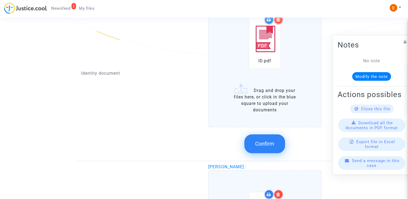
click at [272, 144] on span "Confirm" at bounding box center [264, 144] width 19 height 6
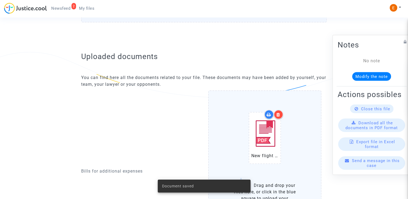
click at [279, 116] on icon at bounding box center [279, 114] width 4 height 4
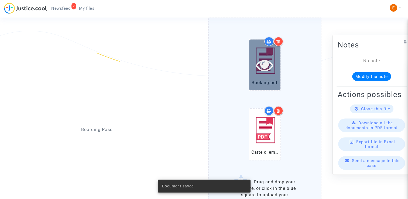
scroll to position [540, 0]
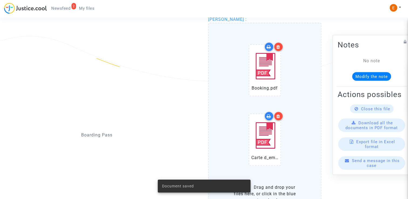
click at [281, 42] on div at bounding box center [278, 46] width 9 height 9
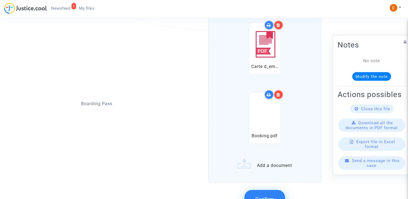
scroll to position [594, 0]
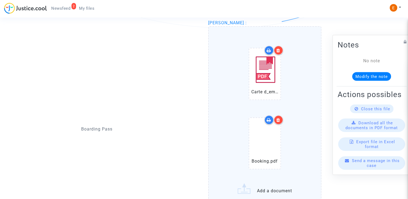
click at [278, 191] on label "Carte d_embarquement (1).pdf Booking.pdf Add a document" at bounding box center [265, 117] width 114 height 182
click at [0, 0] on input "Carte d_embarquement (1).pdf Booking.pdf Add a document" at bounding box center [0, 0] width 0 height 0
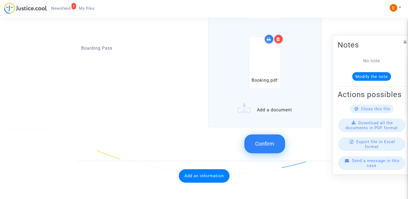
click at [275, 140] on button "Confirm" at bounding box center [264, 143] width 41 height 19
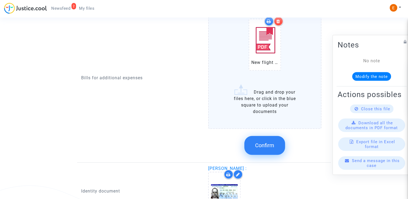
scroll to position [378, 0]
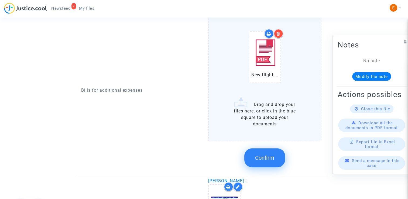
click at [276, 160] on button "Confirm" at bounding box center [264, 157] width 41 height 19
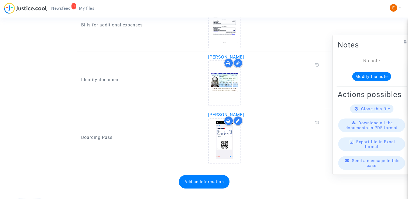
click at [69, 11] on span "Newsfeed" at bounding box center [60, 8] width 19 height 5
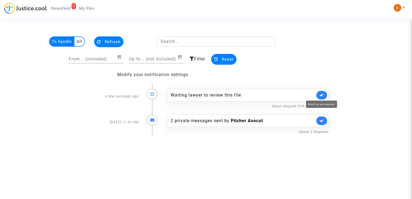
click at [322, 95] on icon at bounding box center [322, 95] width 4 height 4
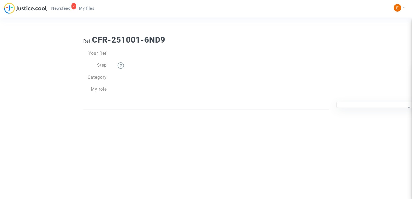
click at [77, 6] on link "My files" at bounding box center [87, 8] width 24 height 8
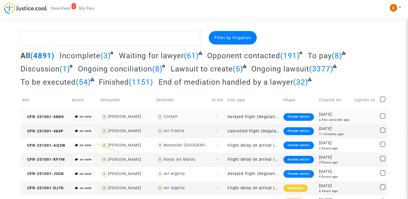
click at [292, 113] on div "Formal notice" at bounding box center [299, 117] width 30 height 8
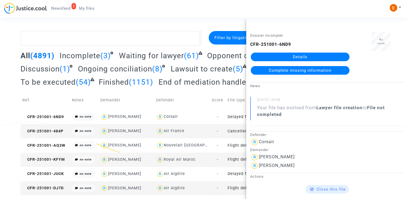
click at [313, 54] on link "Details" at bounding box center [300, 57] width 99 height 9
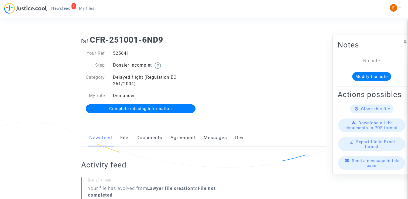
click at [150, 138] on link "Documents" at bounding box center [150, 138] width 26 height 18
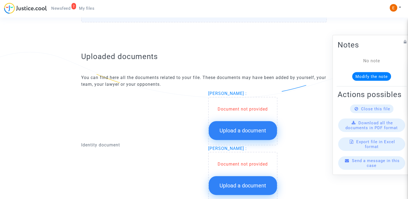
click at [255, 128] on span "Upload a document" at bounding box center [243, 130] width 47 height 6
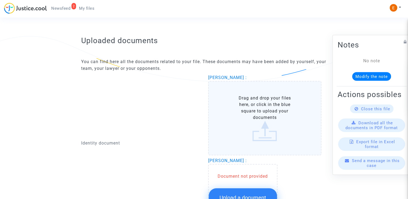
scroll to position [351, 0]
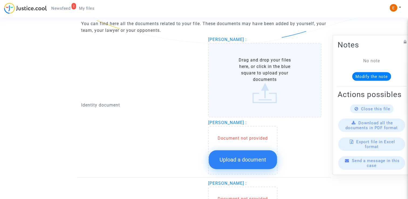
click at [249, 157] on button "Upload a document" at bounding box center [243, 159] width 68 height 19
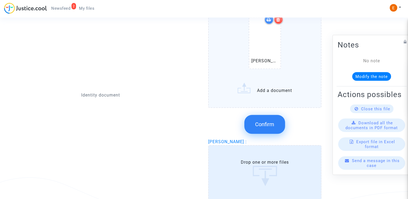
scroll to position [432, 0]
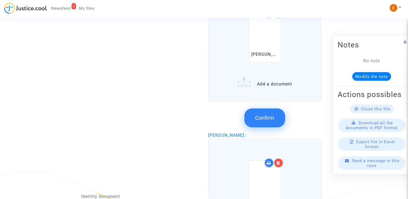
click at [265, 120] on button "Confirm" at bounding box center [264, 117] width 41 height 19
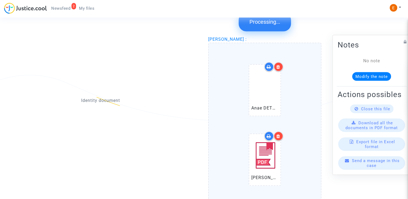
scroll to position [513, 0]
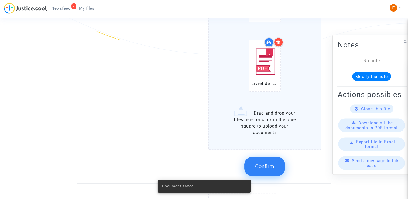
click at [265, 158] on button "Confirm" at bounding box center [264, 166] width 41 height 19
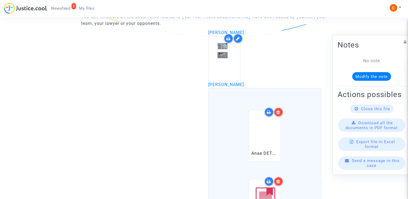
scroll to position [351, 0]
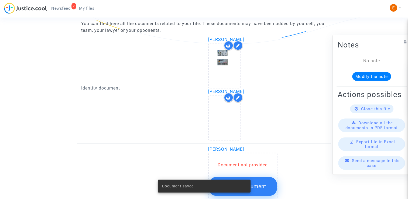
click at [237, 98] on icon at bounding box center [238, 98] width 4 height 4
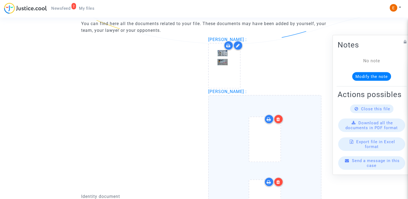
click at [282, 121] on div at bounding box center [273, 118] width 19 height 9
click at [279, 119] on icon at bounding box center [279, 119] width 4 height 4
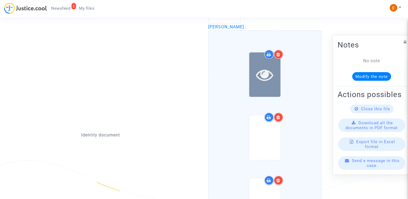
scroll to position [405, 0]
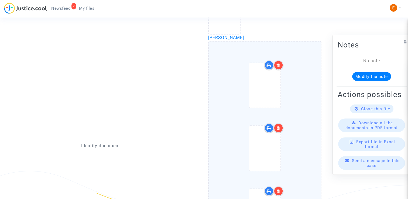
click at [281, 65] on div at bounding box center [278, 64] width 9 height 9
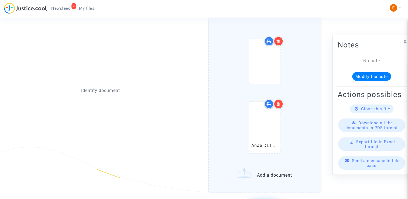
scroll to position [432, 0]
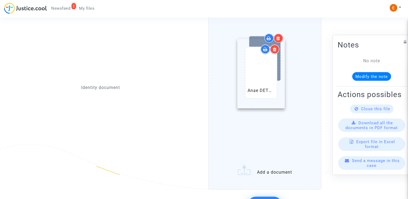
drag, startPoint x: 262, startPoint y: 128, endPoint x: 258, endPoint y: 77, distance: 51.1
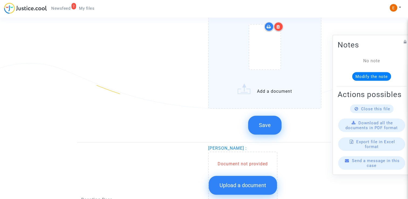
click at [269, 124] on span "Save" at bounding box center [265, 125] width 12 height 6
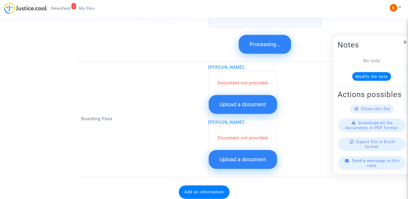
scroll to position [450, 0]
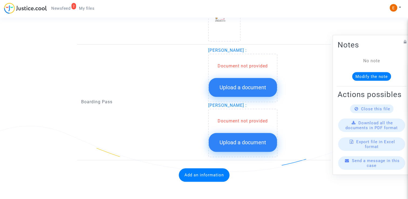
click at [247, 84] on span "Upload a document" at bounding box center [243, 87] width 47 height 6
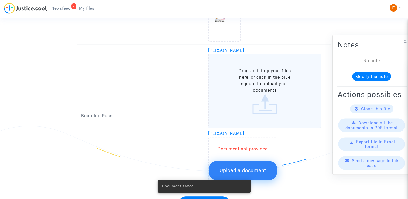
click at [256, 161] on button "Upload a document" at bounding box center [243, 170] width 68 height 19
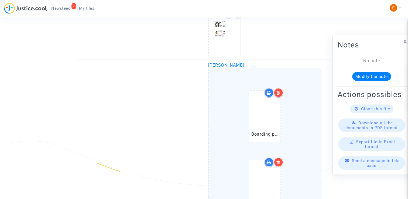
scroll to position [432, 0]
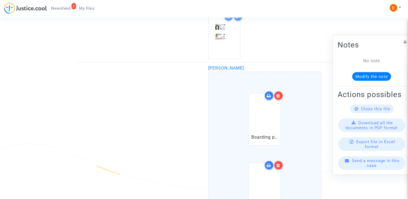
click at [278, 97] on div at bounding box center [278, 95] width 9 height 9
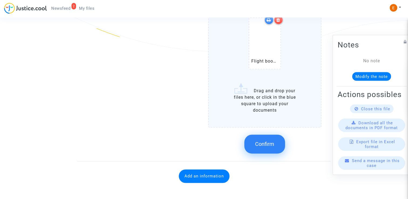
click at [271, 142] on span "Confirm" at bounding box center [264, 144] width 19 height 6
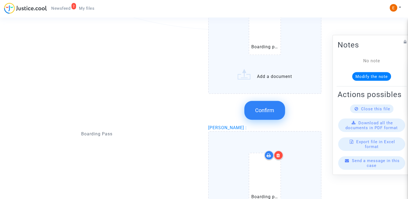
scroll to position [527, 0]
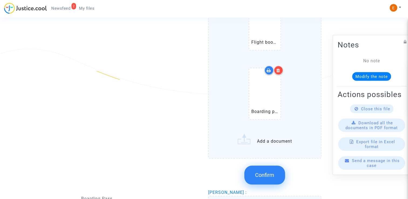
click at [274, 173] on button "Confirm" at bounding box center [264, 175] width 41 height 19
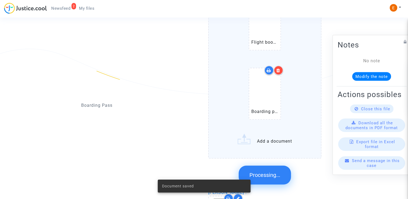
scroll to position [444, 0]
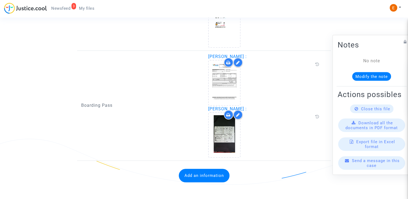
click at [208, 169] on button "Add an information" at bounding box center [204, 175] width 51 height 13
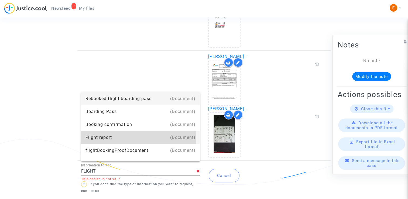
click at [136, 138] on div "Flight report" at bounding box center [141, 137] width 110 height 13
type input "Flight report"
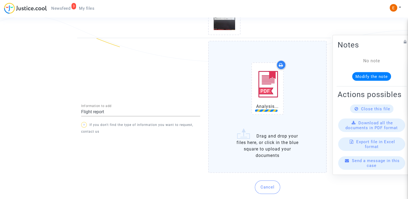
scroll to position [563, 0]
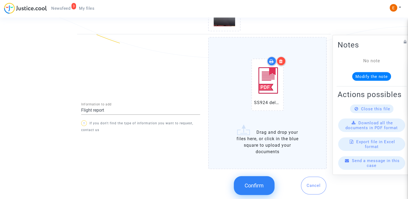
click at [284, 57] on div at bounding box center [281, 60] width 9 height 9
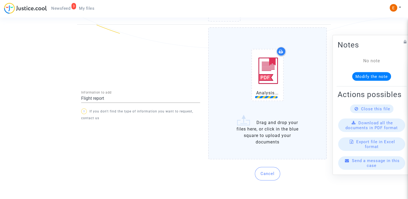
scroll to position [573, 0]
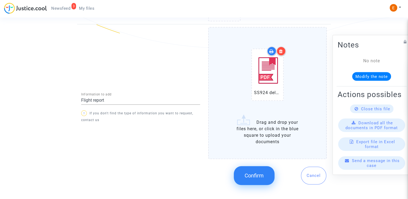
click at [262, 172] on span "Confirm" at bounding box center [254, 175] width 19 height 6
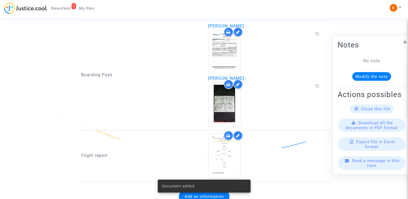
scroll to position [488, 0]
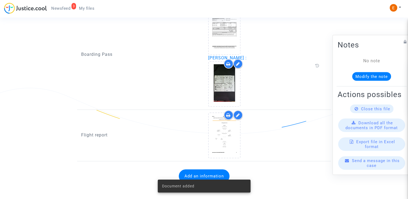
click at [60, 7] on span "Newsfeed" at bounding box center [60, 8] width 19 height 5
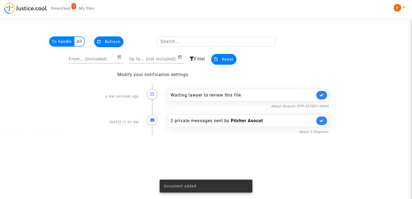
click at [322, 96] on icon at bounding box center [322, 95] width 4 height 4
